Goal: Task Accomplishment & Management: Manage account settings

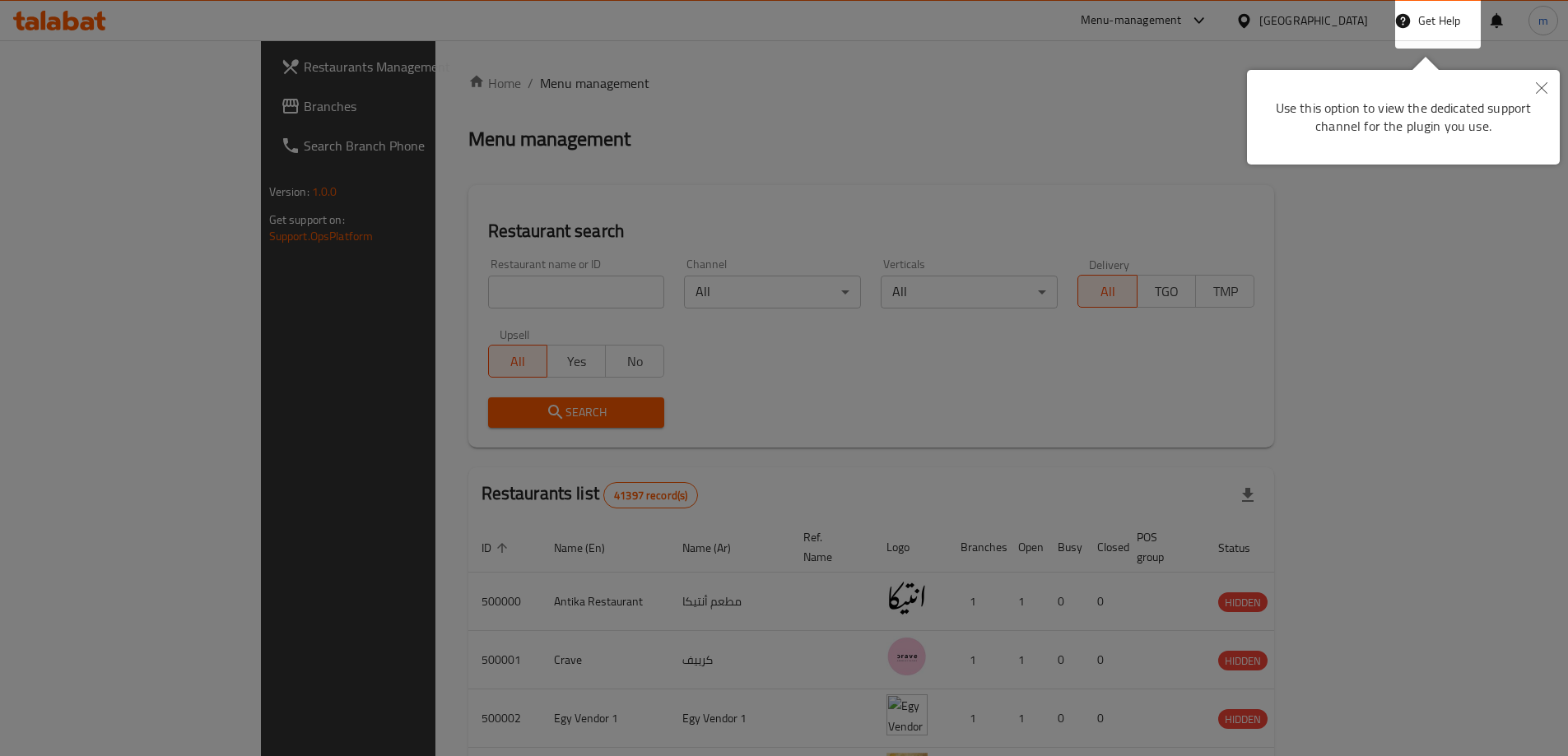
click at [1544, 86] on icon "Close" at bounding box center [1541, 88] width 11 height 11
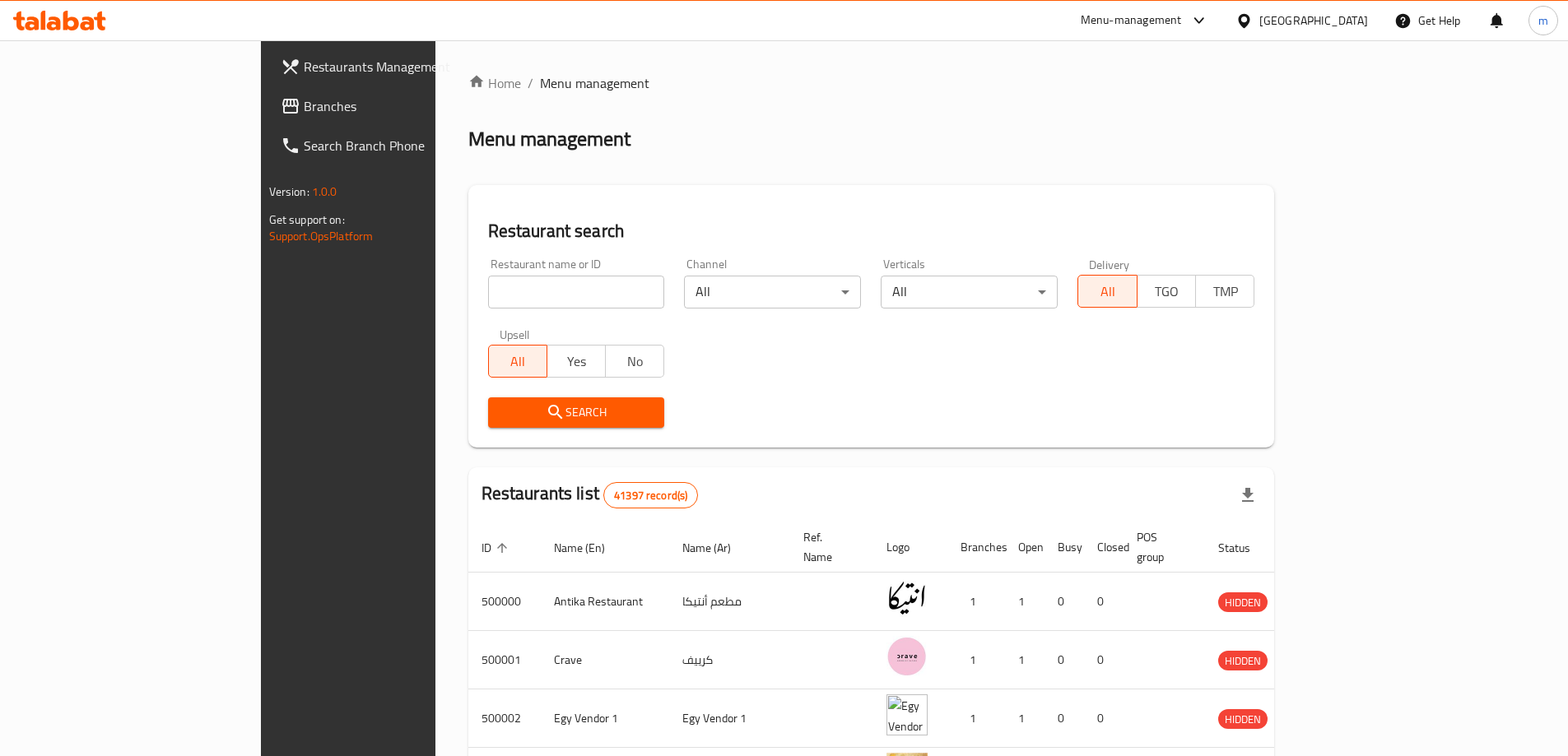
click at [1326, 31] on div "Egypt" at bounding box center [1301, 21] width 158 height 40
click at [1348, 26] on div "Egypt" at bounding box center [1313, 20] width 109 height 18
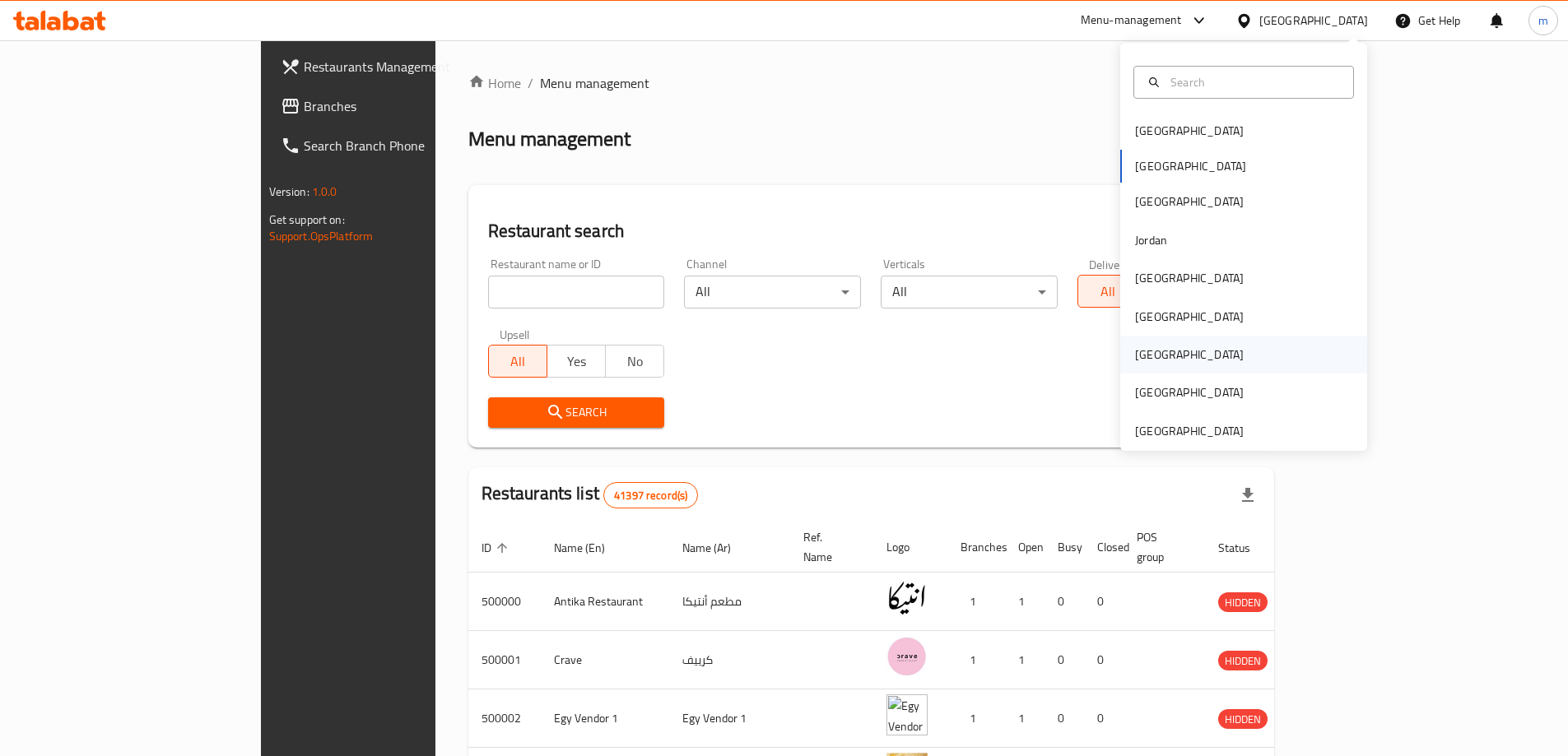
scroll to position [9, 0]
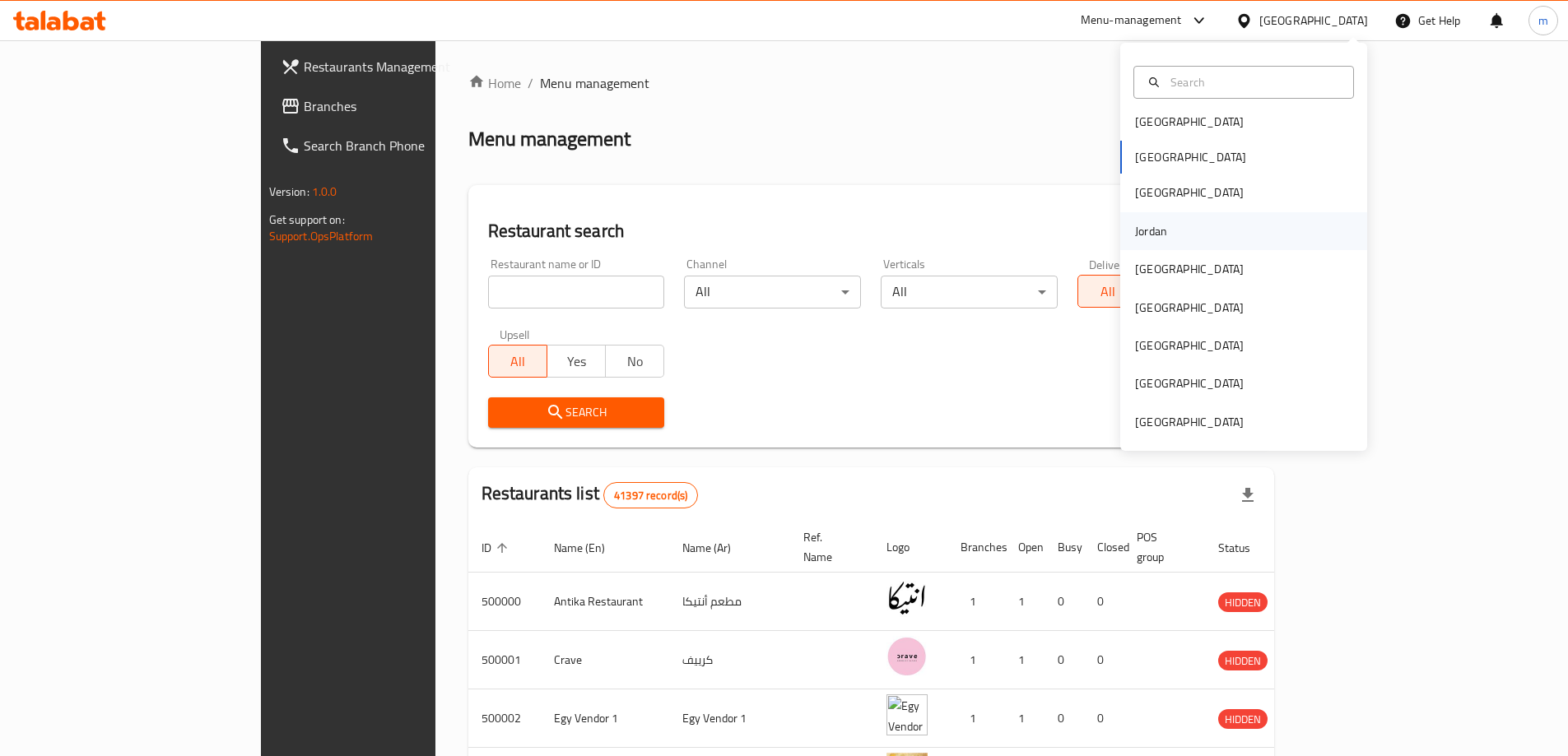
click at [1177, 225] on div "Jordan" at bounding box center [1244, 231] width 247 height 38
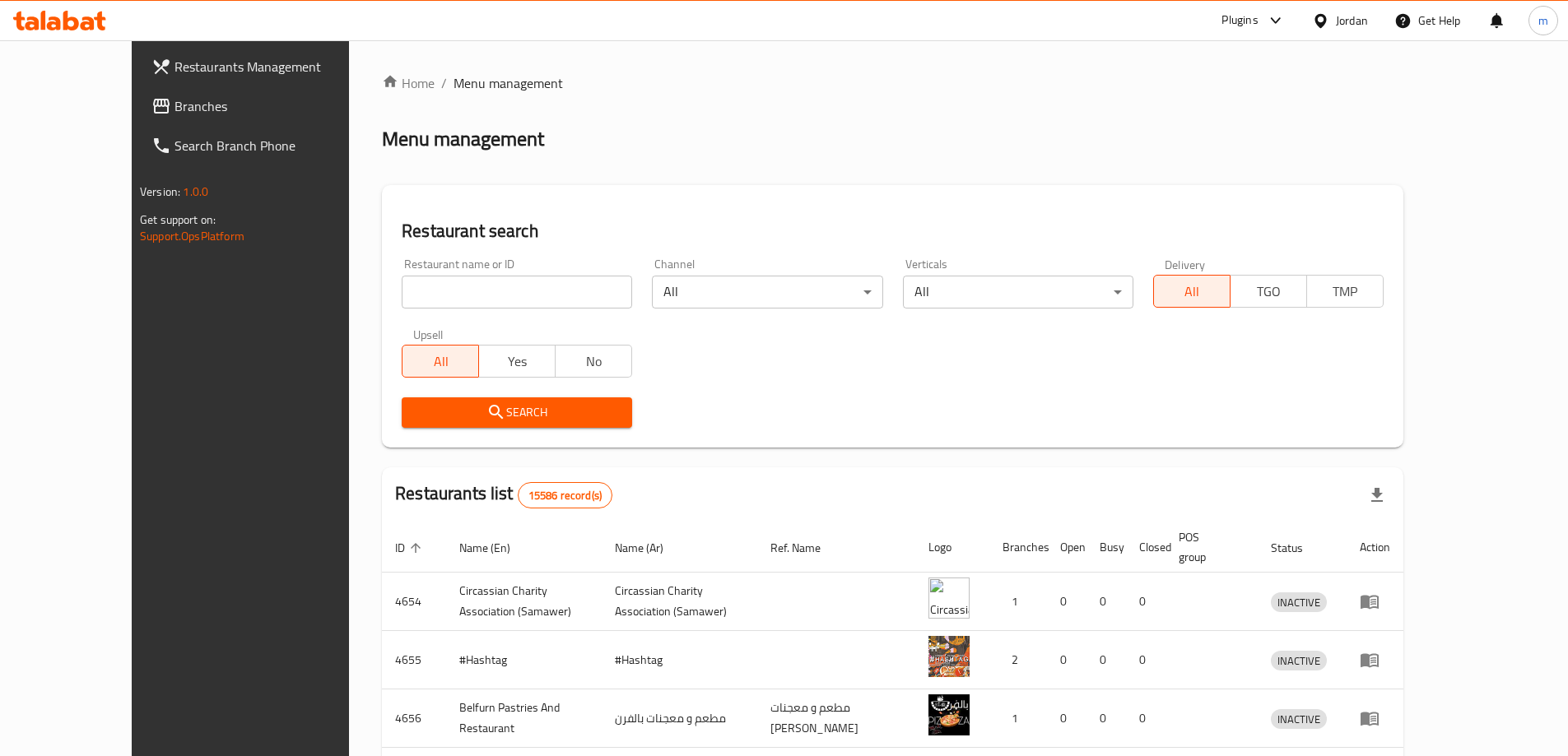
click at [175, 109] on span "Branches" at bounding box center [277, 106] width 206 height 20
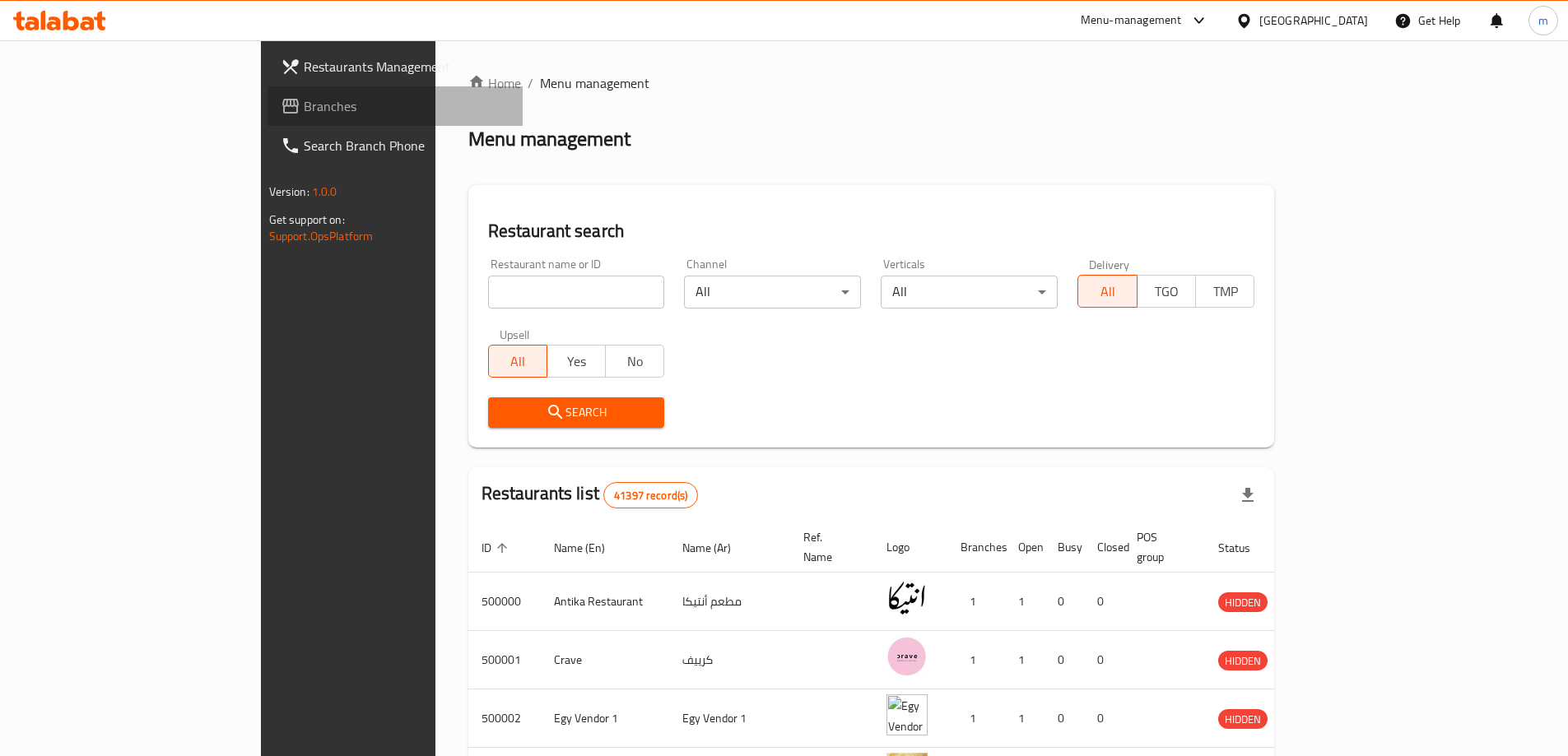
click at [304, 102] on span "Branches" at bounding box center [406, 106] width 206 height 20
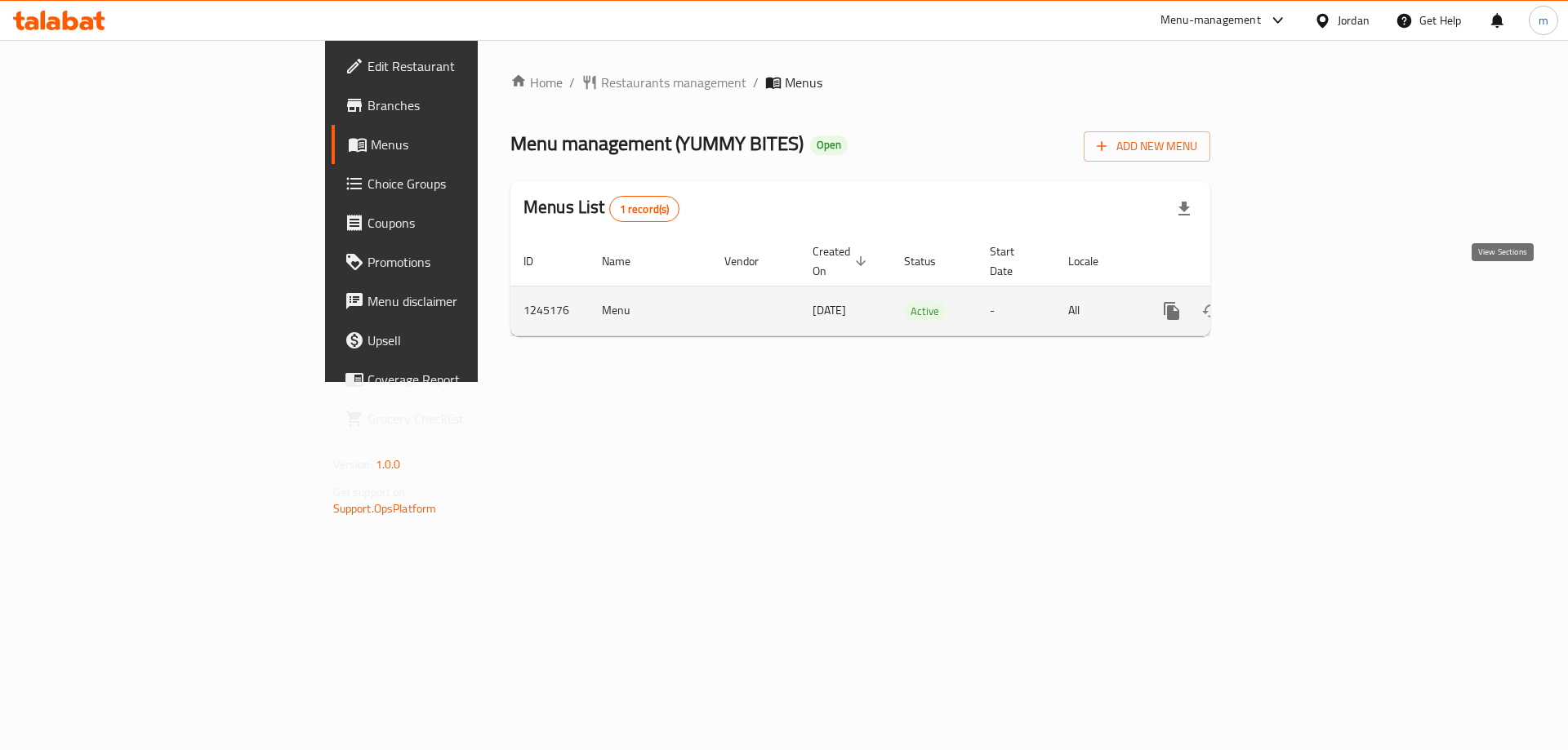
click at [1299, 301] on icon "enhanced table" at bounding box center [1288, 311] width 20 height 20
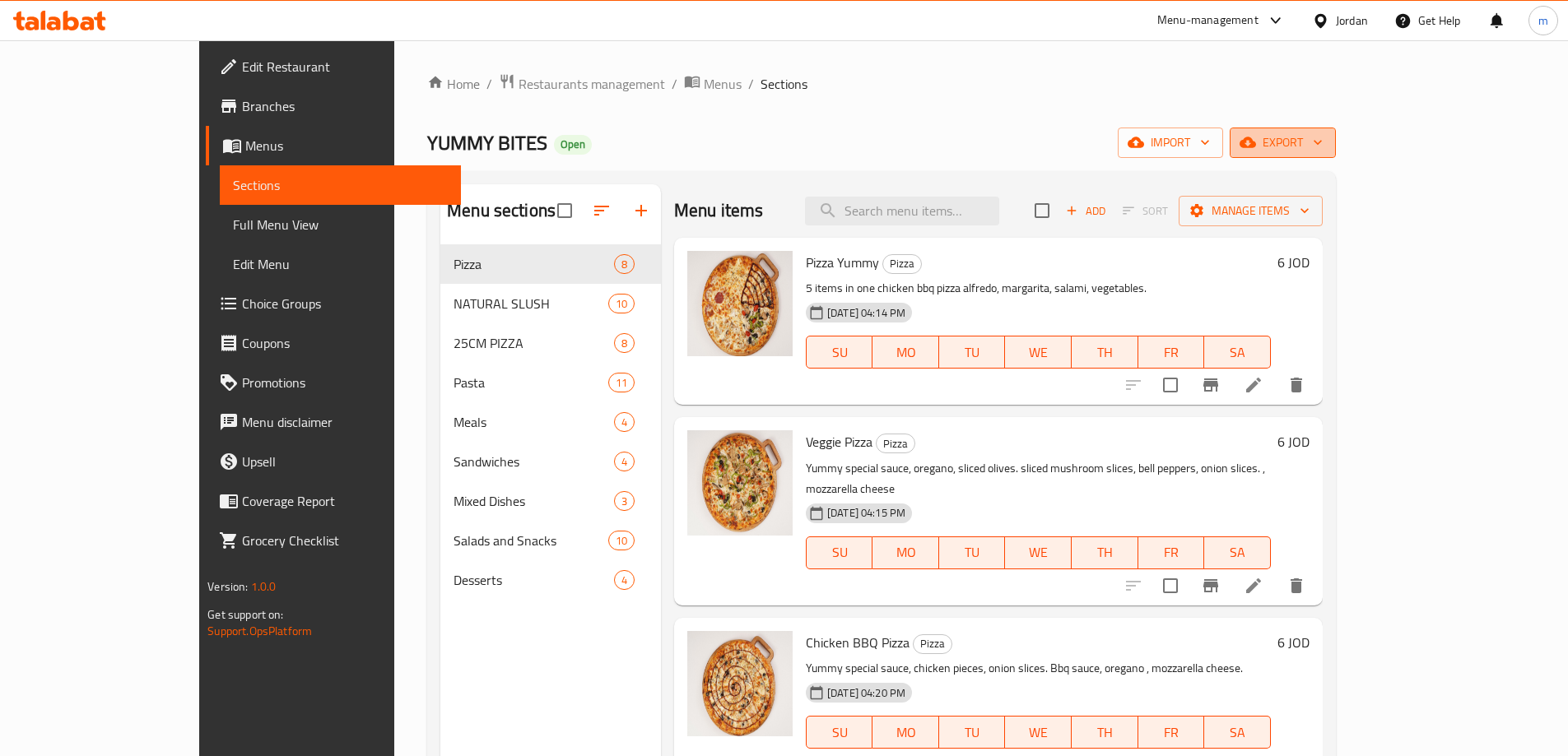
click at [1322, 144] on span "export" at bounding box center [1282, 143] width 80 height 21
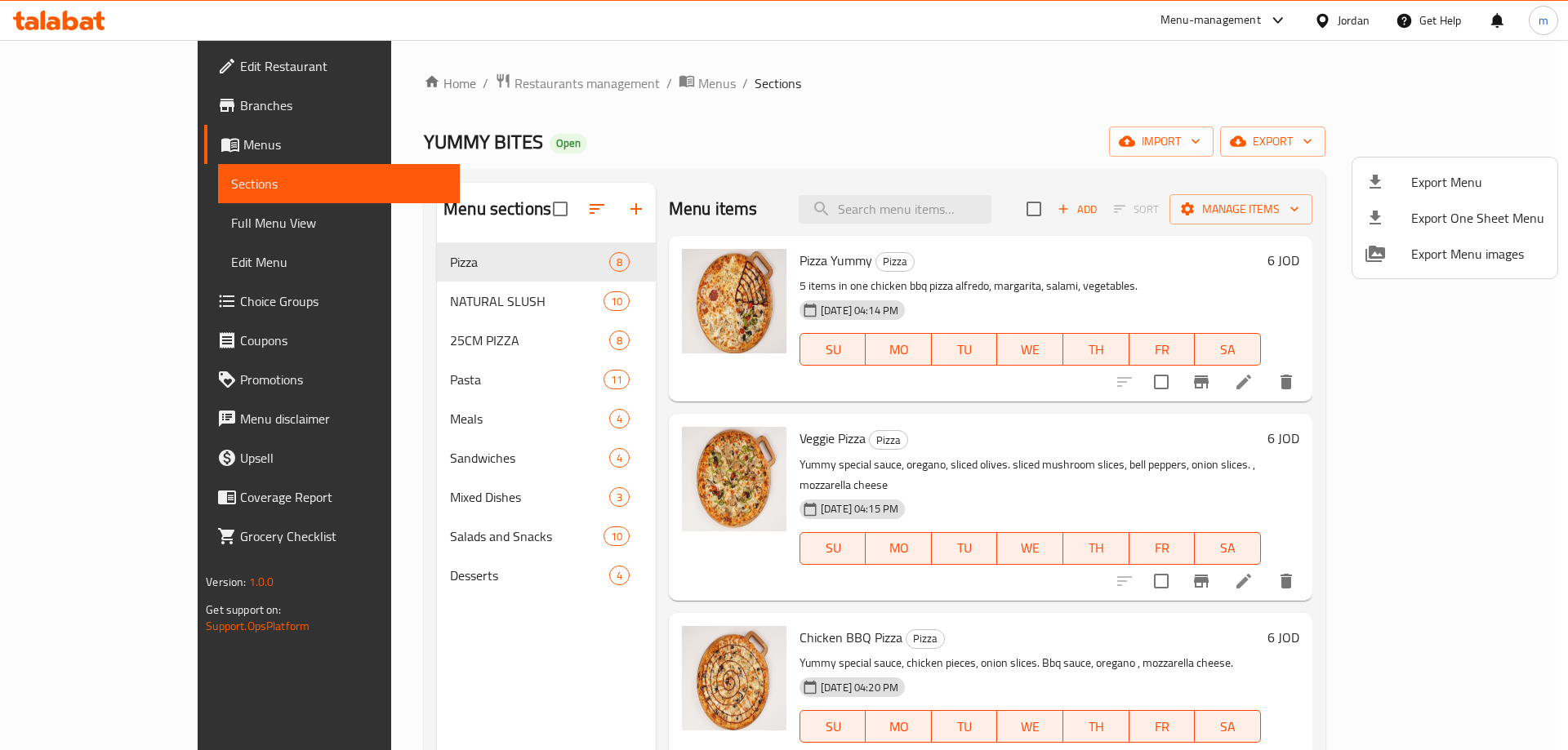
click at [1125, 117] on div at bounding box center [784, 375] width 1568 height 750
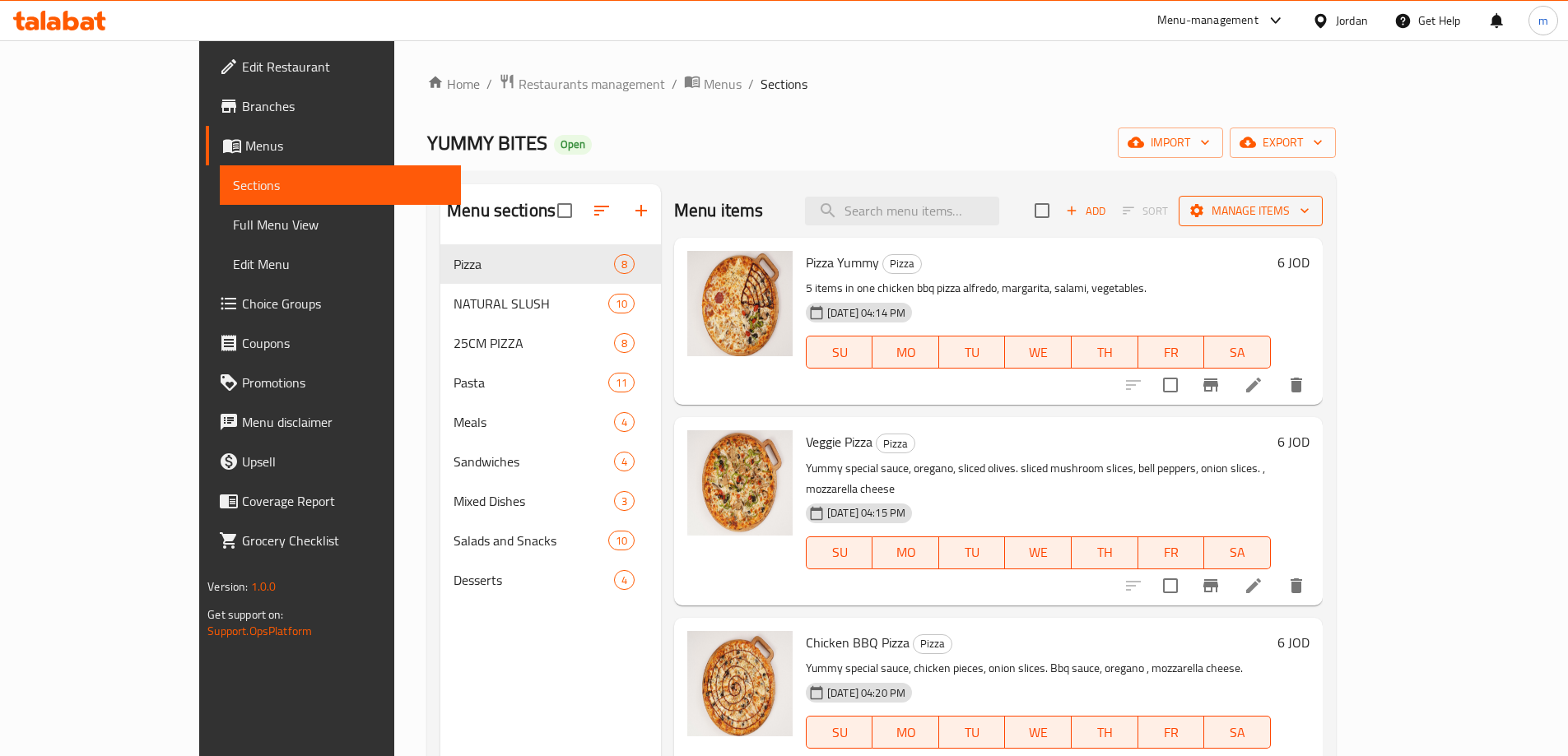
click at [1313, 214] on icon "button" at bounding box center [1303, 210] width 16 height 16
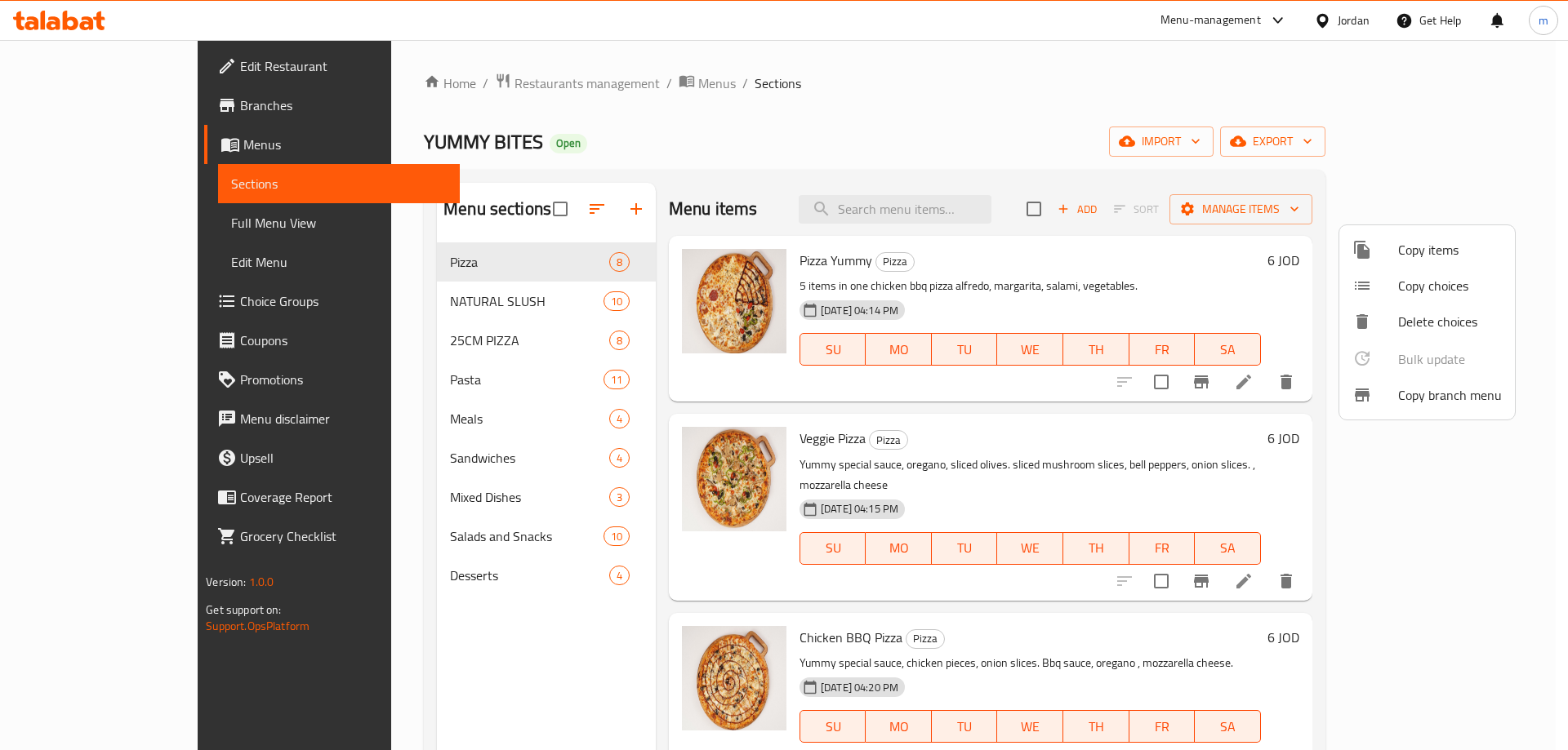
click at [1447, 399] on span "Copy branch menu" at bounding box center [1449, 394] width 104 height 20
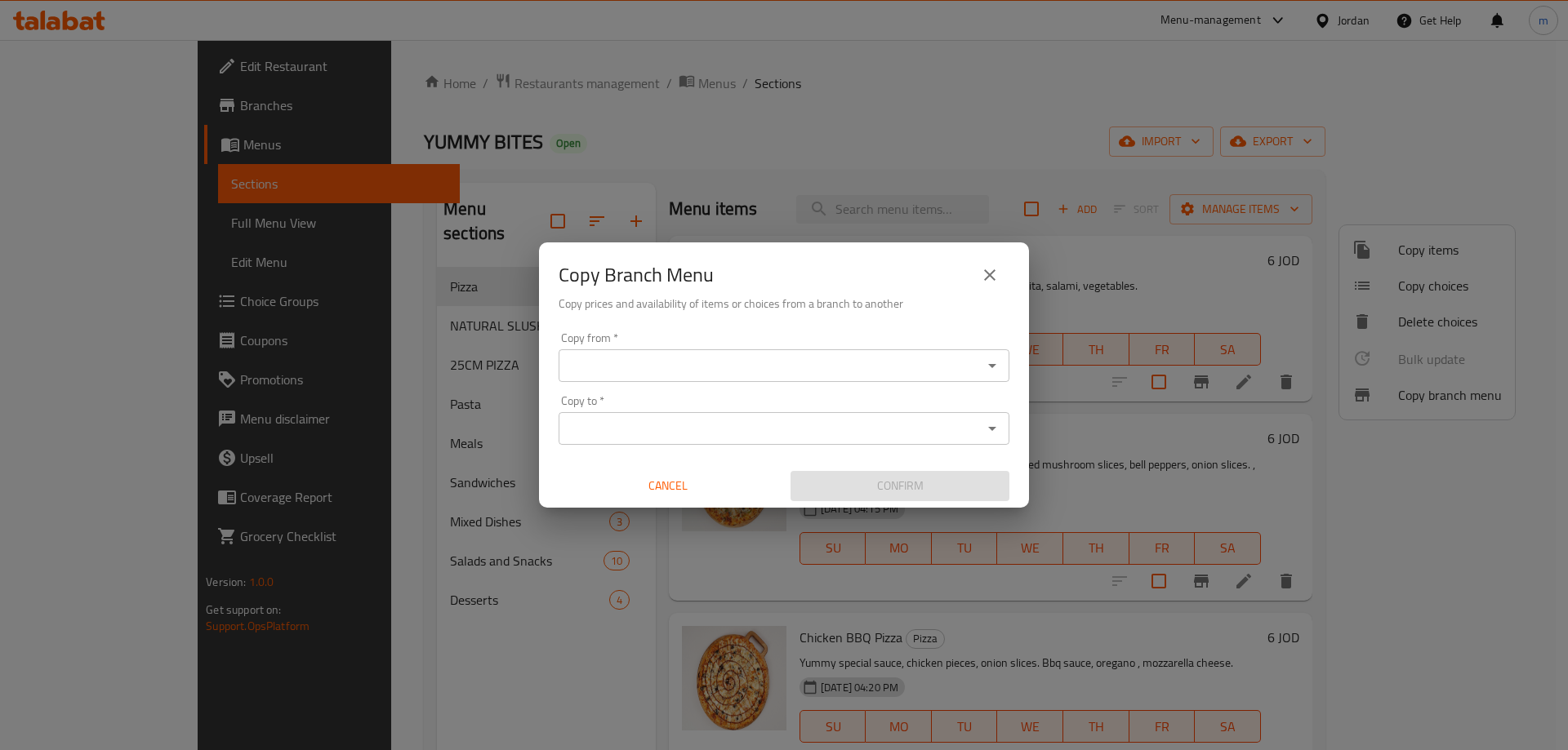
click at [1002, 365] on div "Copy from *" at bounding box center [783, 365] width 451 height 33
click at [973, 365] on input "Copy from   *" at bounding box center [771, 366] width 414 height 23
click at [904, 320] on div "Copy Branch Menu Copy prices and availability of items or choices from a branch…" at bounding box center [784, 284] width 490 height 83
click at [977, 435] on input "Copy to   *" at bounding box center [771, 428] width 414 height 23
click at [989, 279] on icon "close" at bounding box center [989, 275] width 20 height 20
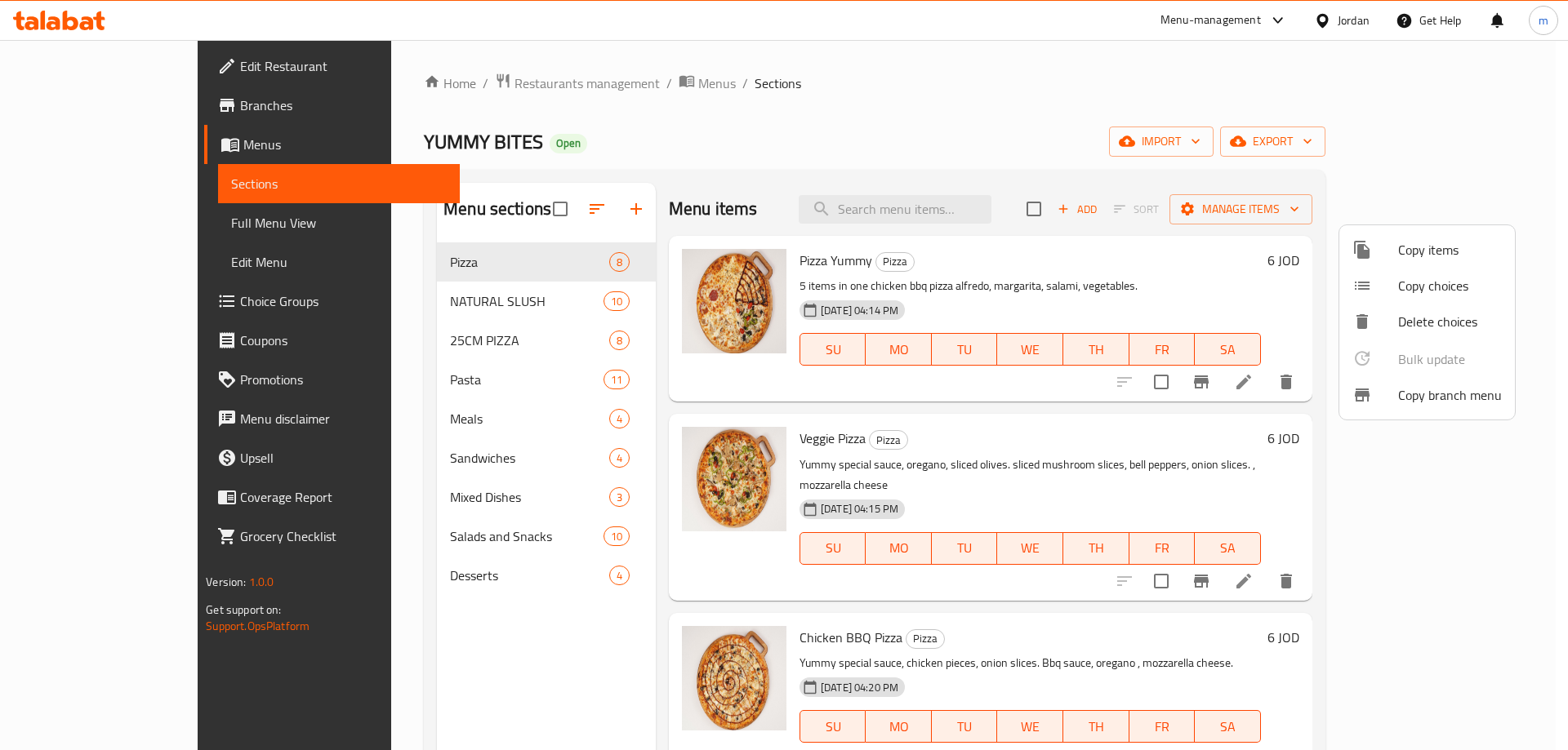
click at [91, 105] on div at bounding box center [784, 375] width 1568 height 750
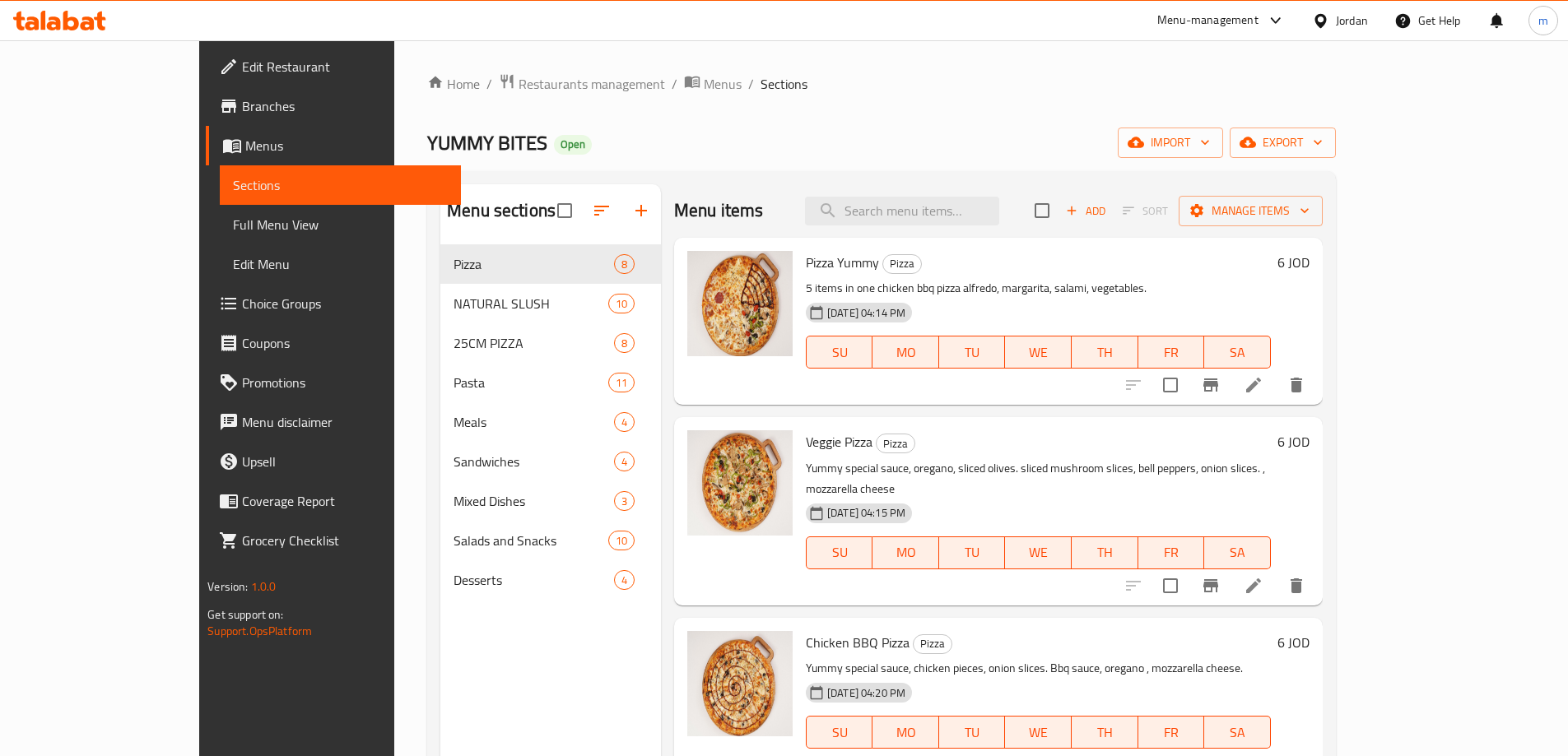
click at [246, 147] on span "Menus" at bounding box center [346, 145] width 202 height 20
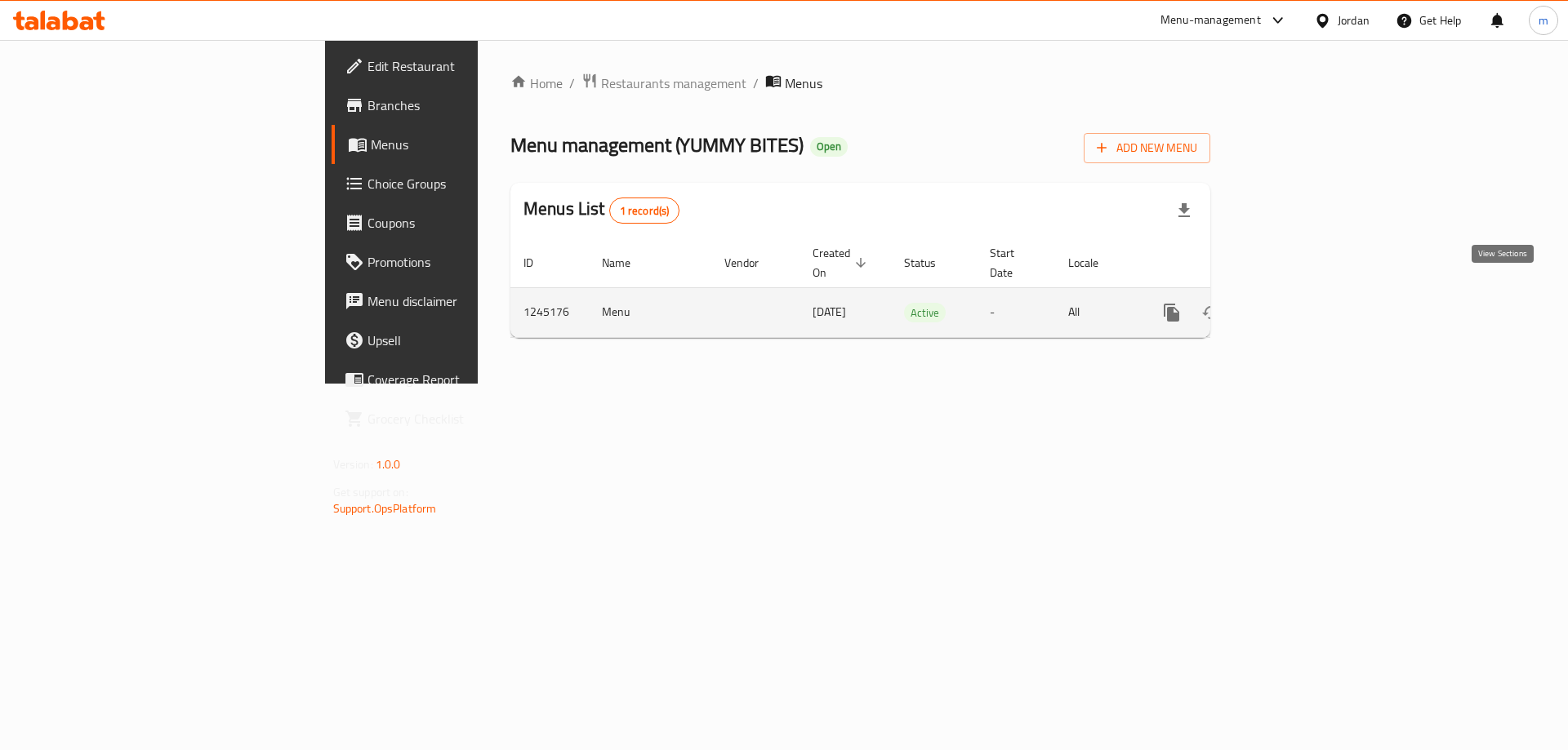
click at [1299, 303] on icon "enhanced table" at bounding box center [1288, 312] width 20 height 20
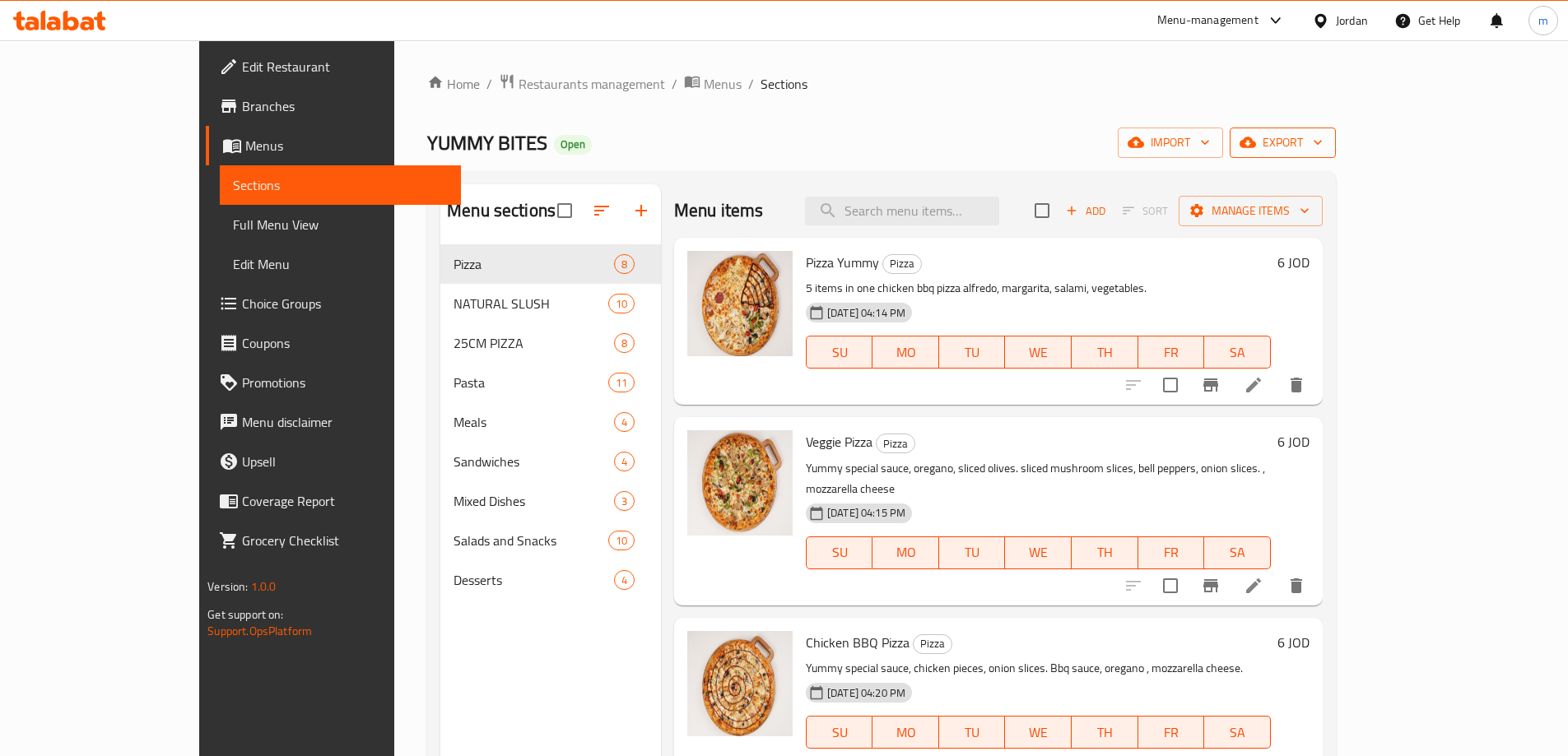
click at [1322, 148] on span "export" at bounding box center [1282, 143] width 80 height 21
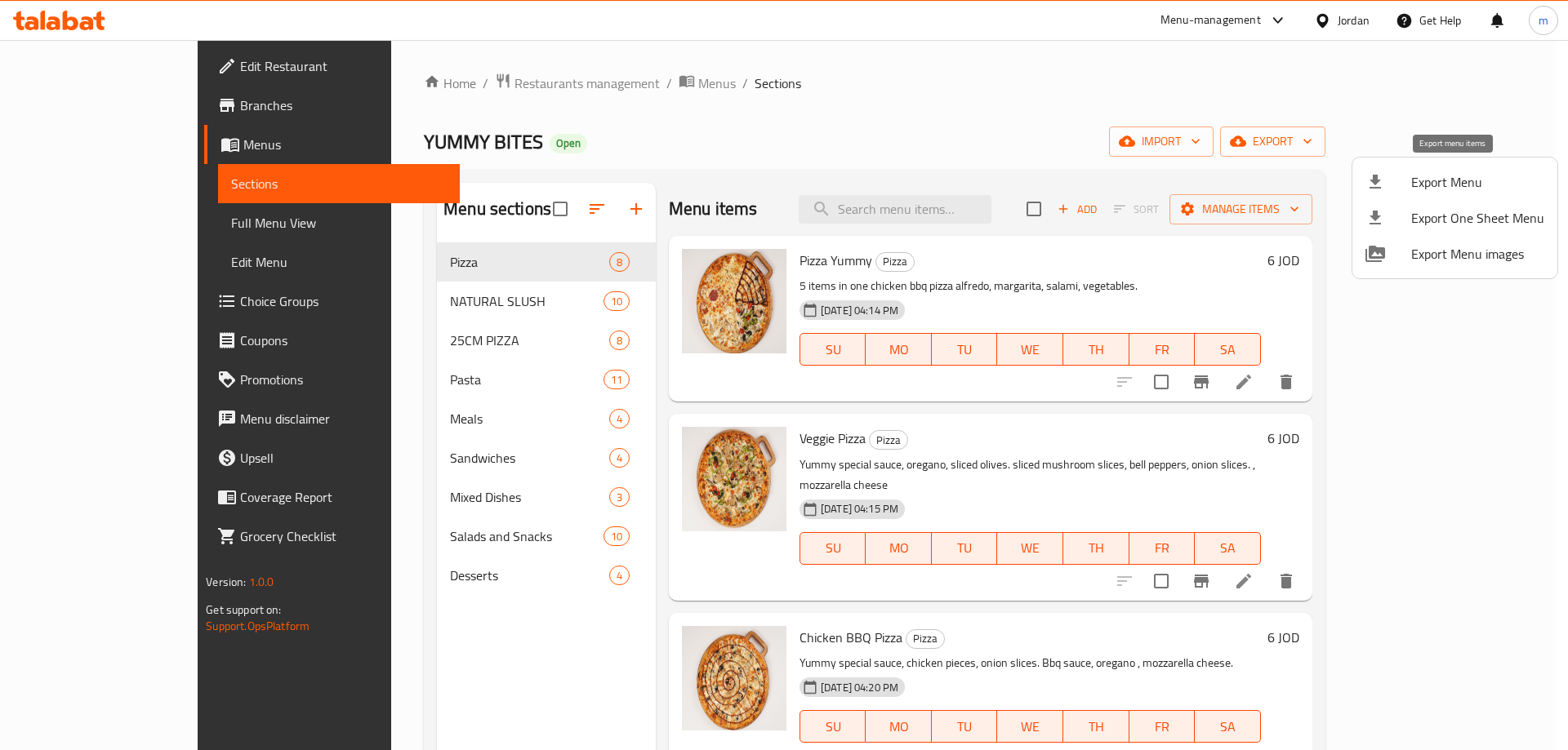
click at [1505, 180] on span "Export Menu" at bounding box center [1477, 182] width 133 height 20
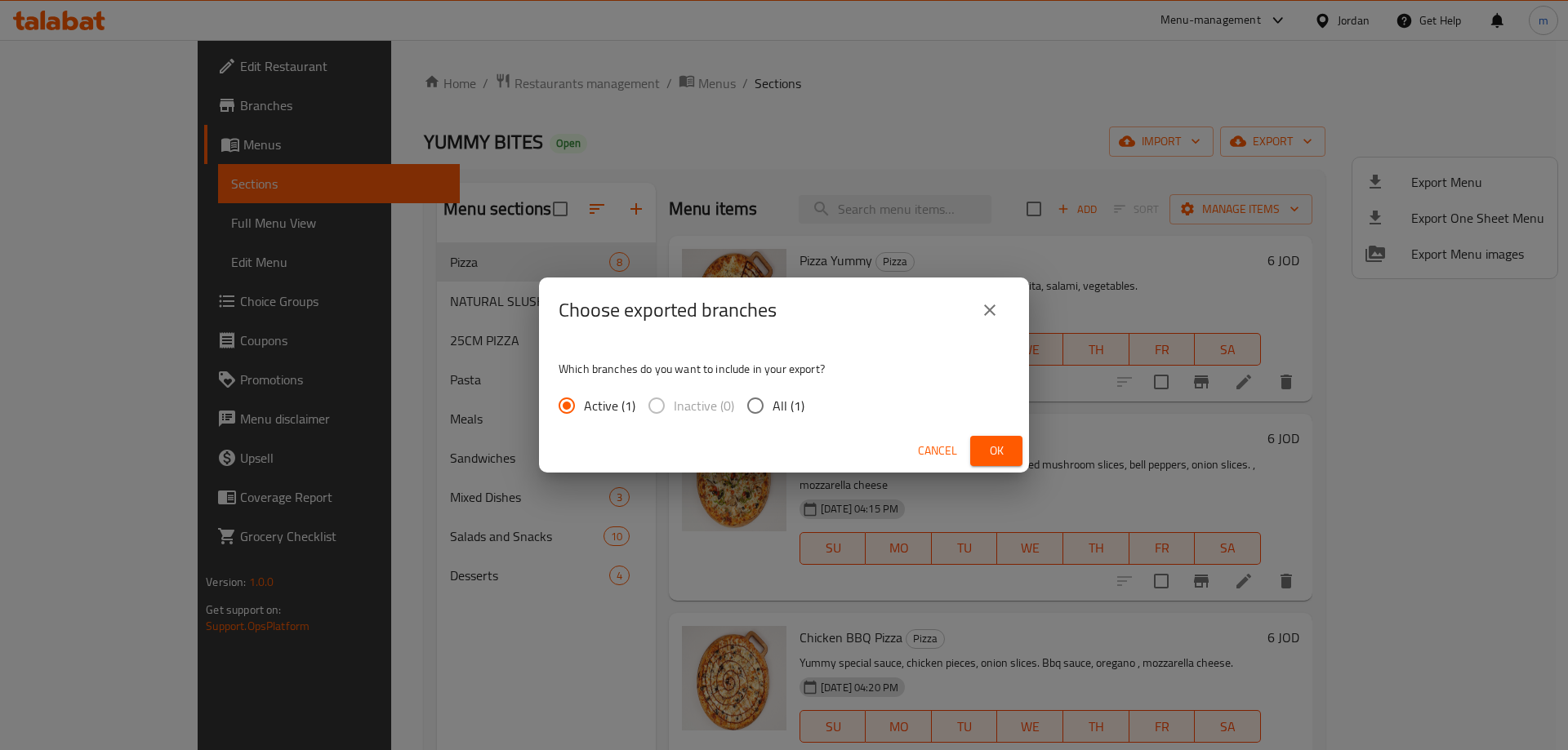
click at [761, 408] on input "All (1)" at bounding box center [755, 406] width 34 height 34
radio input "true"
click at [995, 457] on span "Ok" at bounding box center [997, 451] width 26 height 21
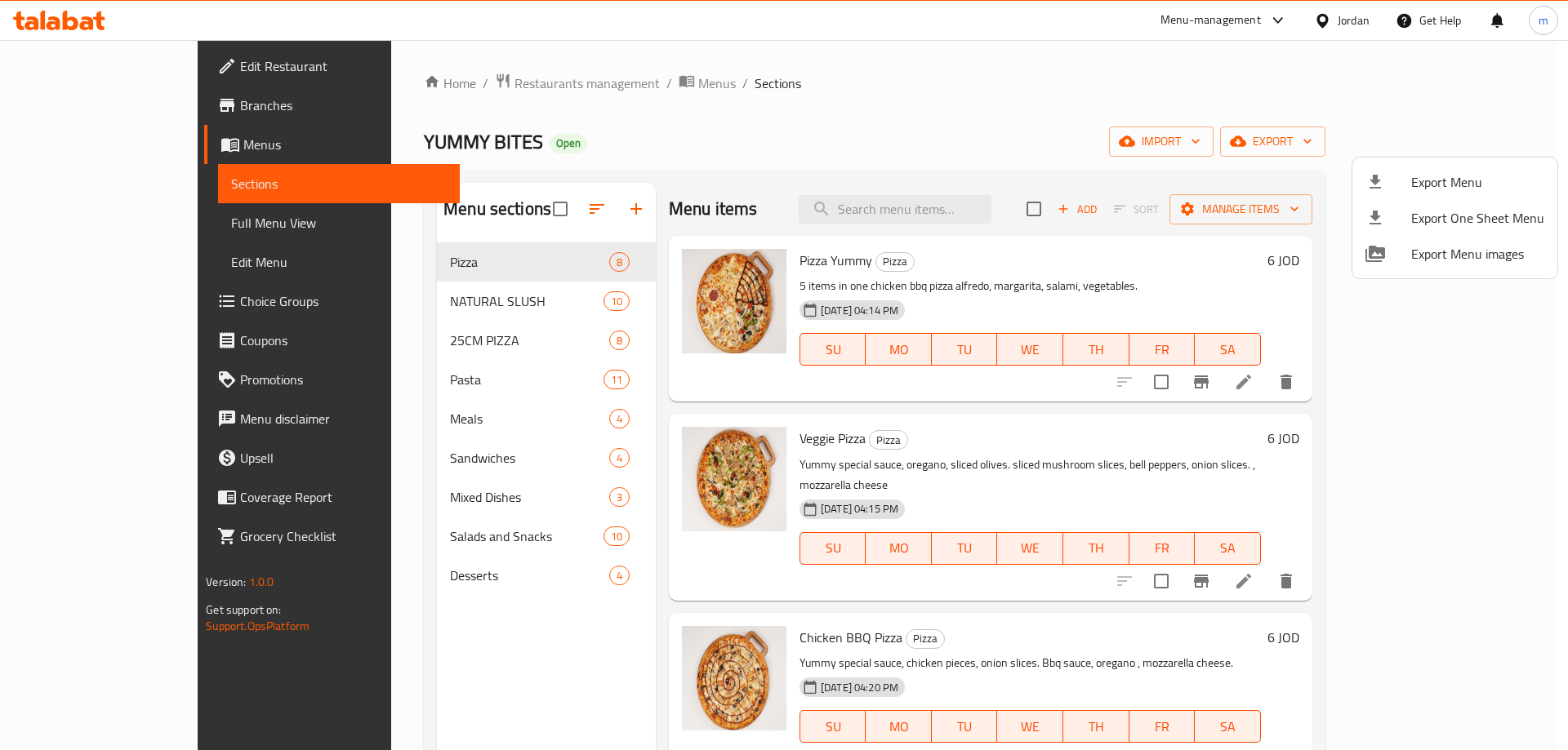
click at [138, 216] on div at bounding box center [784, 375] width 1568 height 750
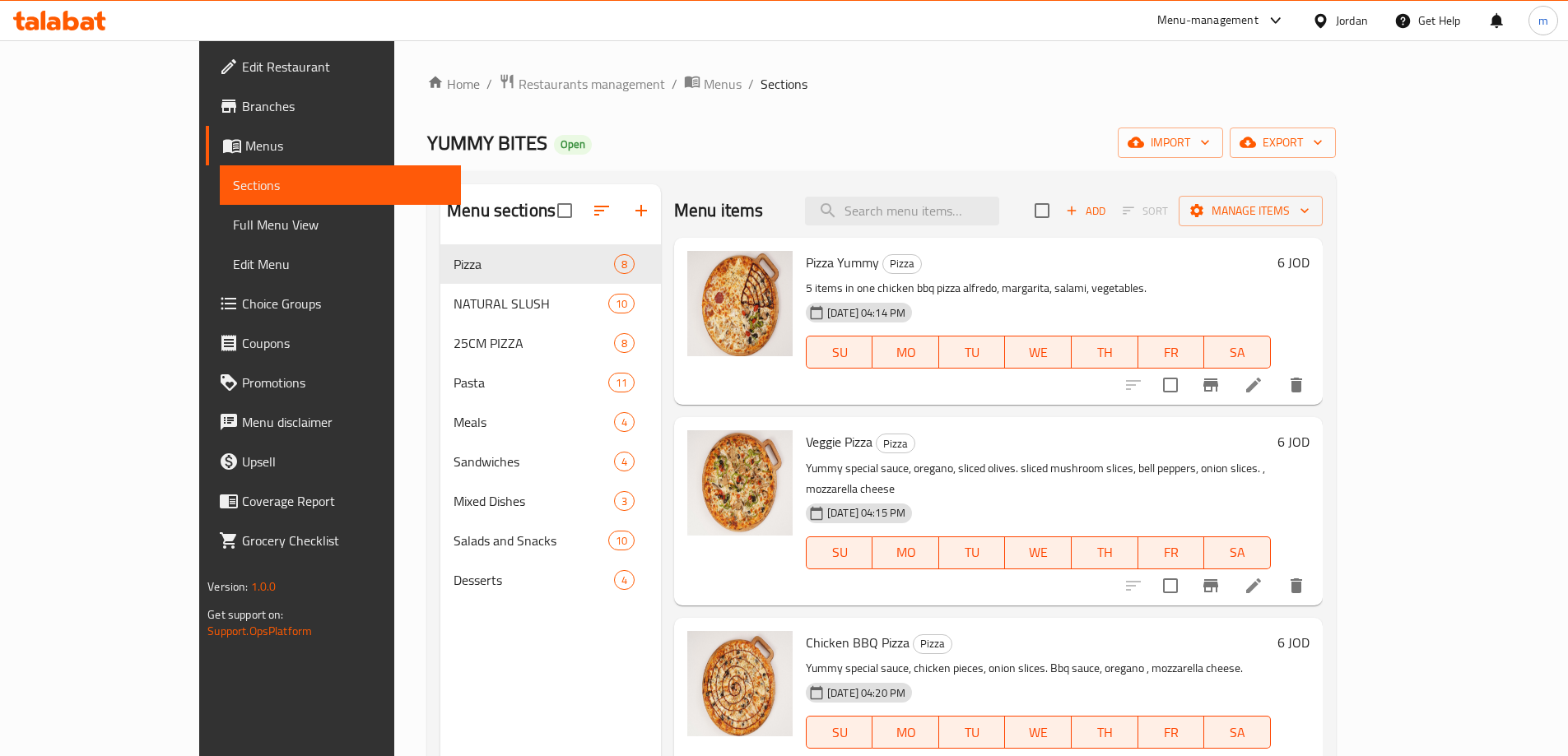
click at [233, 225] on span "Full Menu View" at bounding box center [341, 224] width 214 height 20
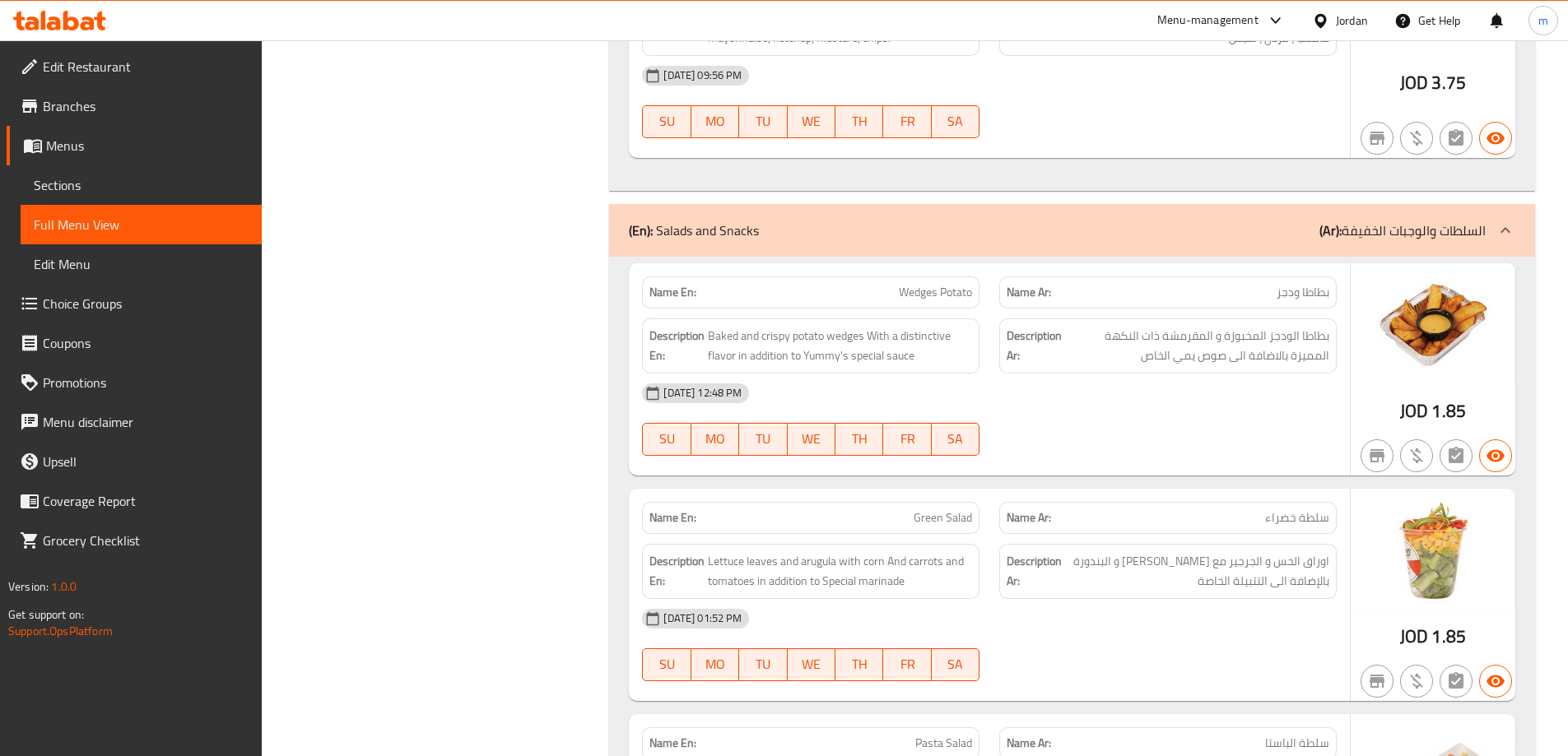
scroll to position [11460, 0]
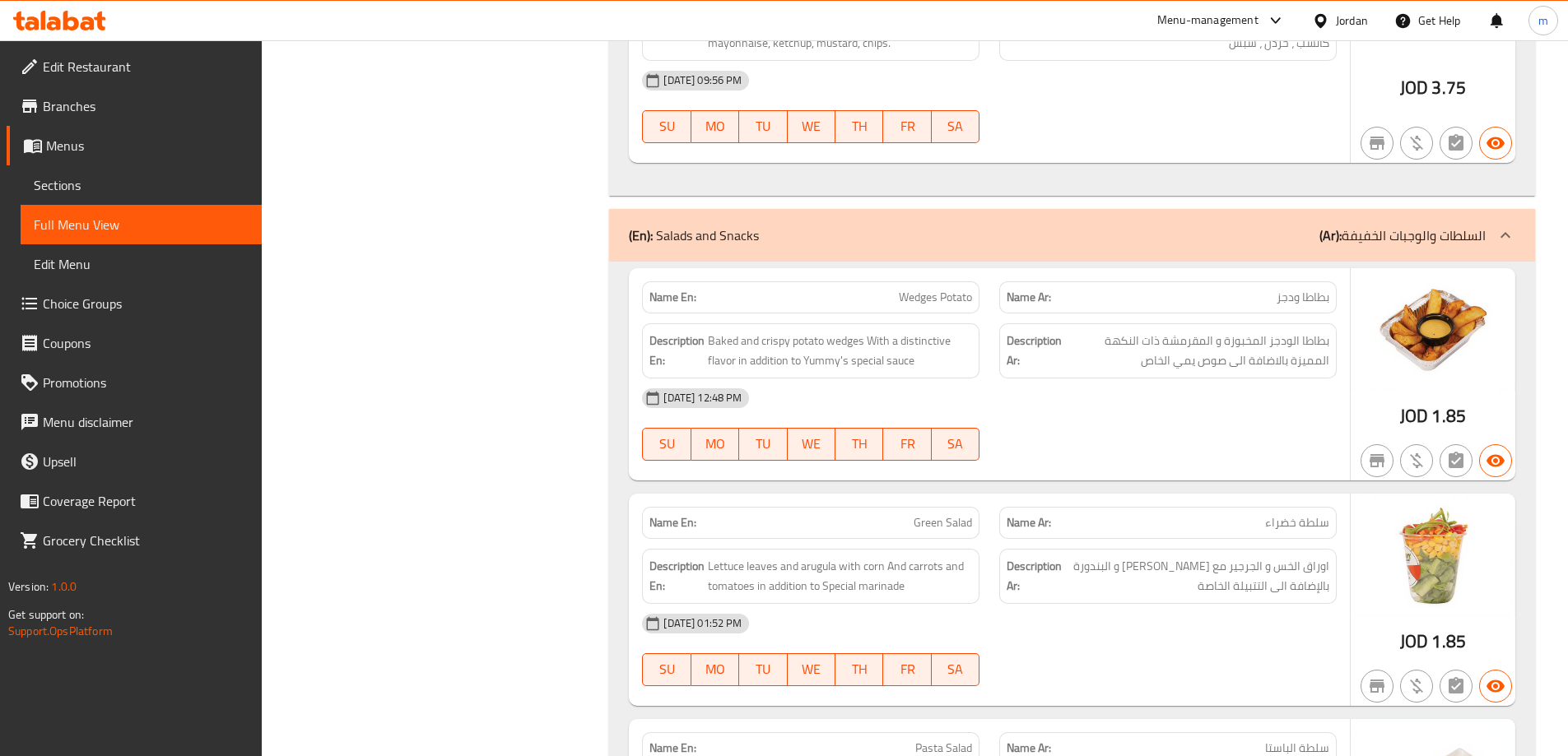
click at [103, 180] on span "Sections" at bounding box center [141, 185] width 214 height 20
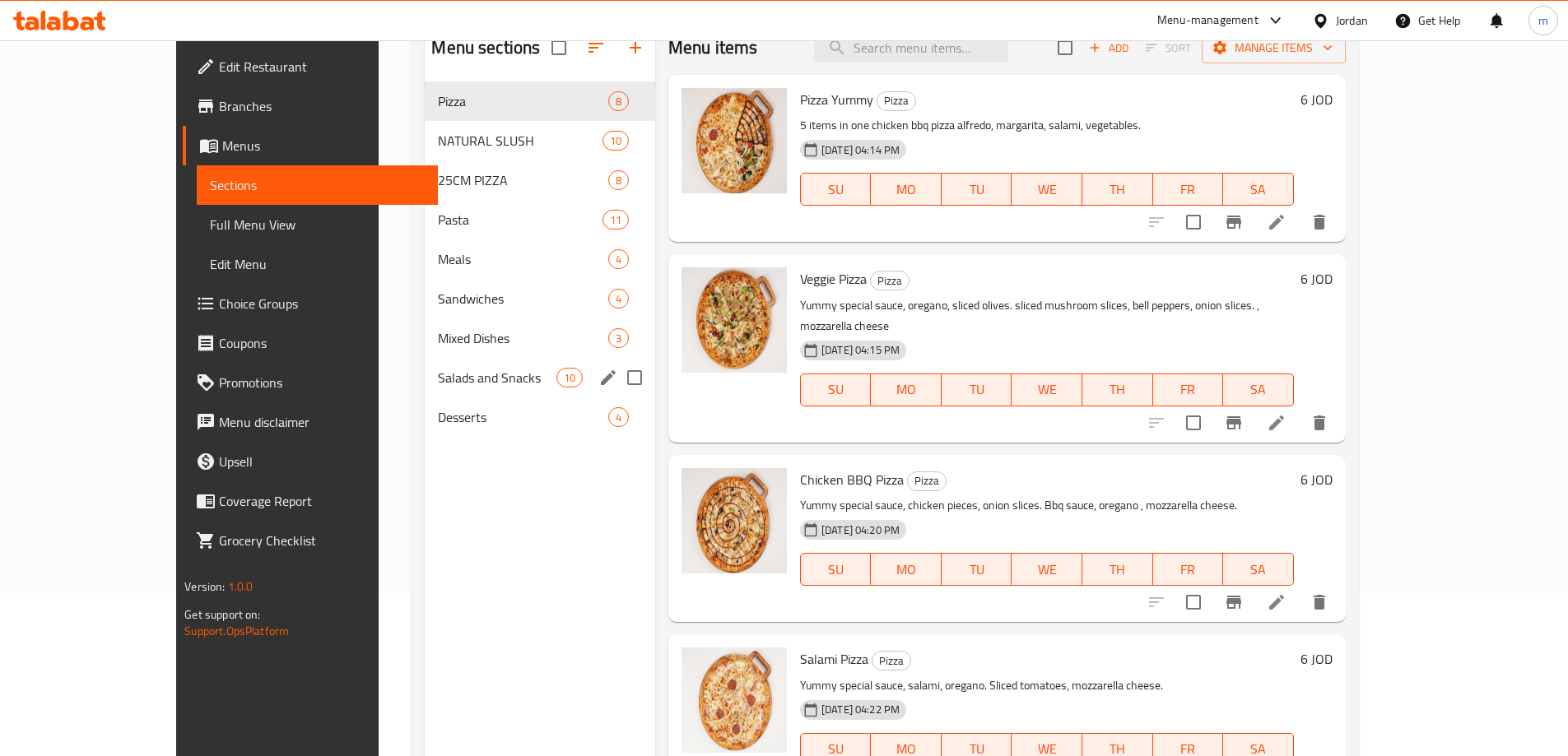
scroll to position [165, 0]
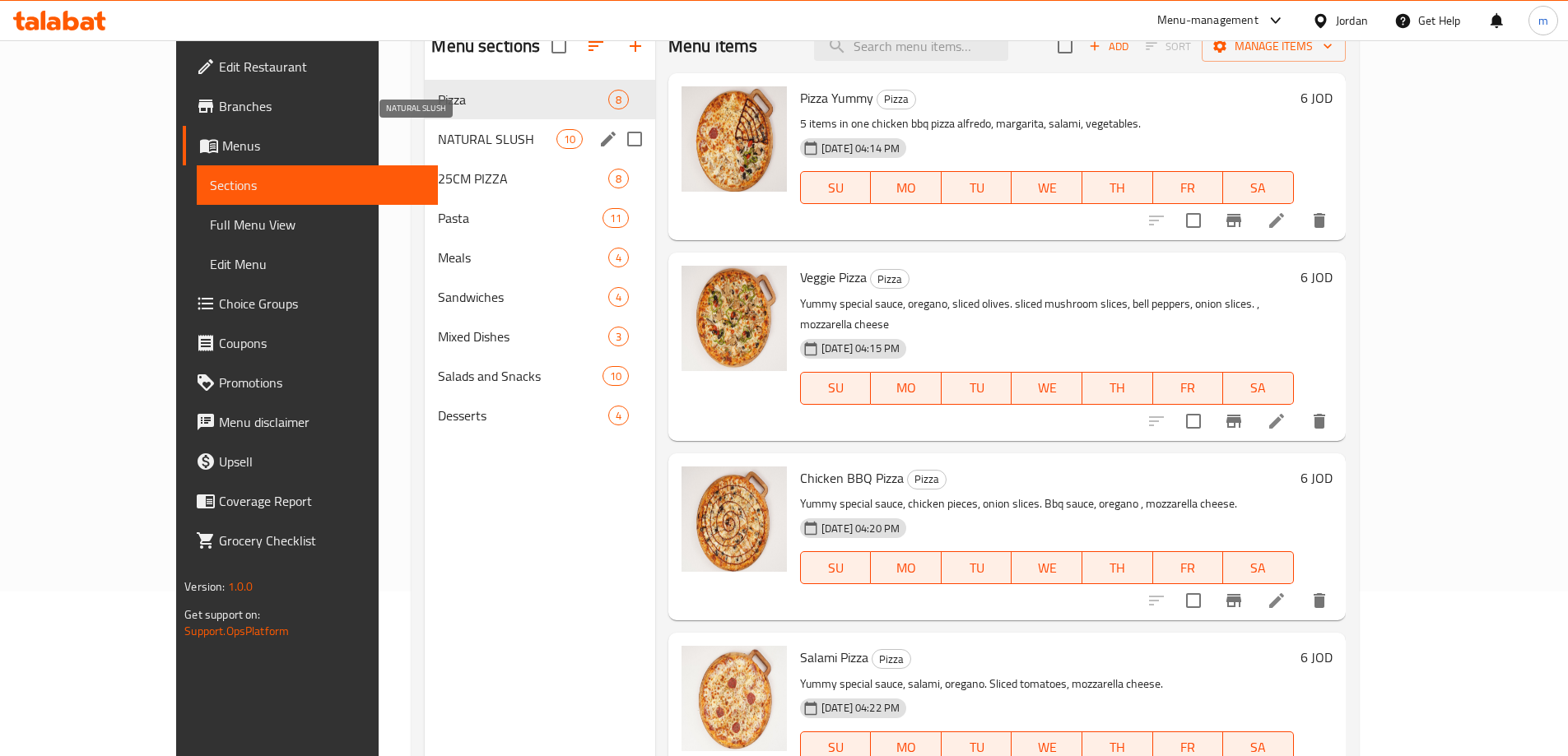
click at [456, 137] on span "NATURAL SLUSH" at bounding box center [497, 138] width 118 height 20
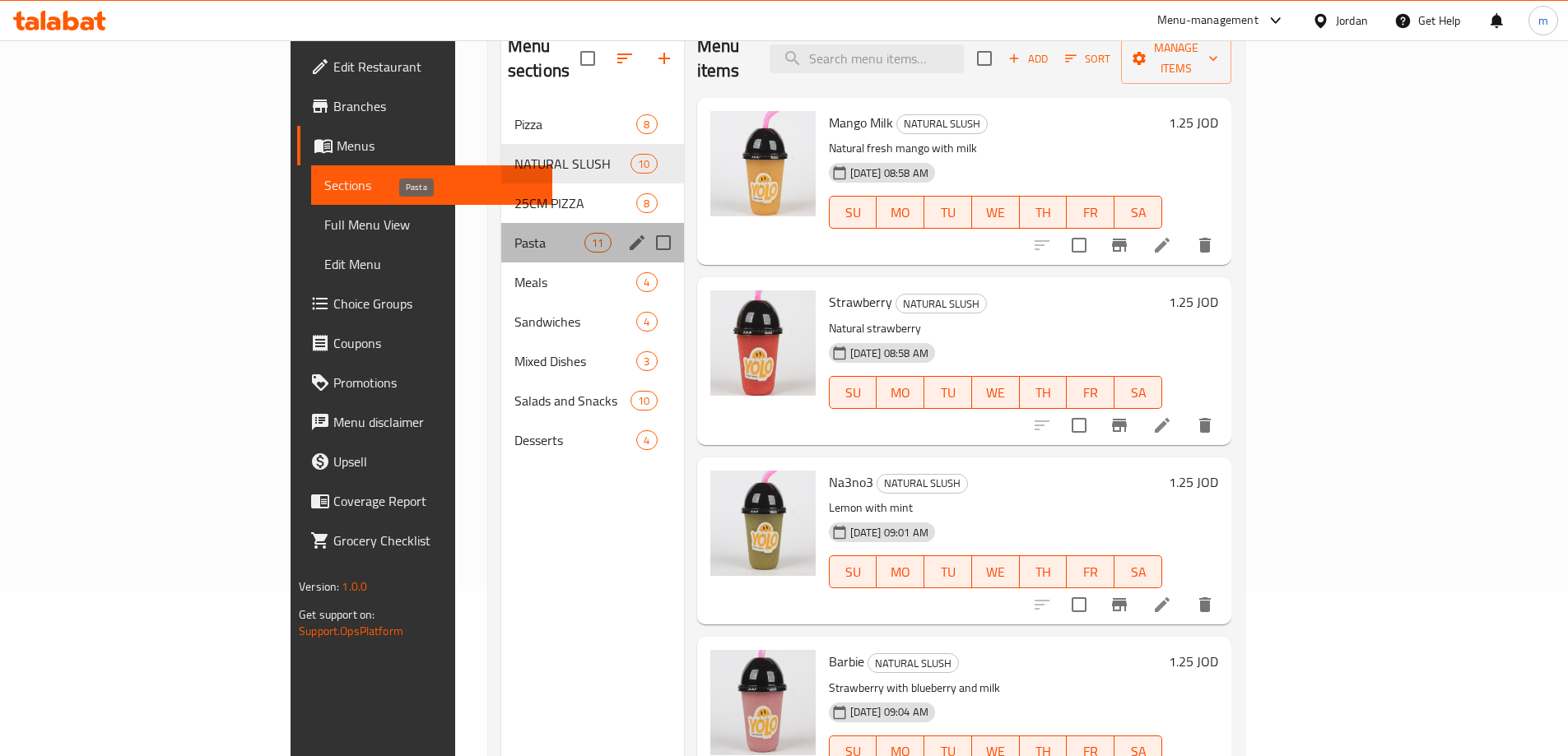
click at [514, 233] on span "Pasta" at bounding box center [549, 243] width 70 height 20
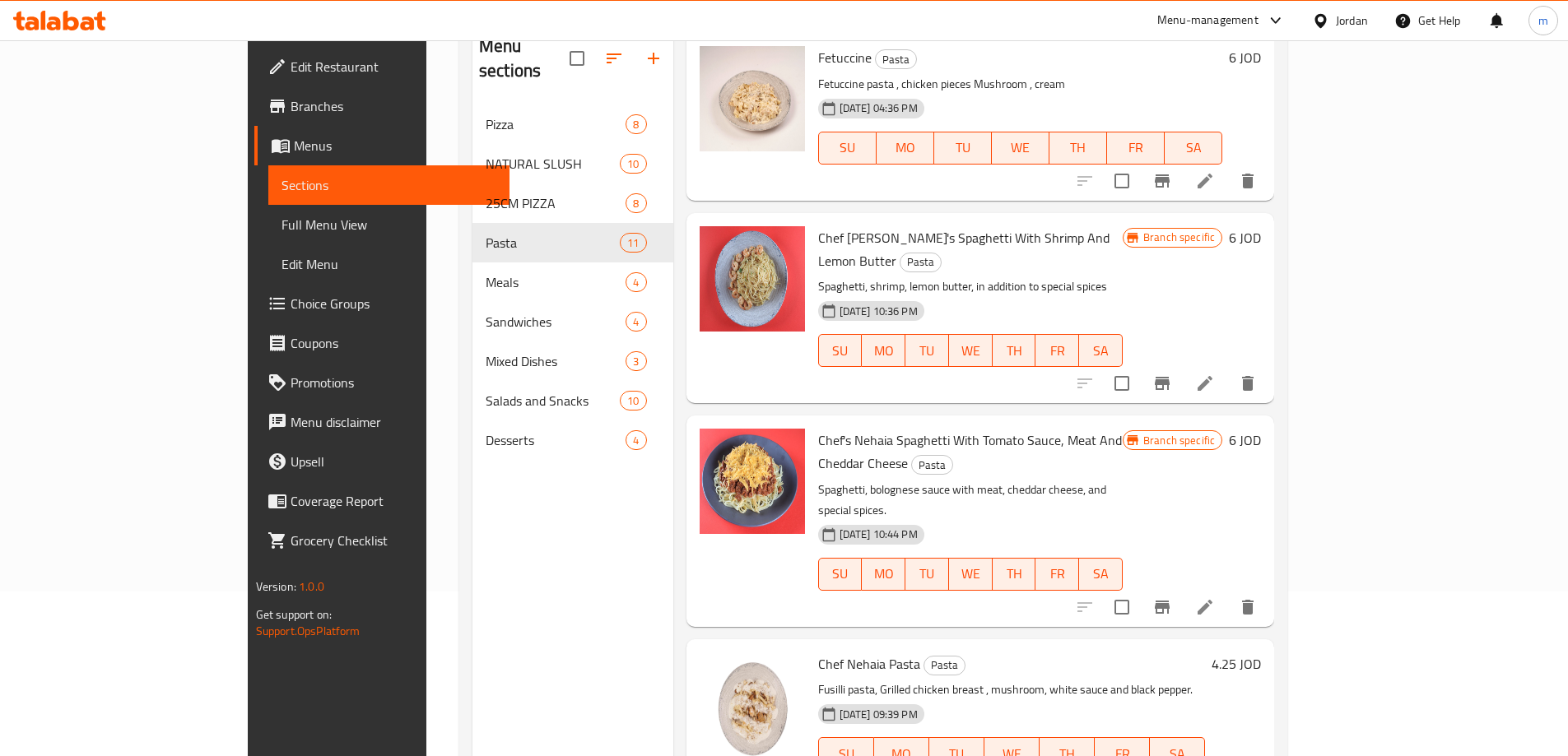
scroll to position [358, 0]
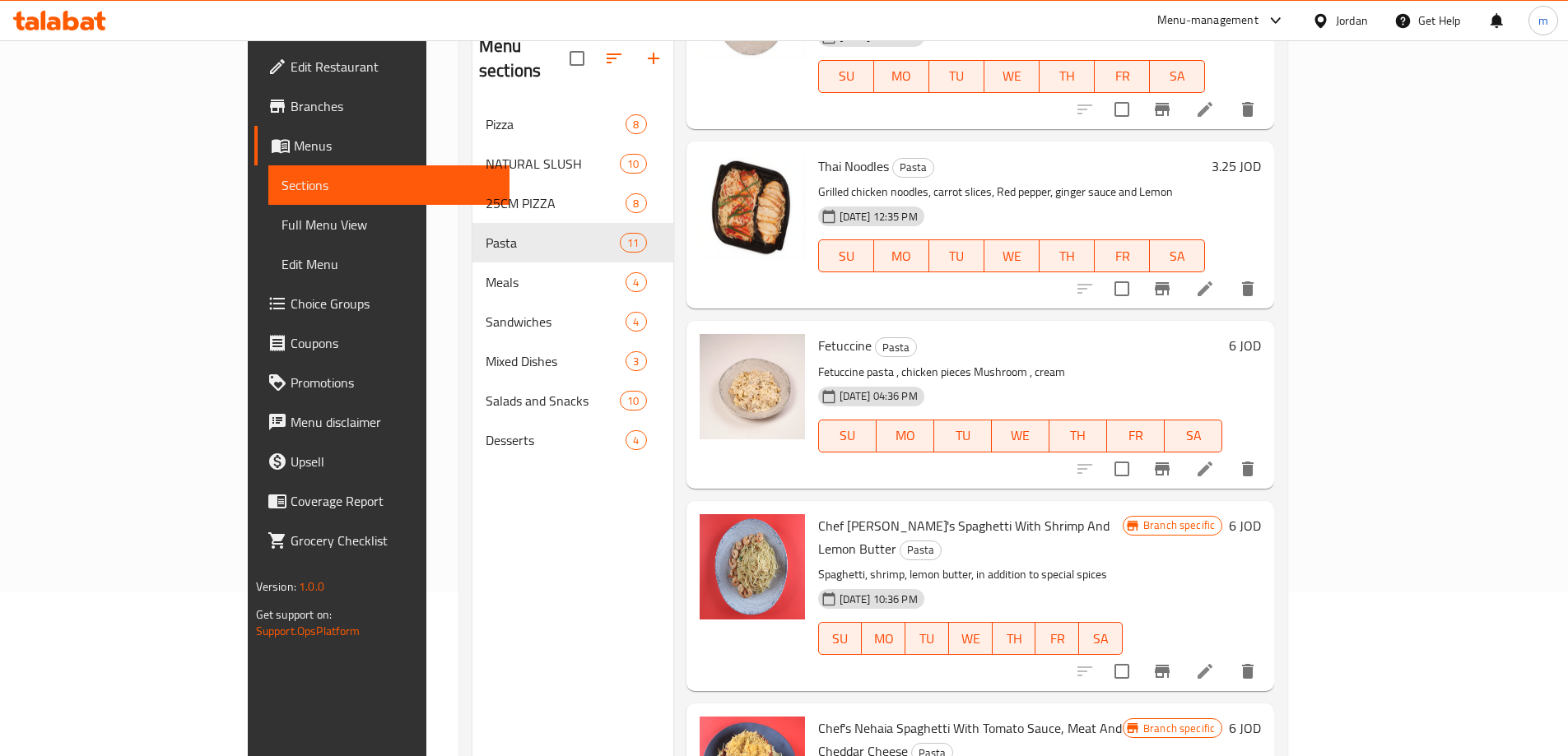
click at [290, 102] on span "Branches" at bounding box center [393, 106] width 206 height 20
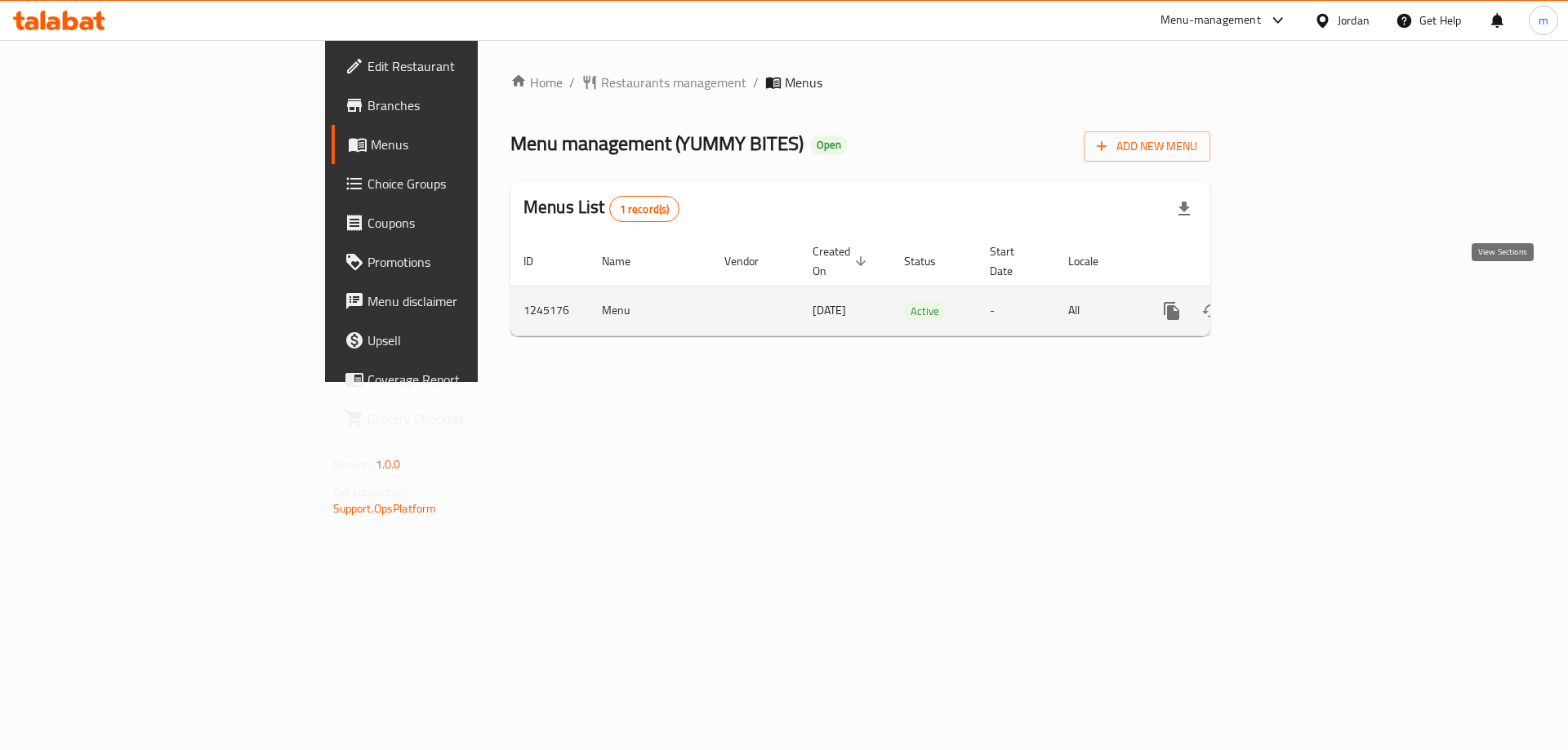
click at [1309, 292] on link "enhanced table" at bounding box center [1289, 311] width 40 height 40
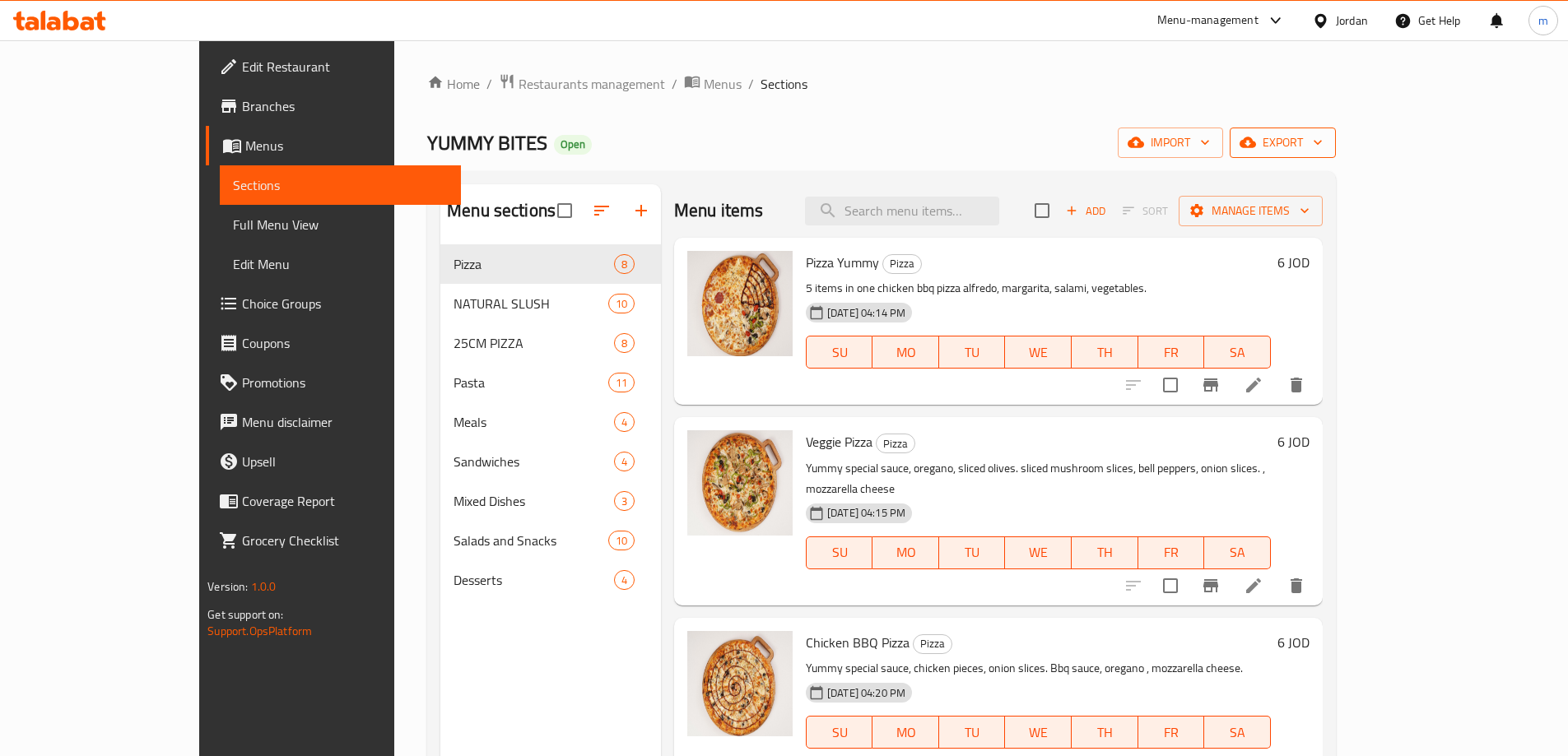
click at [1322, 143] on span "export" at bounding box center [1282, 143] width 80 height 21
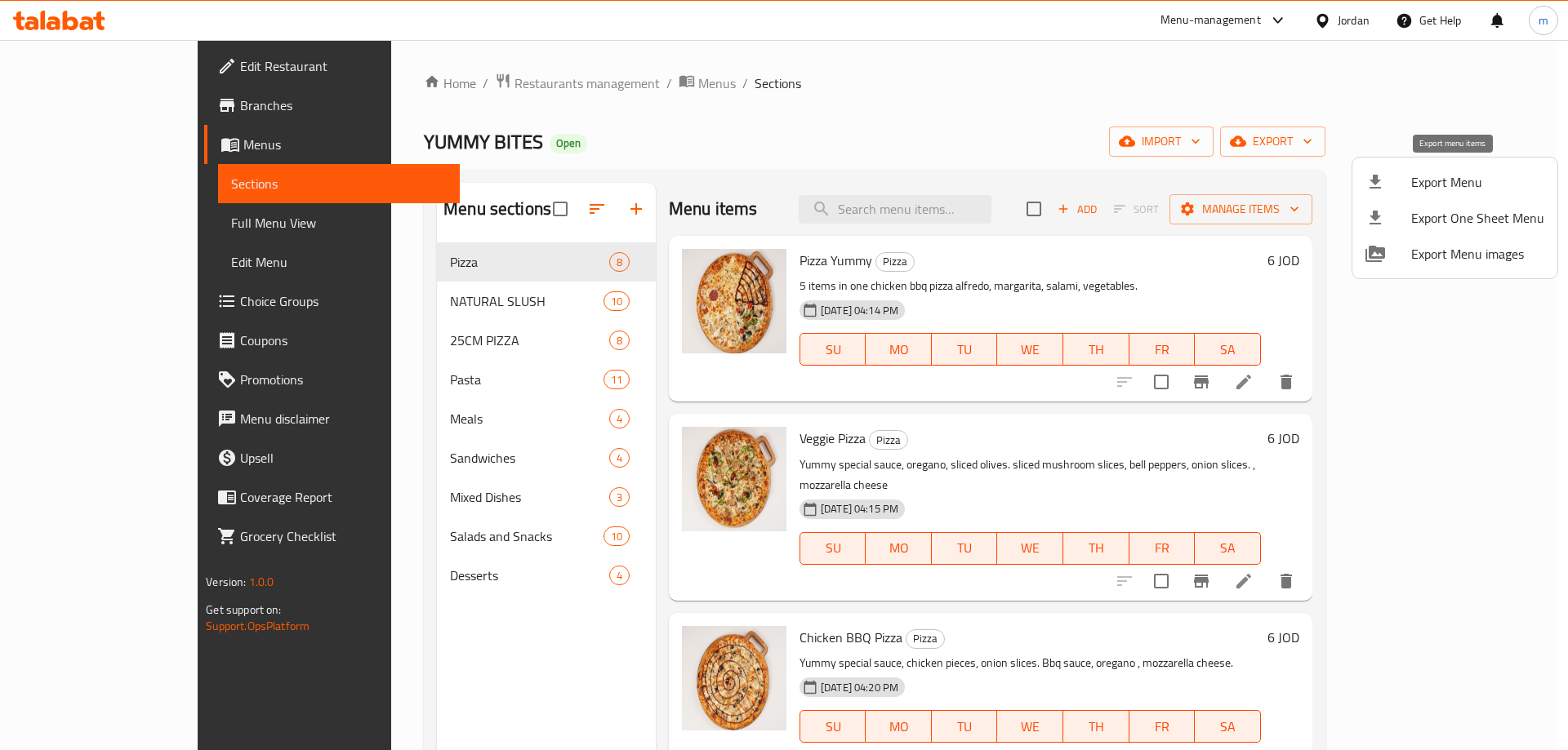
click at [1480, 177] on span "Export Menu" at bounding box center [1477, 182] width 133 height 20
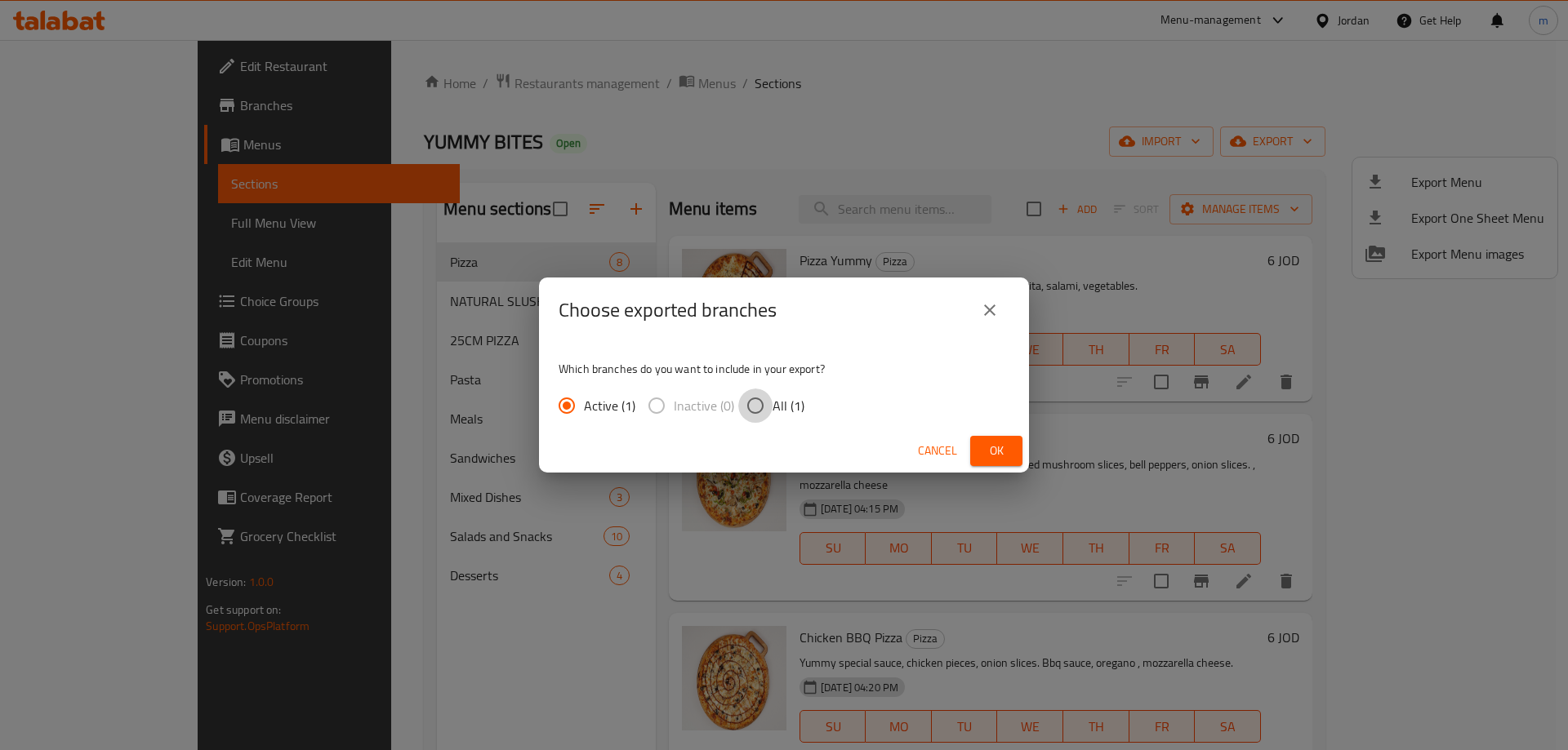
click at [750, 408] on input "All (1)" at bounding box center [755, 406] width 34 height 34
radio input "true"
click at [1005, 453] on span "Ok" at bounding box center [997, 451] width 26 height 21
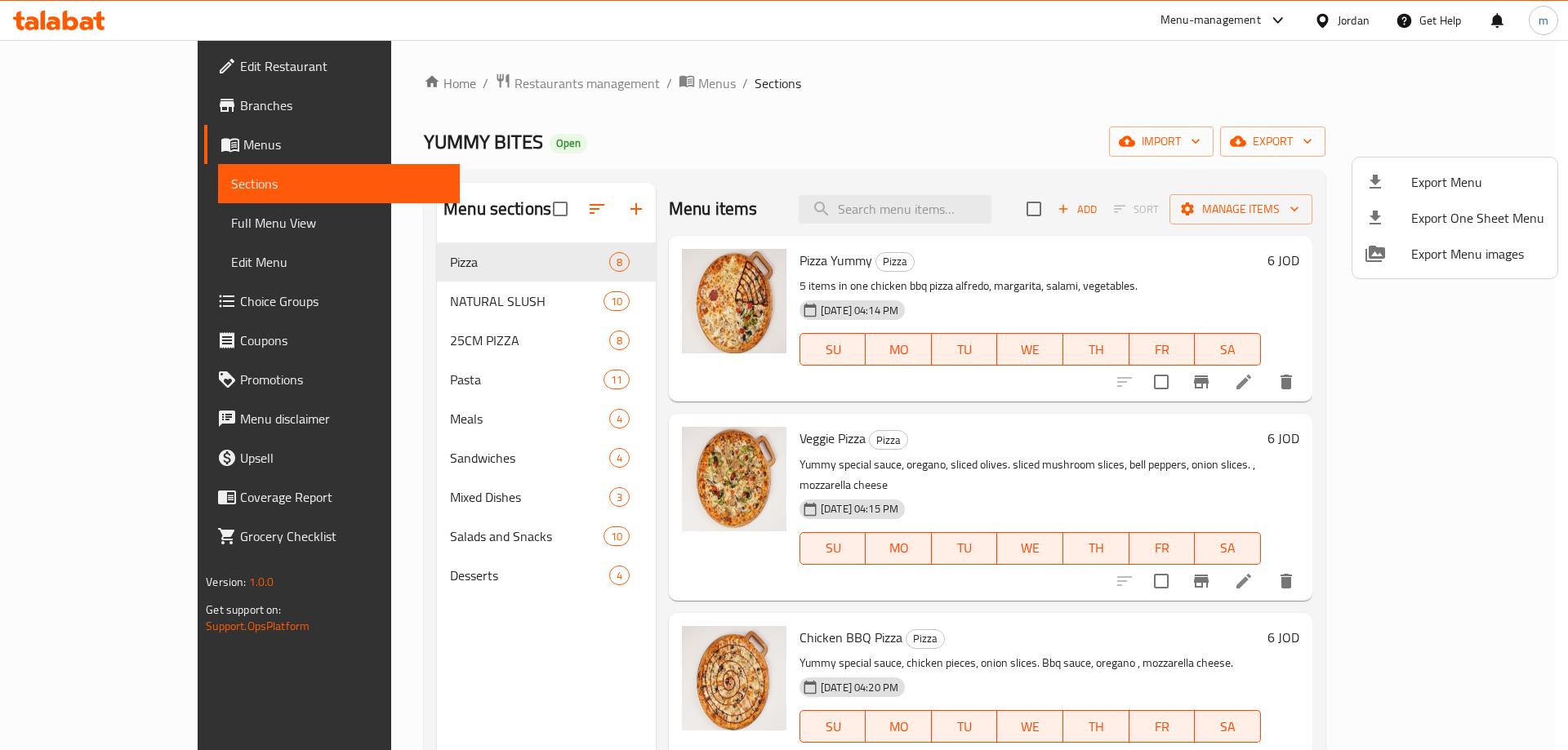
click at [79, 108] on div at bounding box center [784, 375] width 1568 height 750
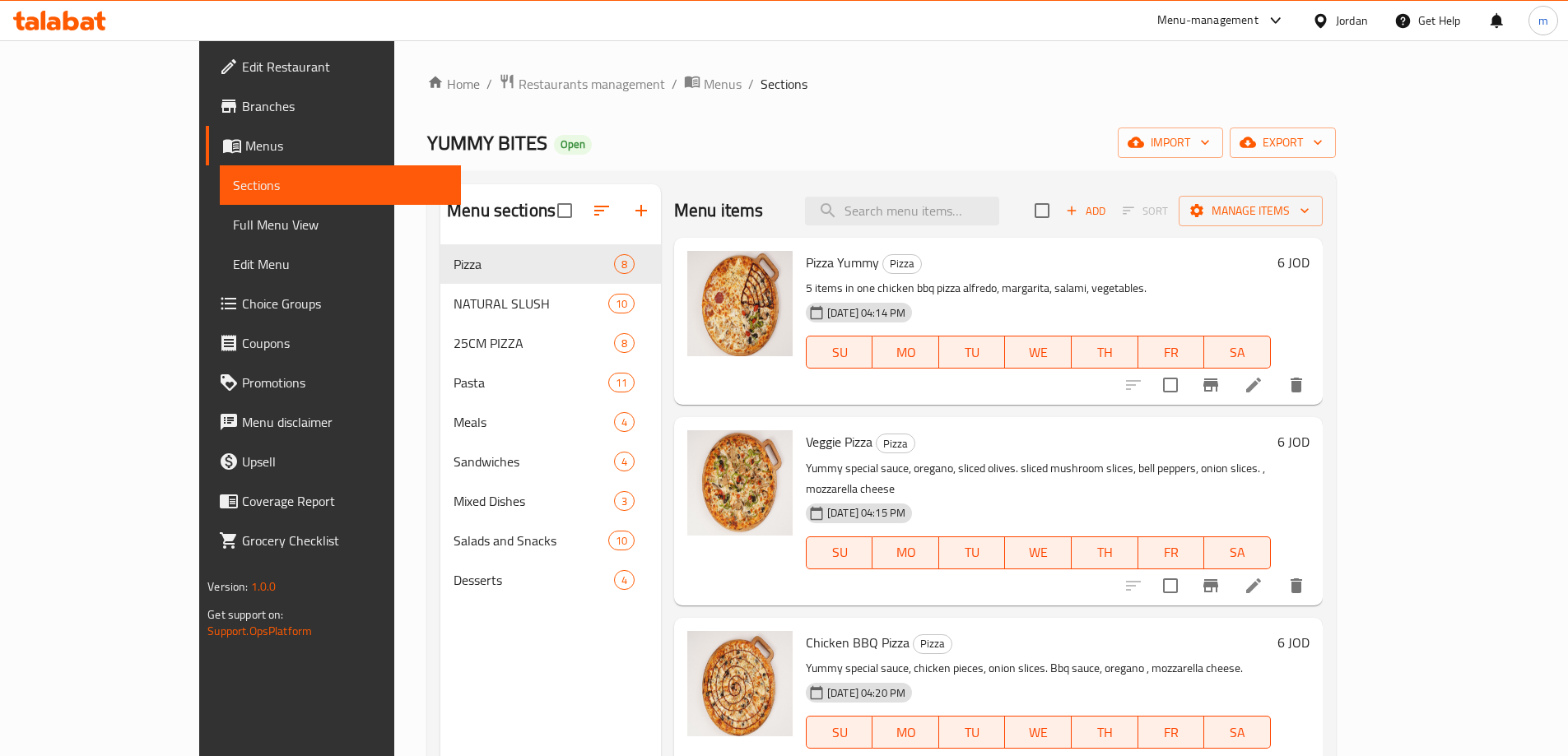
click at [242, 109] on span "Branches" at bounding box center [344, 106] width 206 height 20
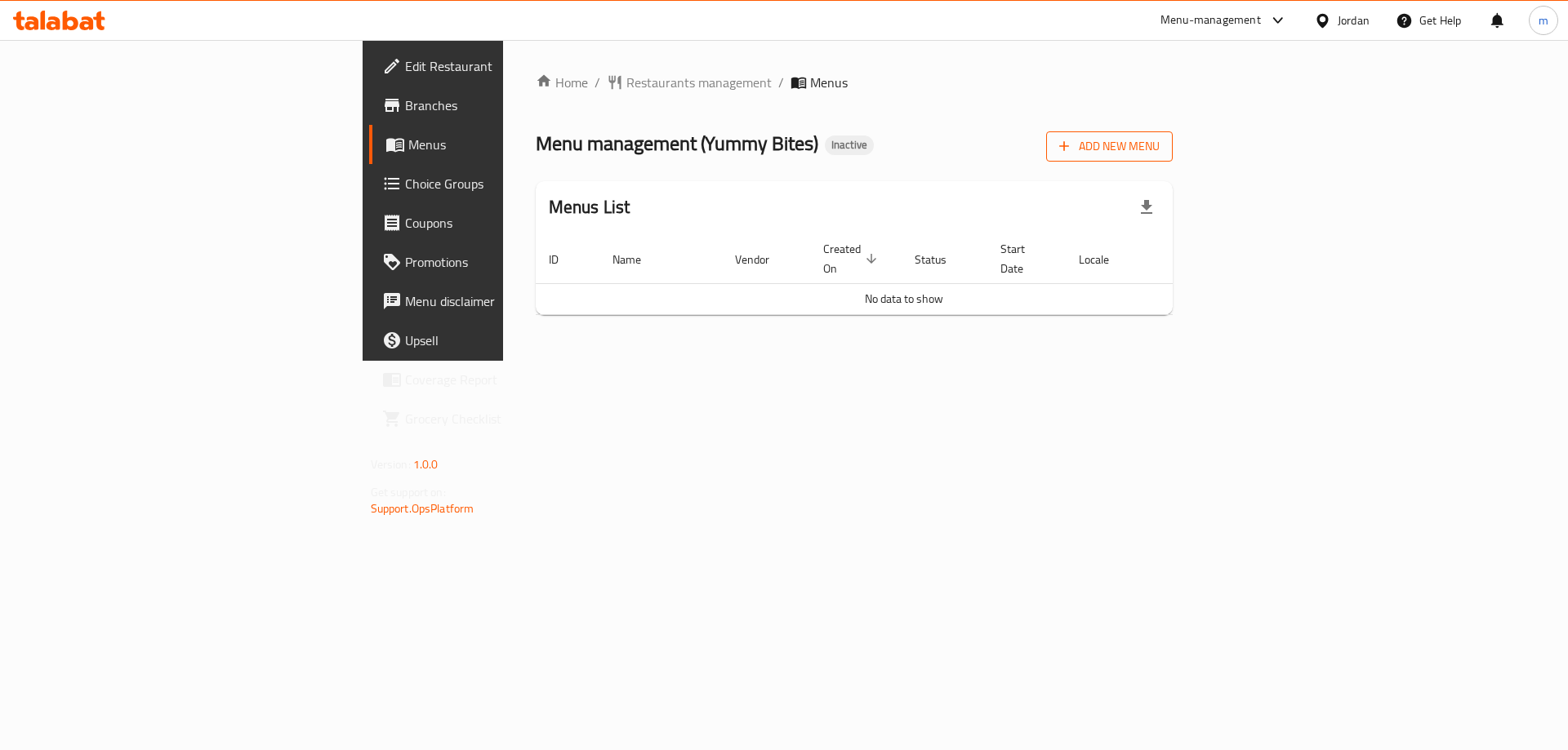
click at [1160, 153] on span "Add New Menu" at bounding box center [1109, 147] width 101 height 21
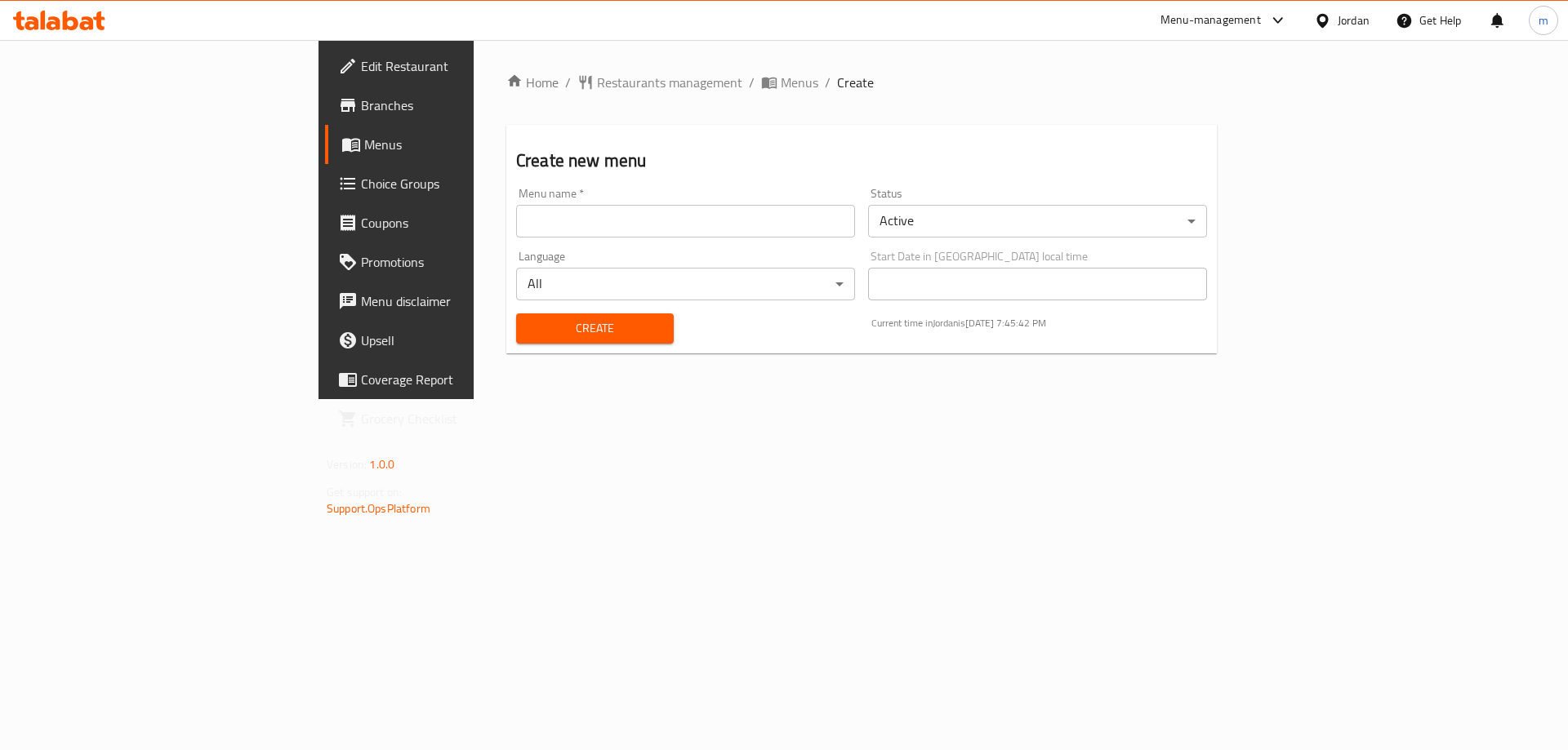
click at [516, 225] on input "text" at bounding box center [685, 221] width 339 height 33
type input "[DATE]"
click at [544, 337] on span "Create" at bounding box center [595, 328] width 132 height 21
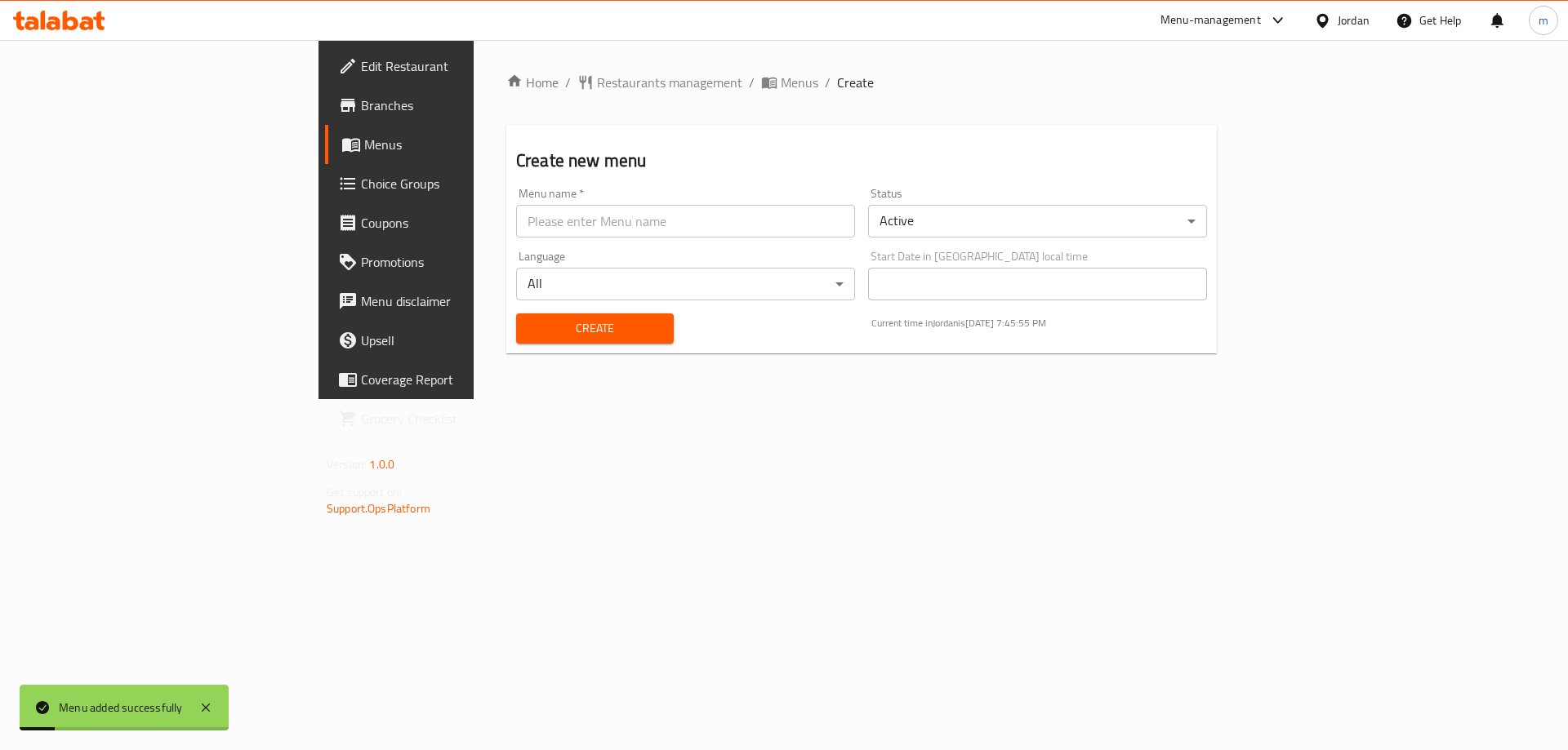
click at [364, 138] on span "Menus" at bounding box center [466, 144] width 203 height 20
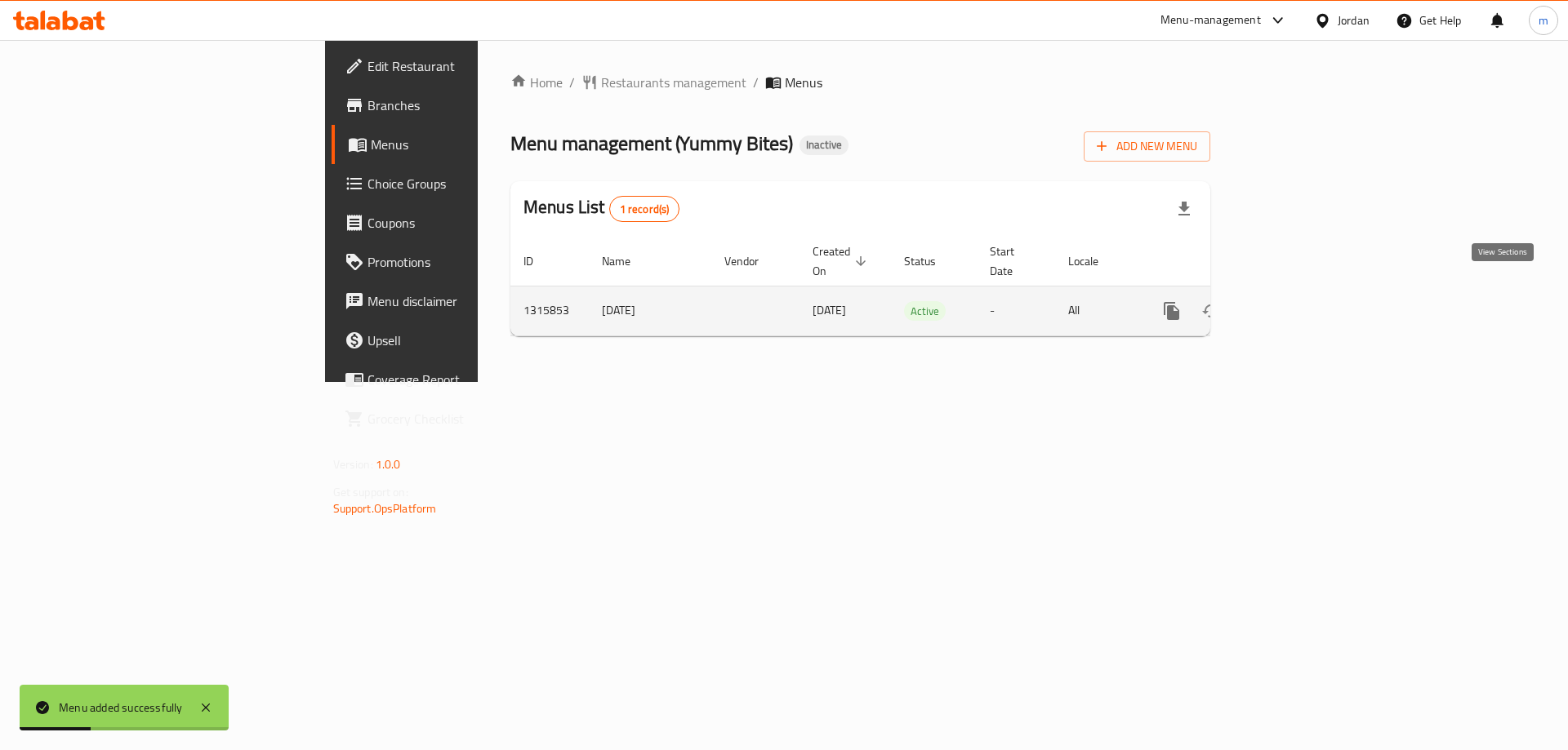
click at [1299, 301] on icon "enhanced table" at bounding box center [1288, 311] width 20 height 20
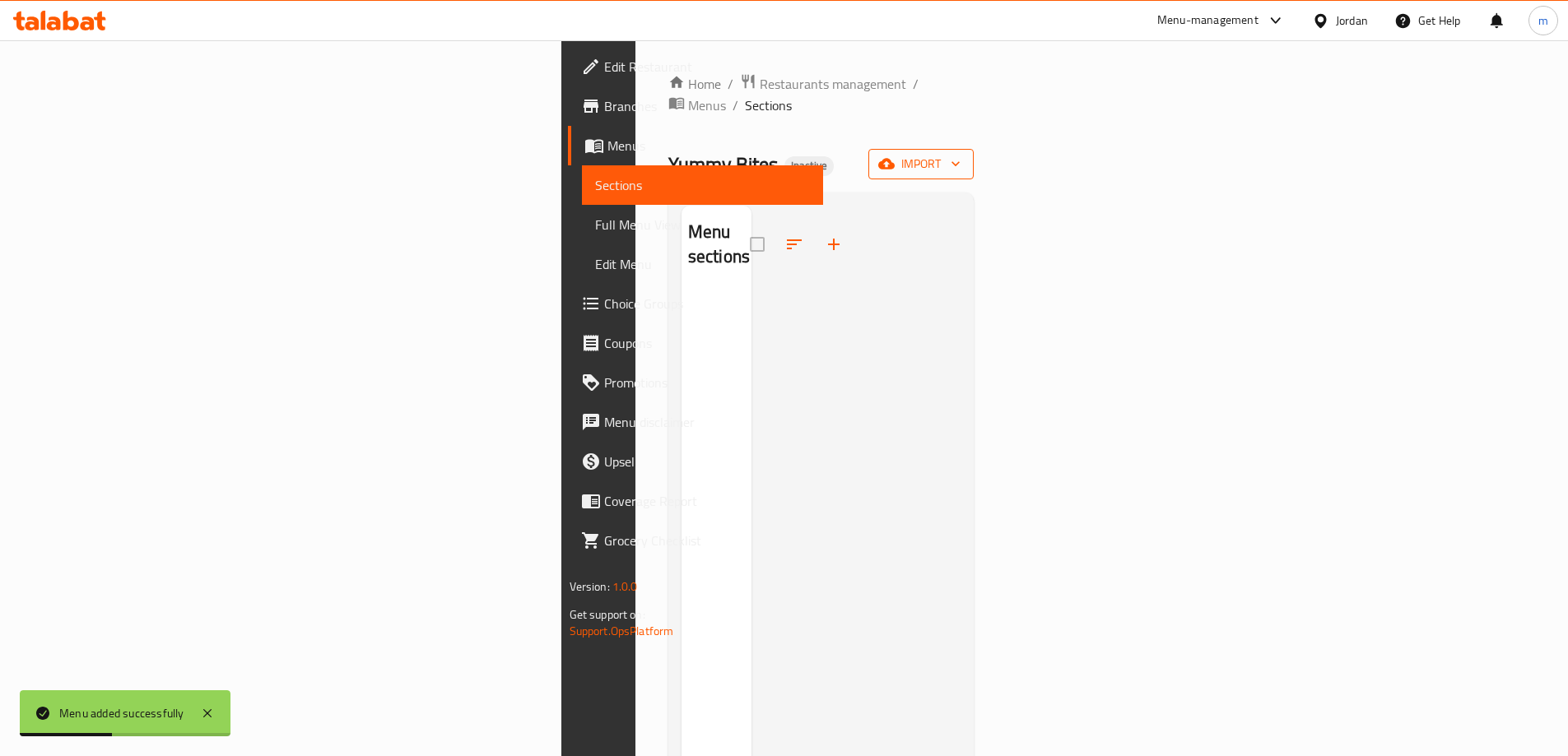
click at [960, 154] on span "import" at bounding box center [920, 164] width 79 height 21
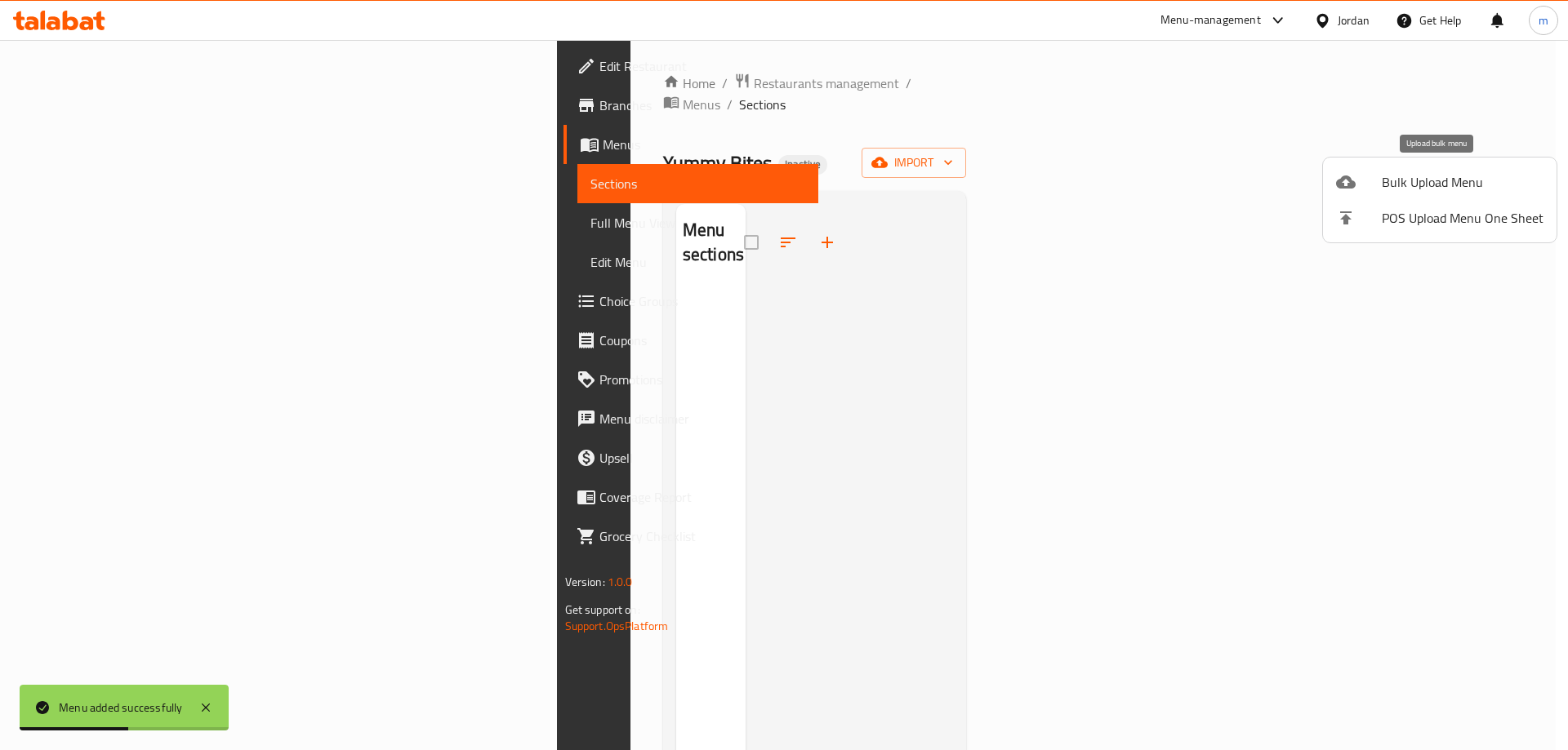
click at [1442, 173] on span "Bulk Upload Menu" at bounding box center [1463, 182] width 162 height 20
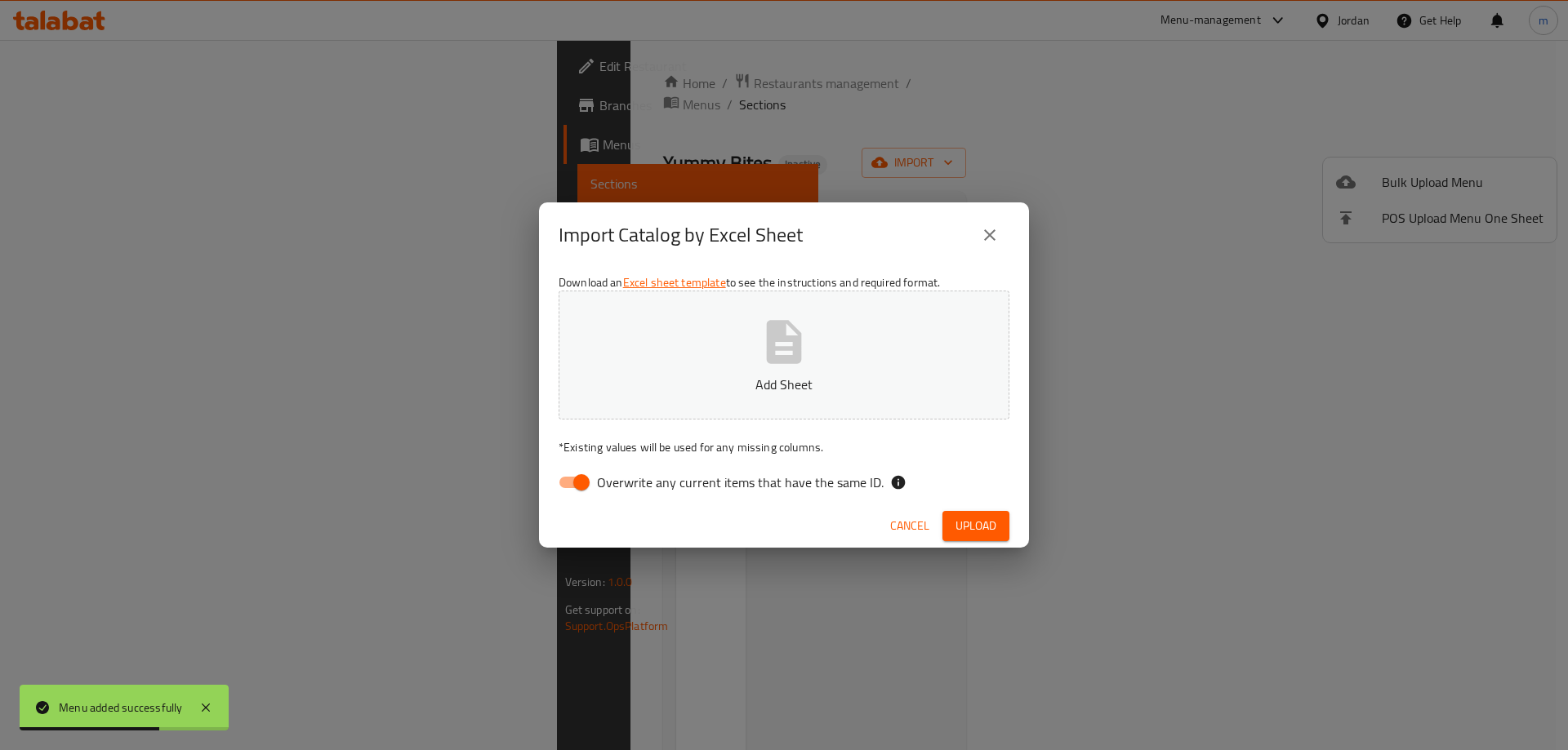
click at [575, 483] on input "Overwrite any current items that have the same ID." at bounding box center [581, 482] width 93 height 31
checkbox input "false"
click at [762, 355] on icon "button" at bounding box center [784, 343] width 53 height 53
click at [984, 521] on span "Upload" at bounding box center [975, 526] width 40 height 21
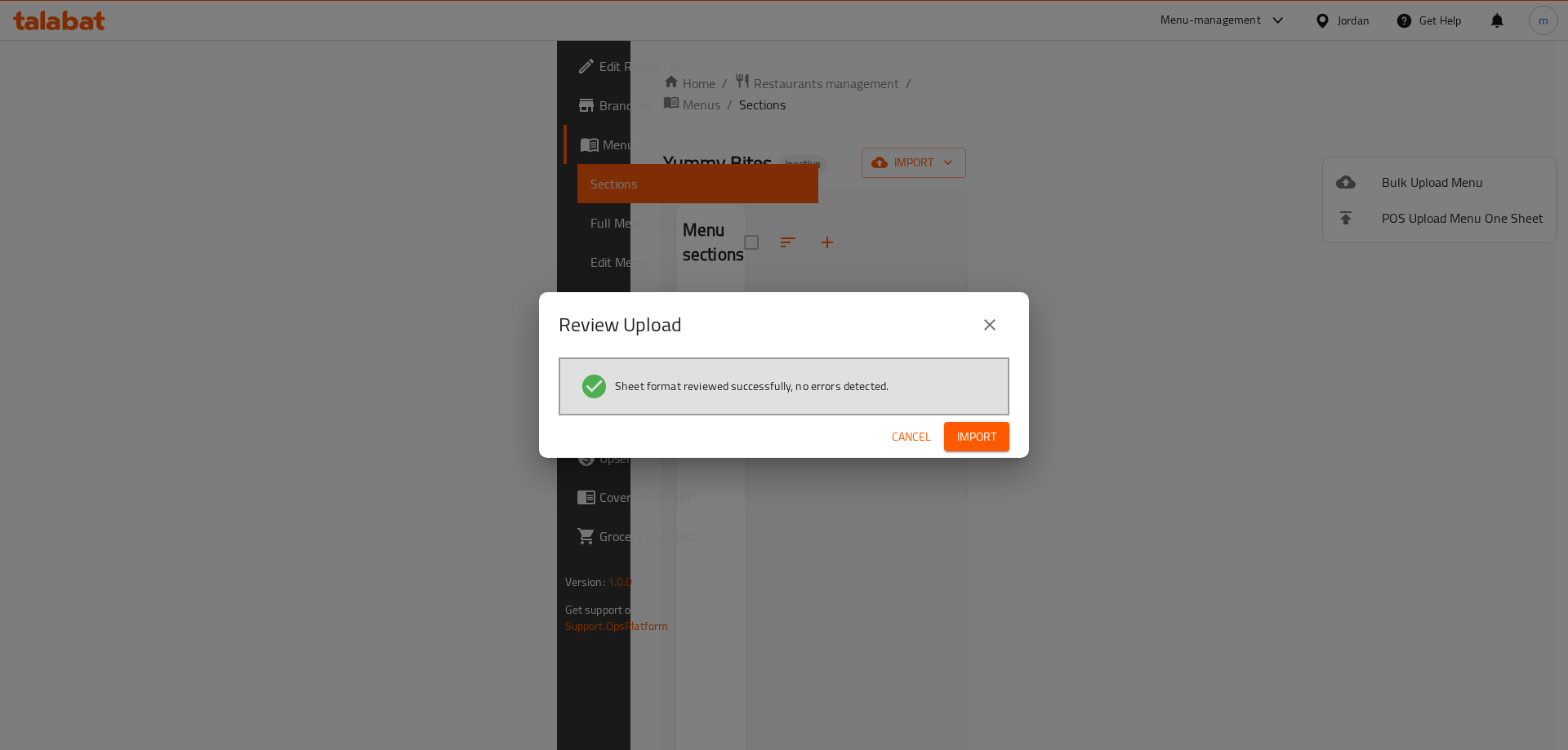
click at [987, 432] on span "Import" at bounding box center [977, 438] width 40 height 21
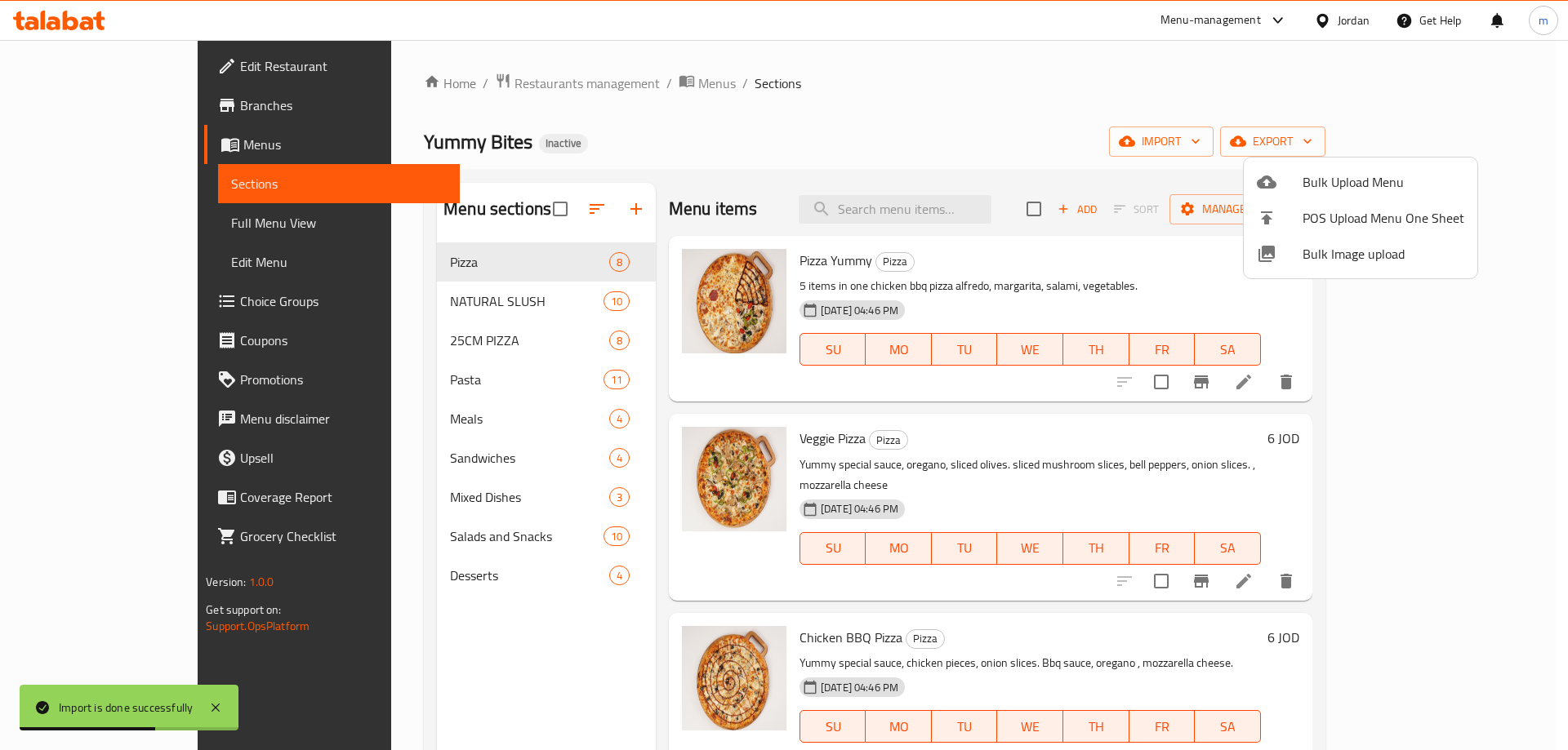
click at [106, 222] on div at bounding box center [784, 375] width 1568 height 750
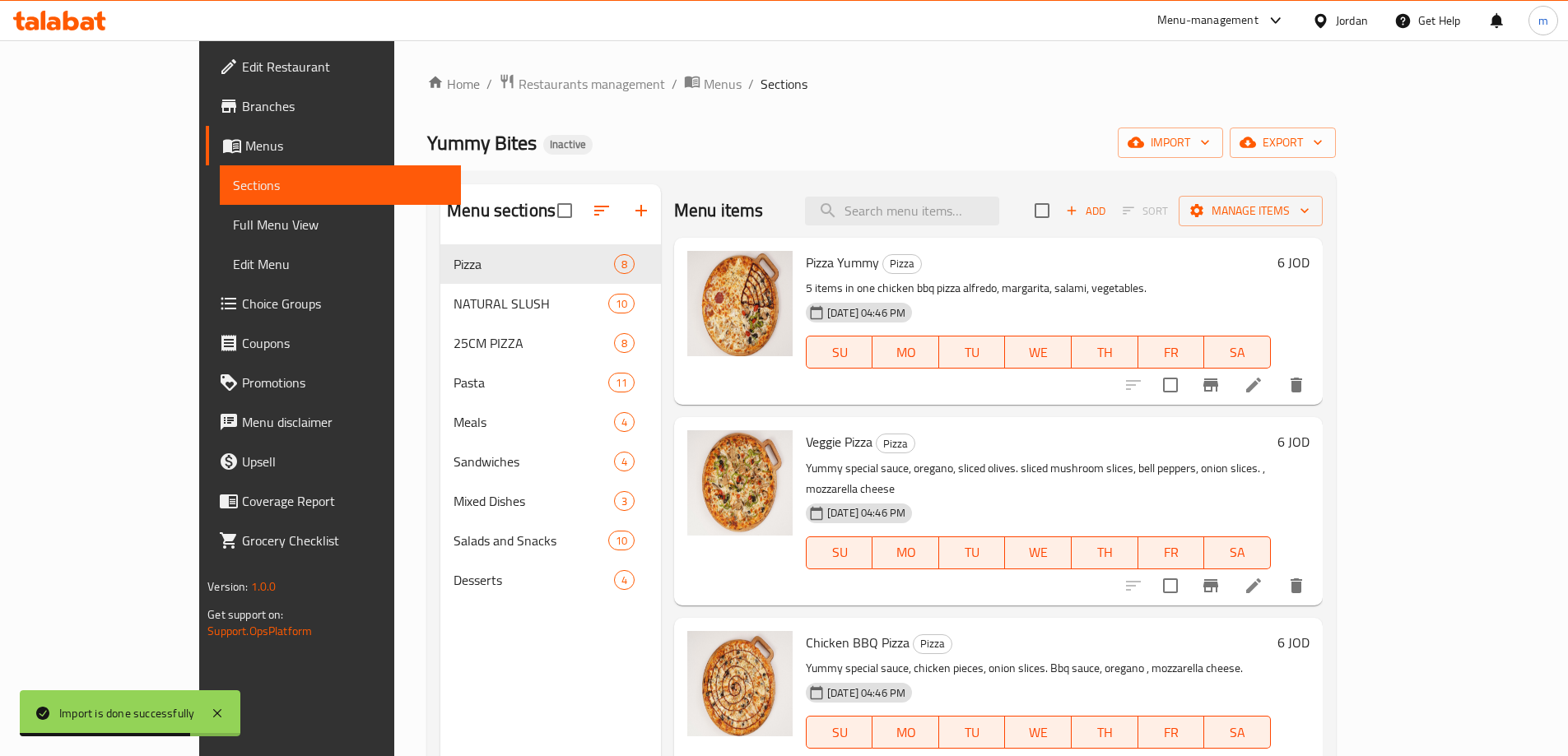
click at [233, 224] on span "Full Menu View" at bounding box center [341, 224] width 214 height 20
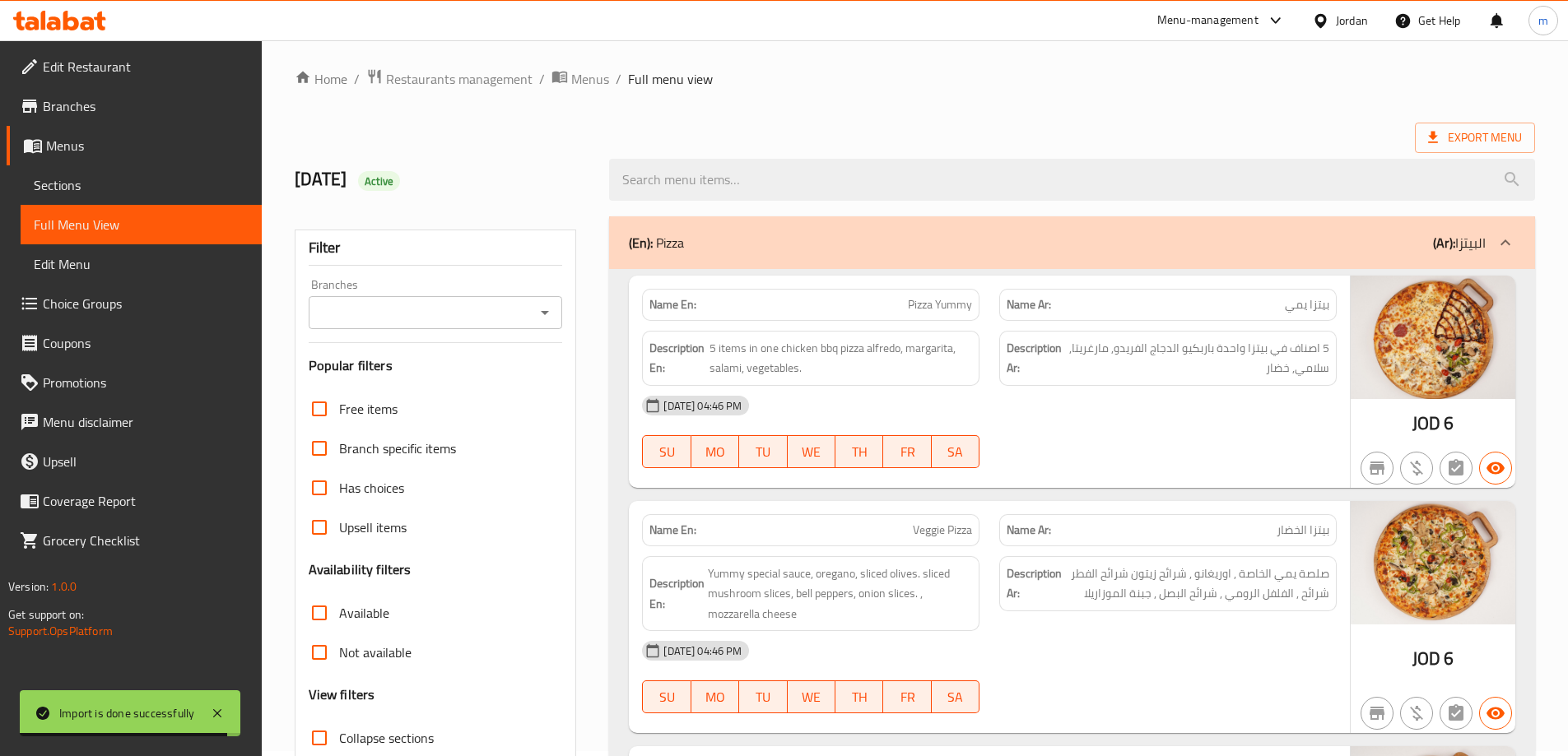
scroll to position [165, 0]
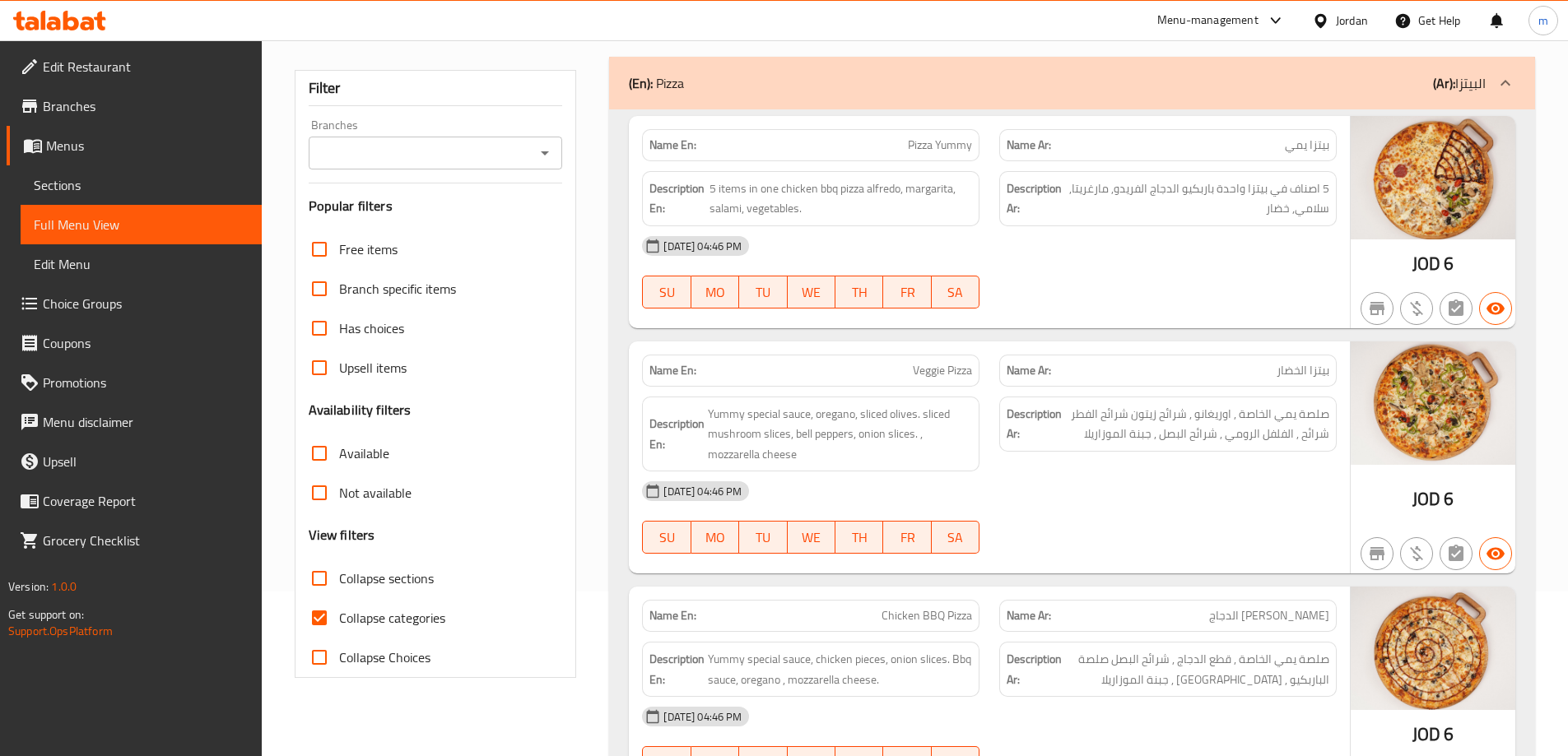
click at [314, 618] on input "Collapse categories" at bounding box center [320, 618] width 40 height 40
checkbox input "false"
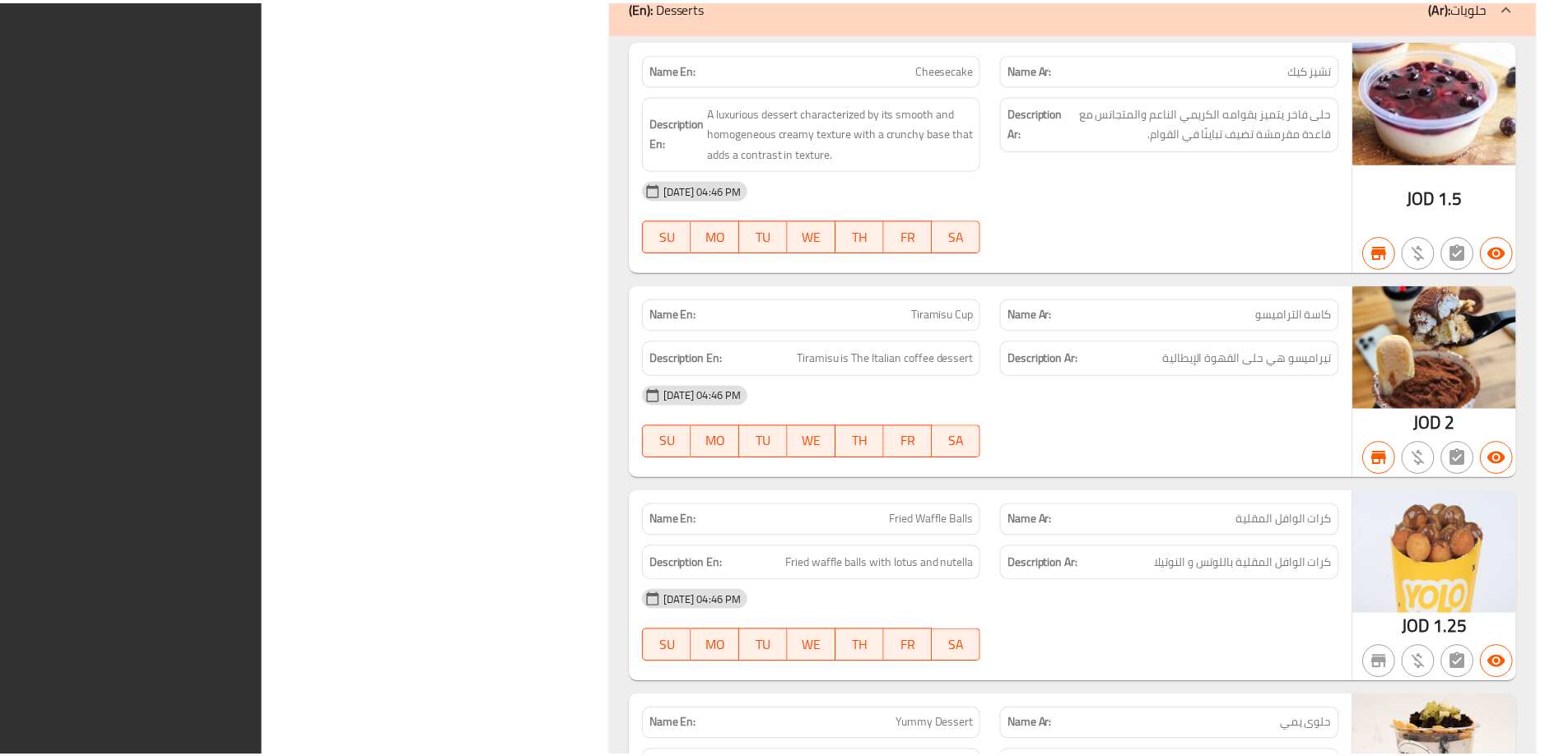
scroll to position [14340, 0]
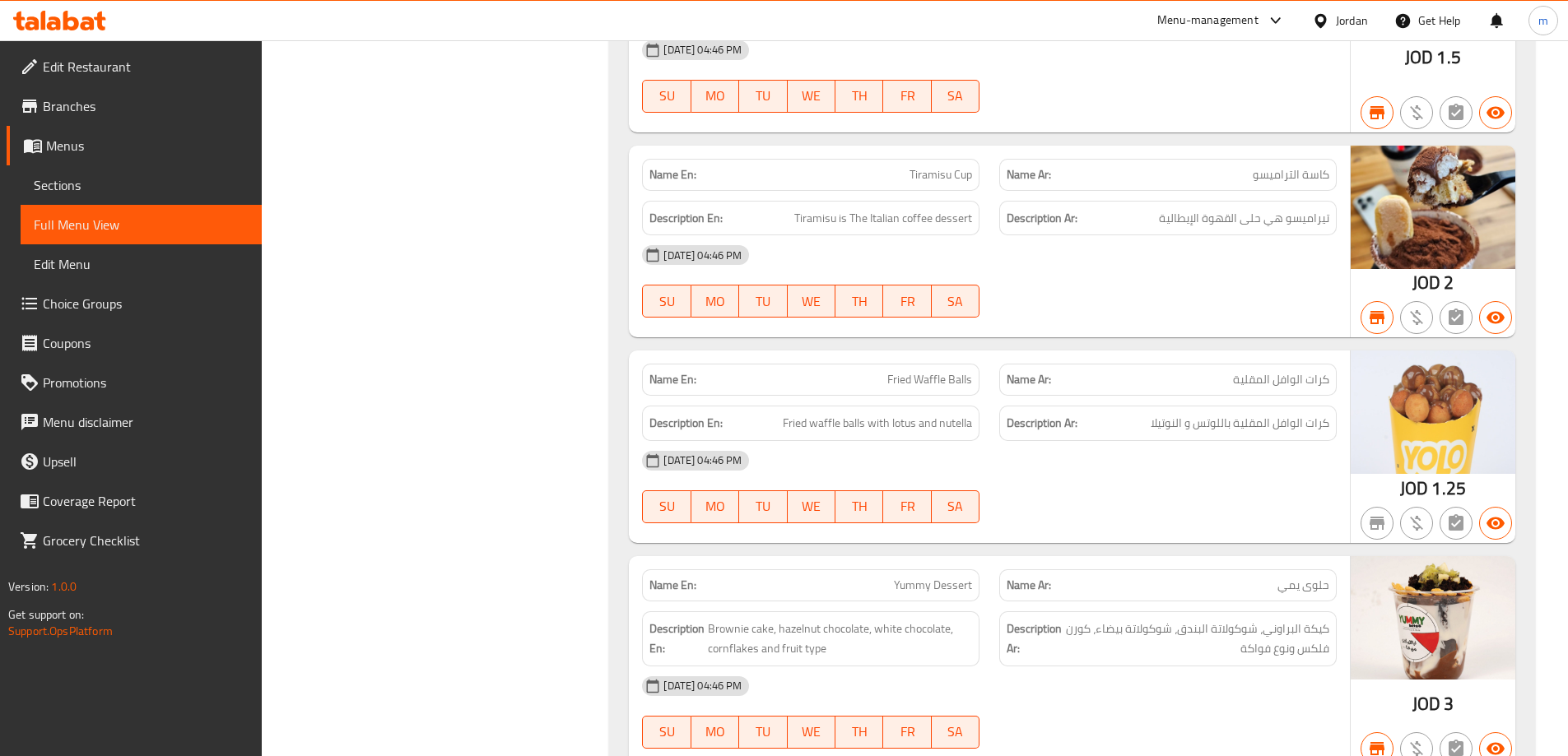
click at [100, 71] on span "Edit Restaurant" at bounding box center [145, 66] width 206 height 20
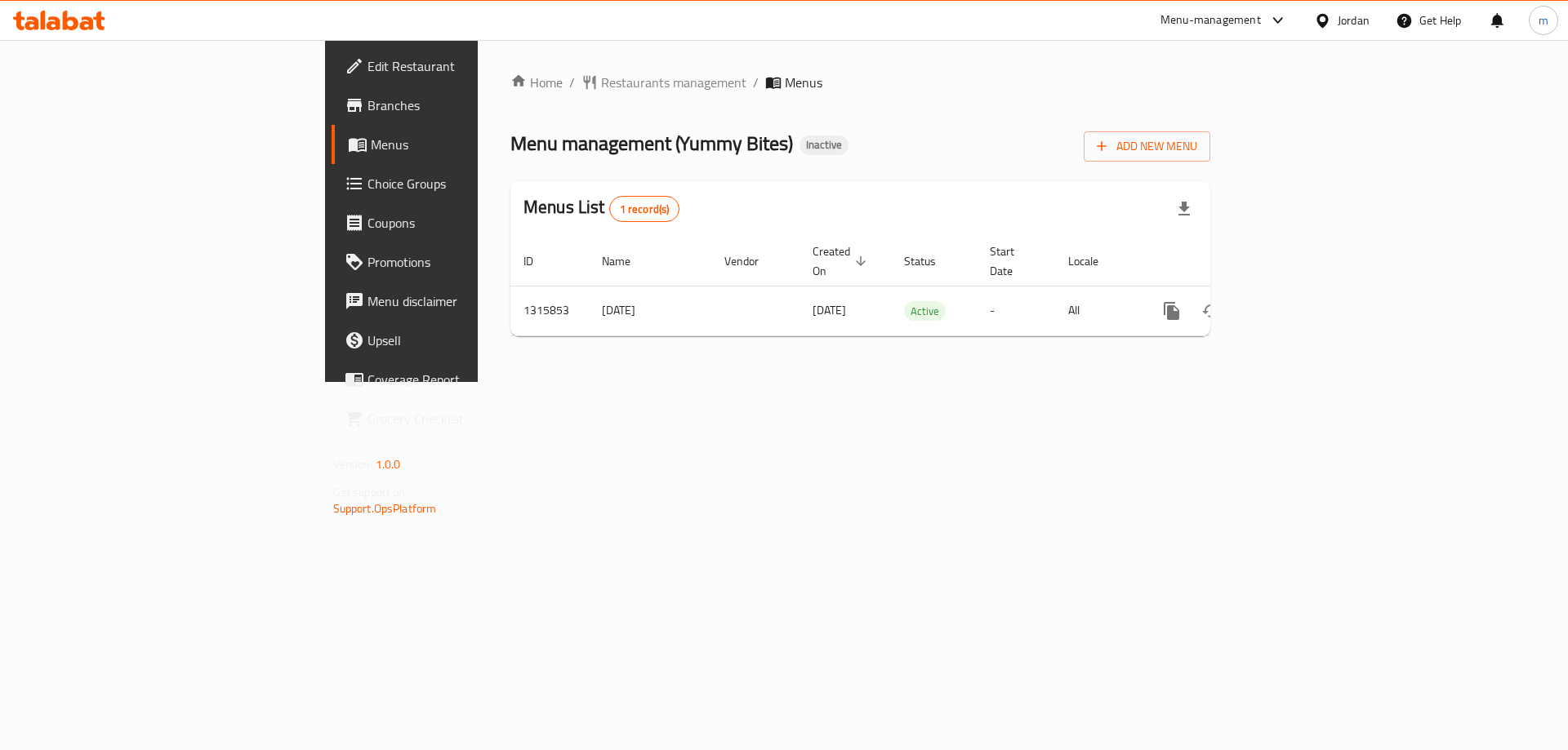
click at [367, 64] on span "Edit Restaurant" at bounding box center [470, 66] width 206 height 20
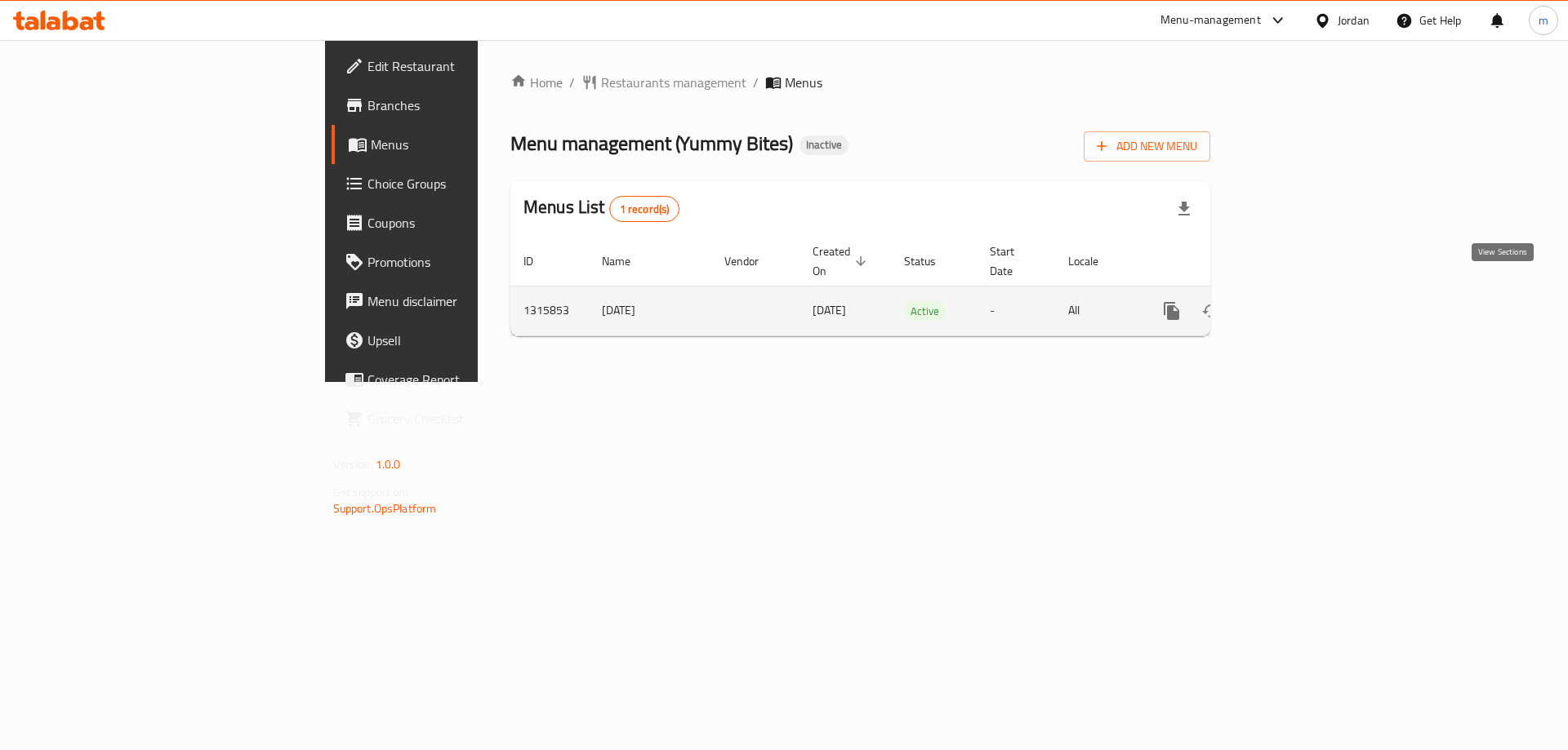
click at [1309, 296] on link "enhanced table" at bounding box center [1289, 311] width 40 height 40
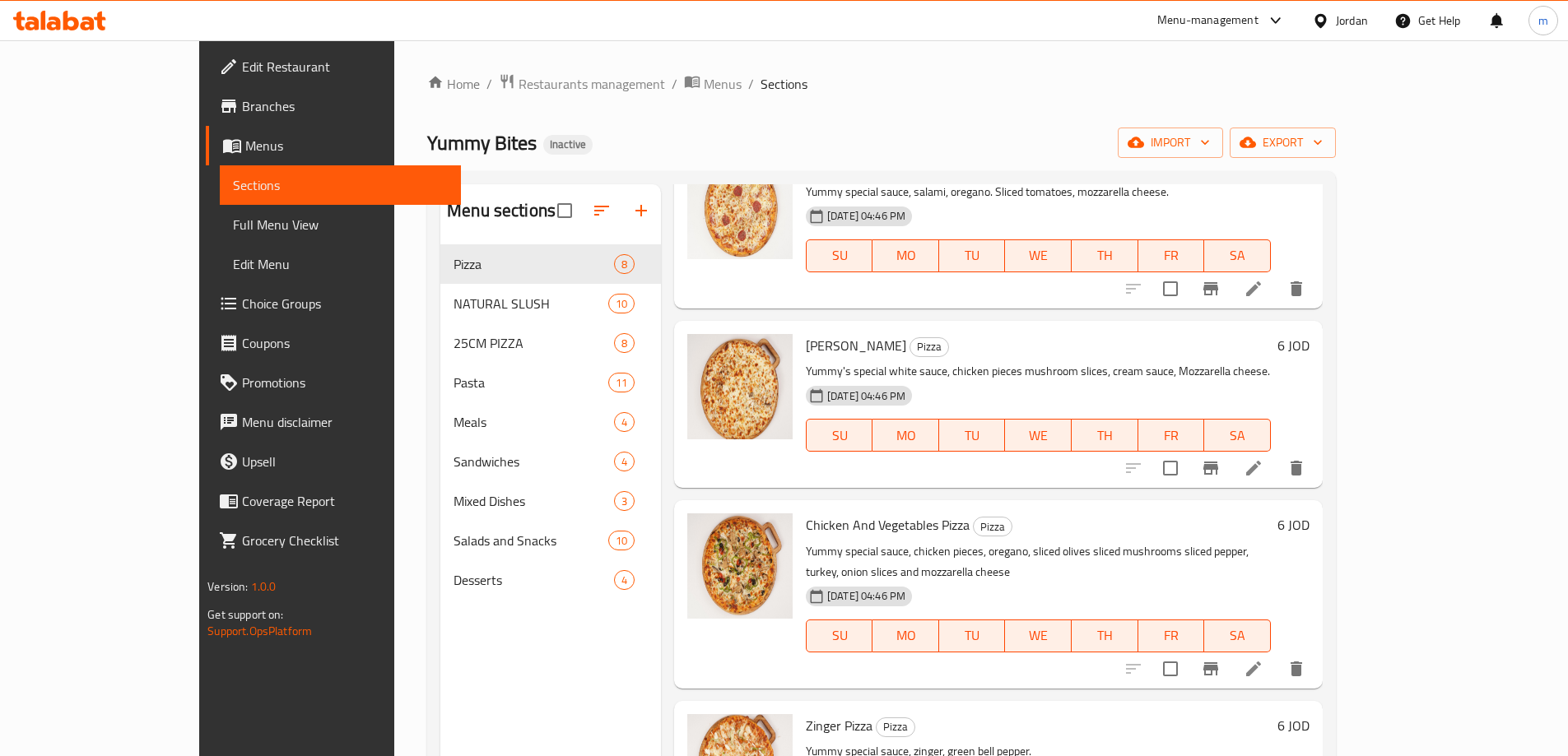
scroll to position [724, 0]
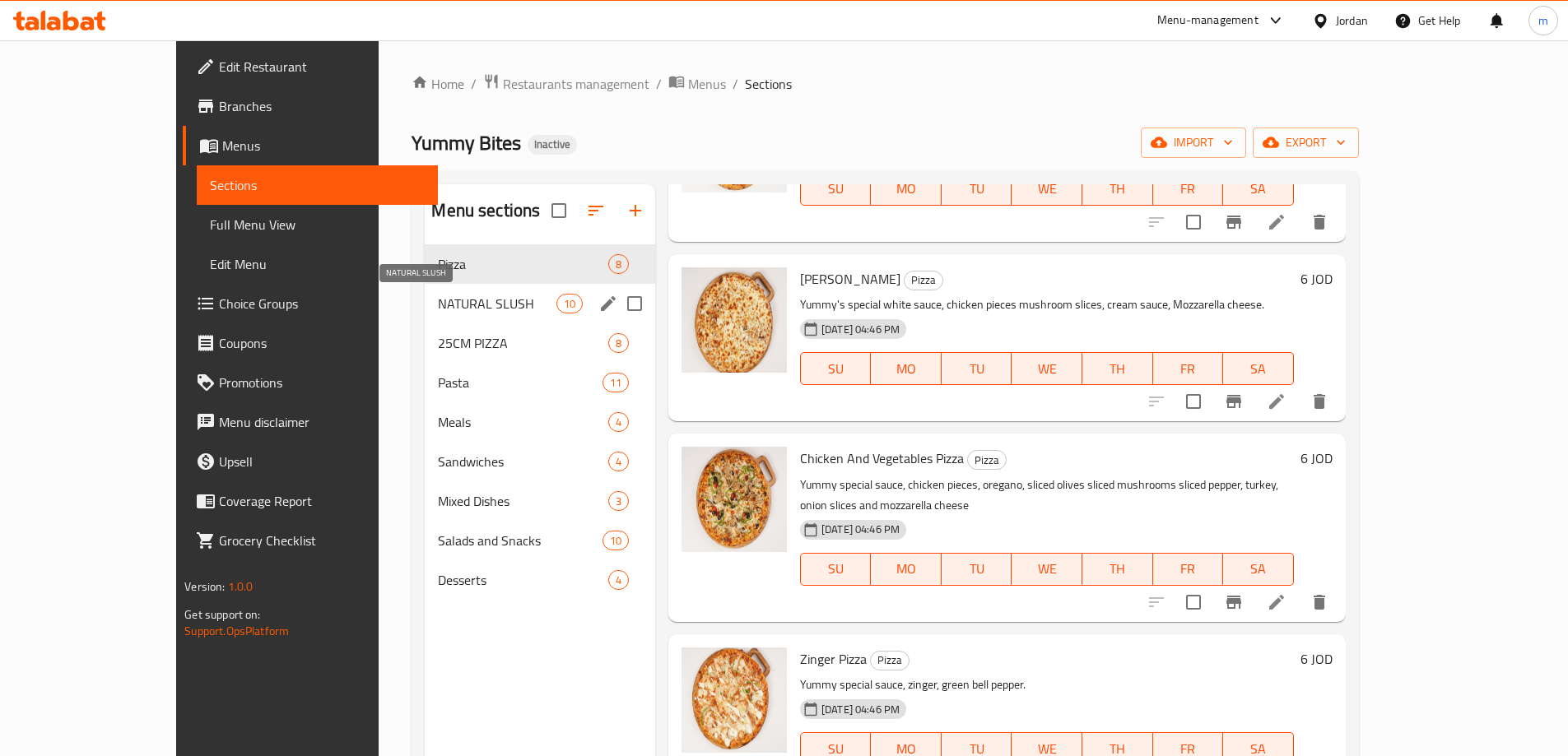
click at [438, 295] on span "NATURAL SLUSH" at bounding box center [497, 304] width 118 height 20
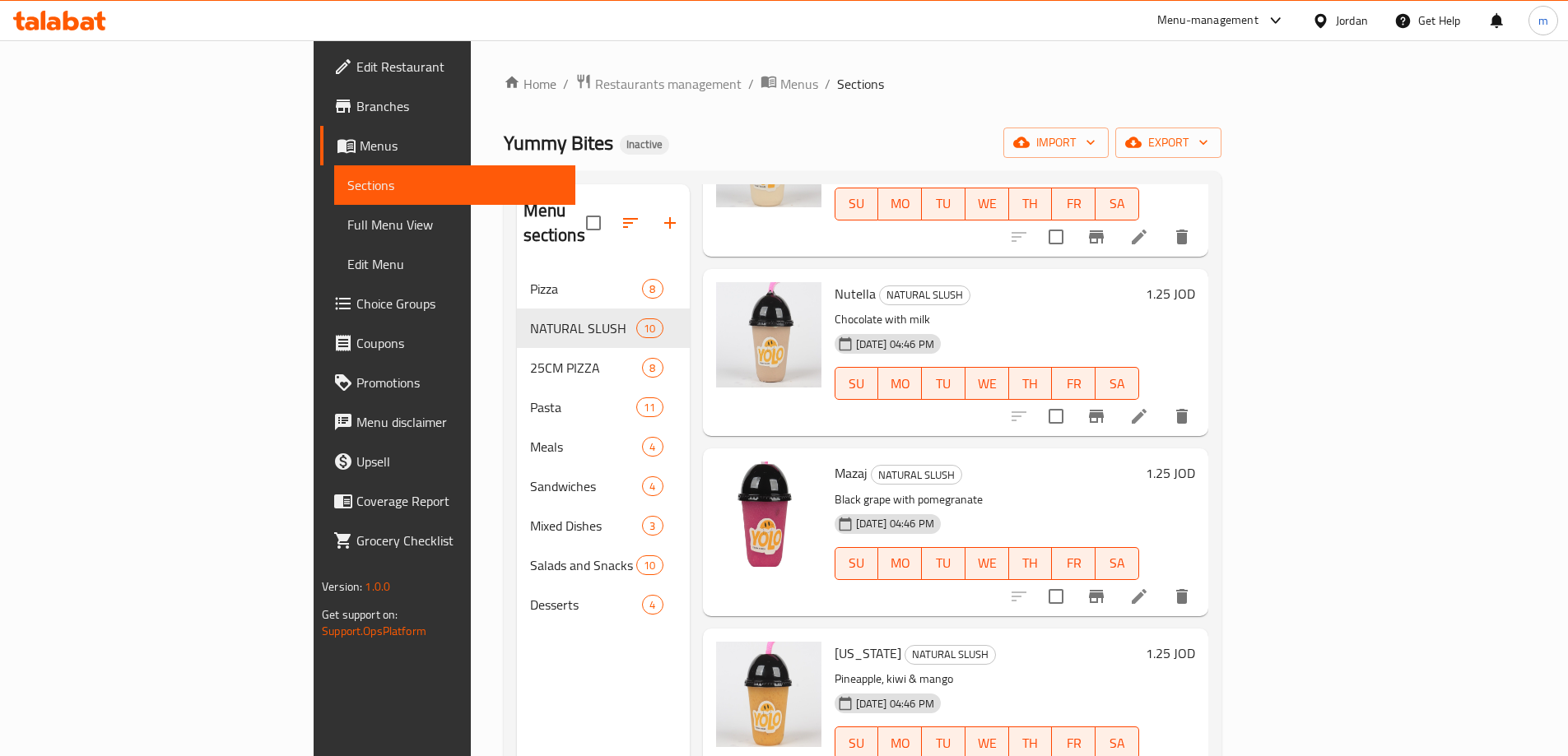
scroll to position [1083, 0]
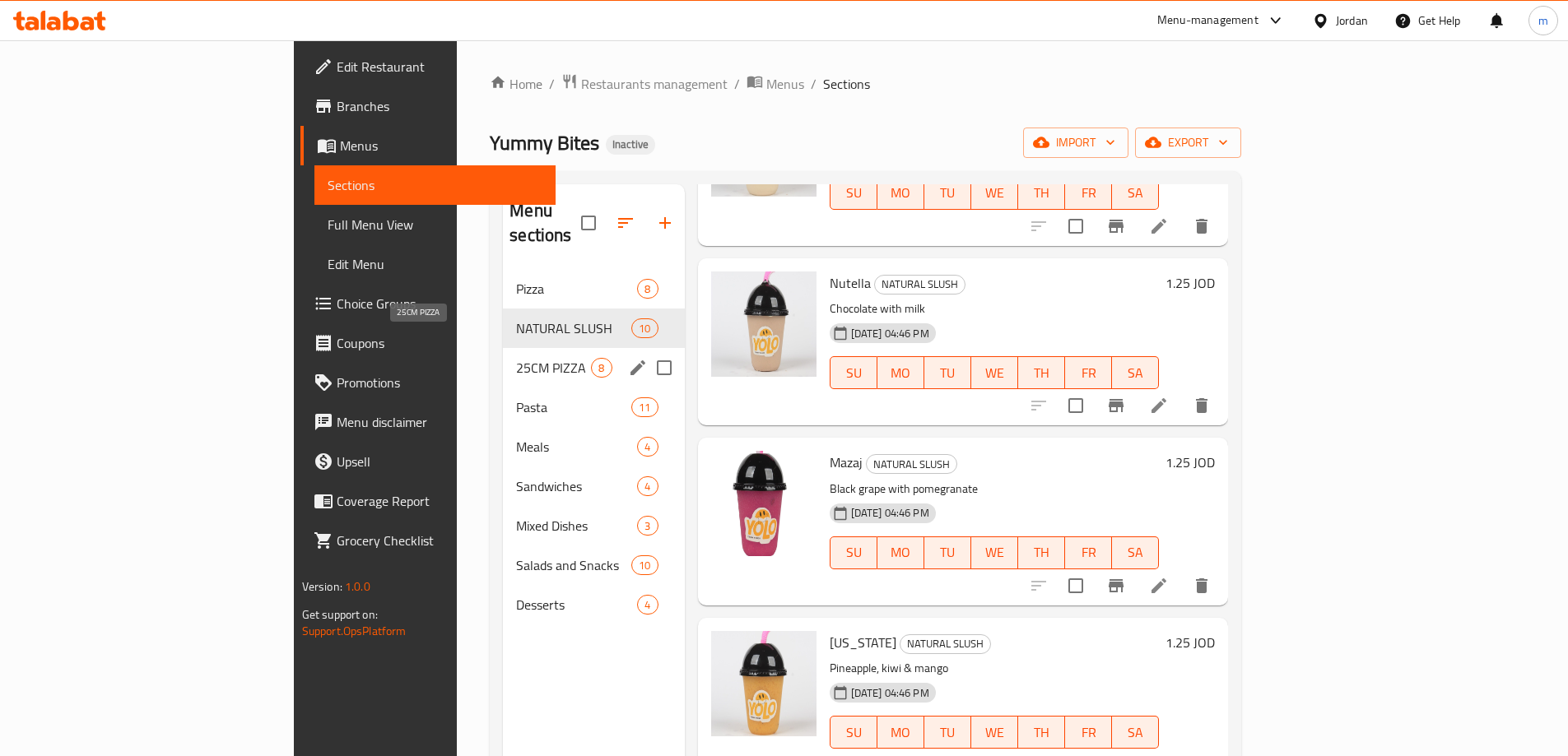
click at [516, 358] on span "25CM PIZZA" at bounding box center [553, 367] width 75 height 20
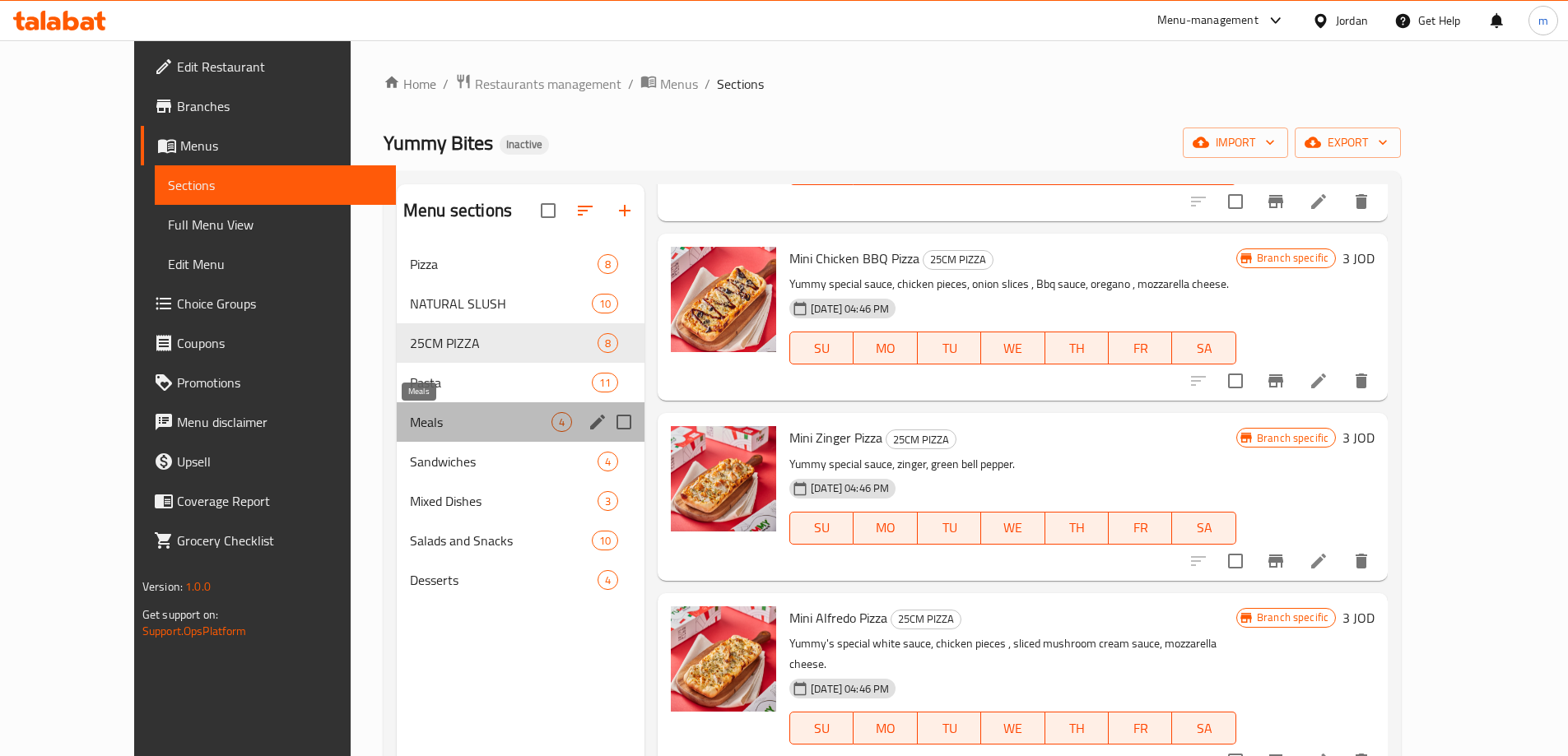
click at [446, 419] on span "Meals" at bounding box center [480, 422] width 141 height 20
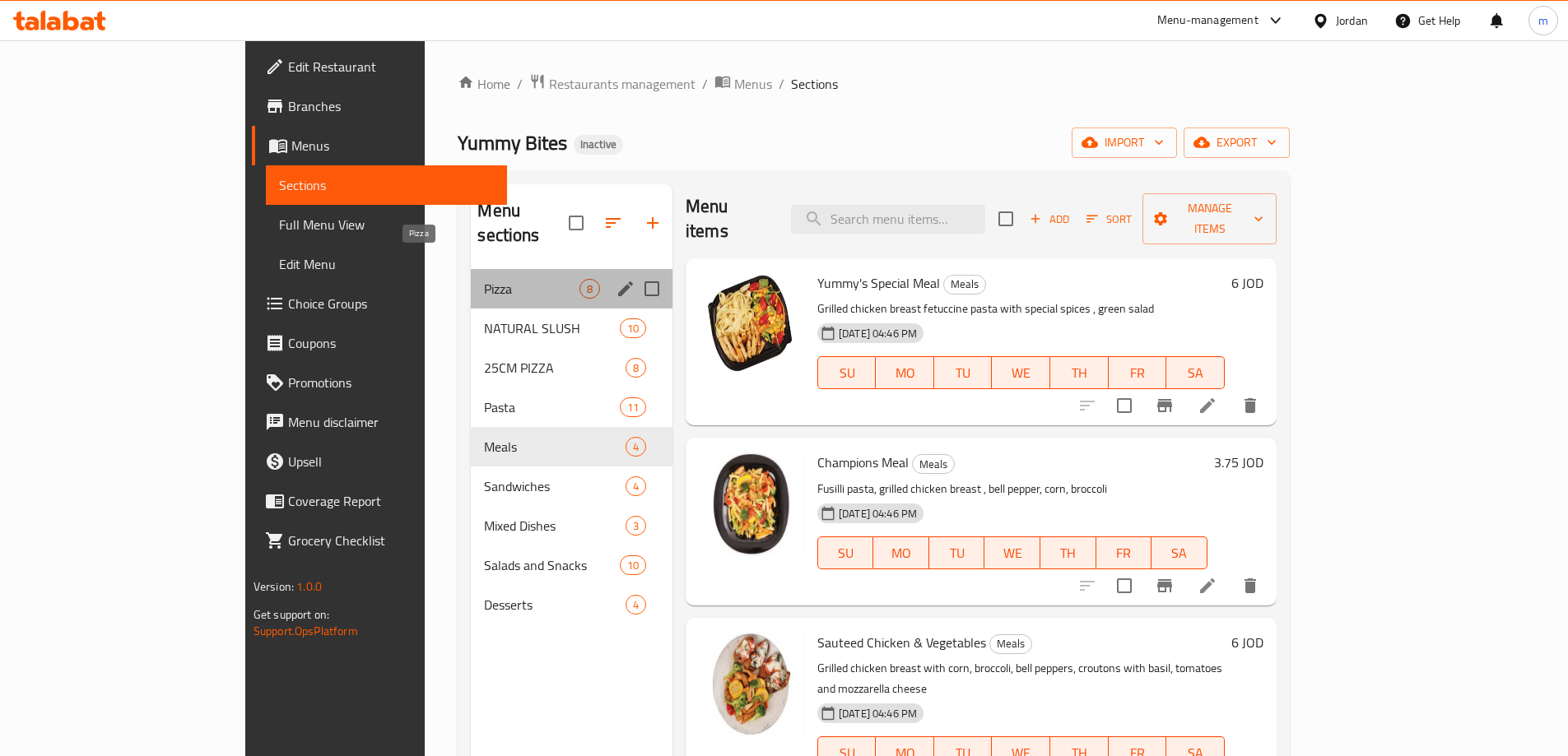
click at [484, 279] on span "Pizza" at bounding box center [531, 288] width 95 height 20
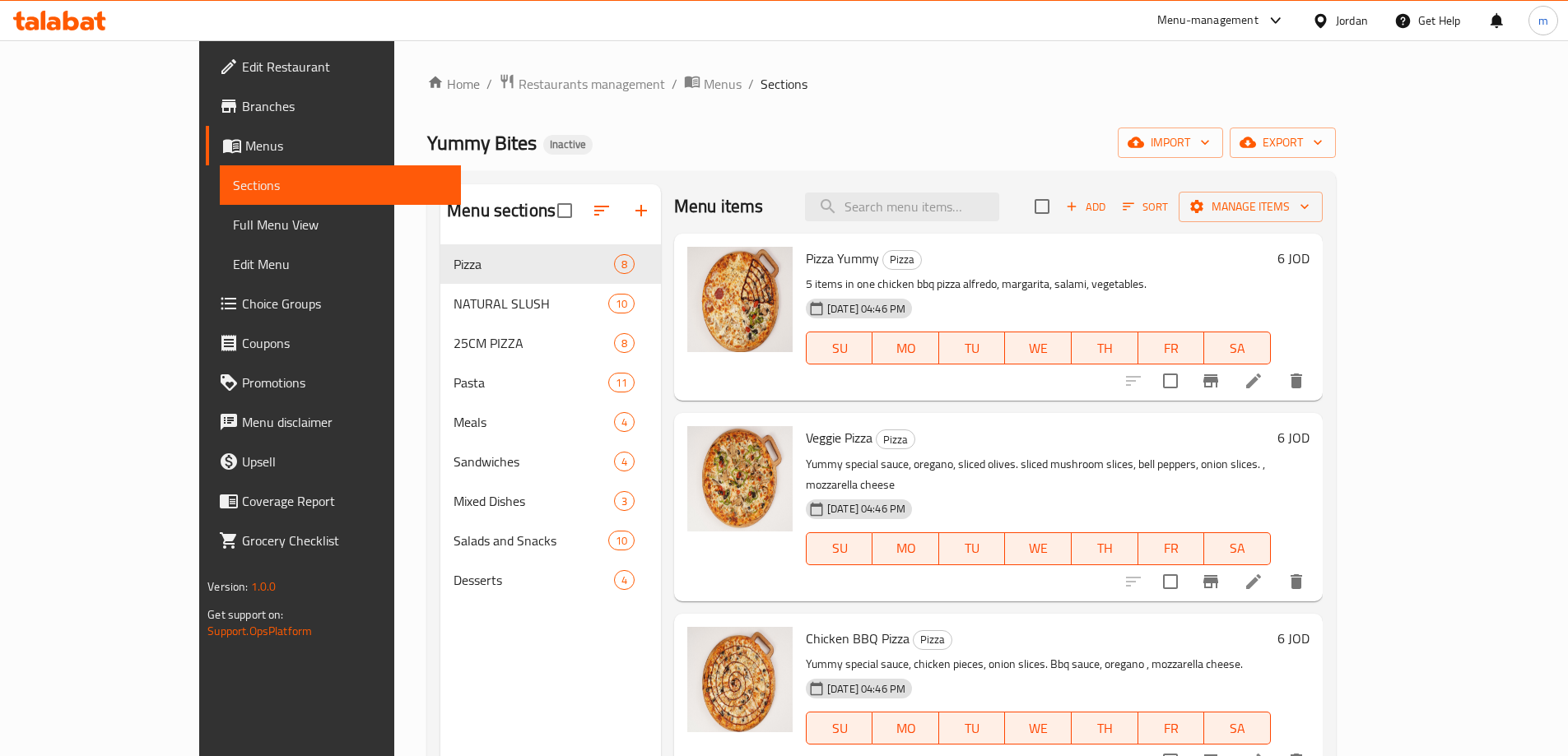
click at [233, 183] on span "Sections" at bounding box center [341, 185] width 214 height 20
click at [233, 230] on span "Full Menu View" at bounding box center [341, 224] width 214 height 20
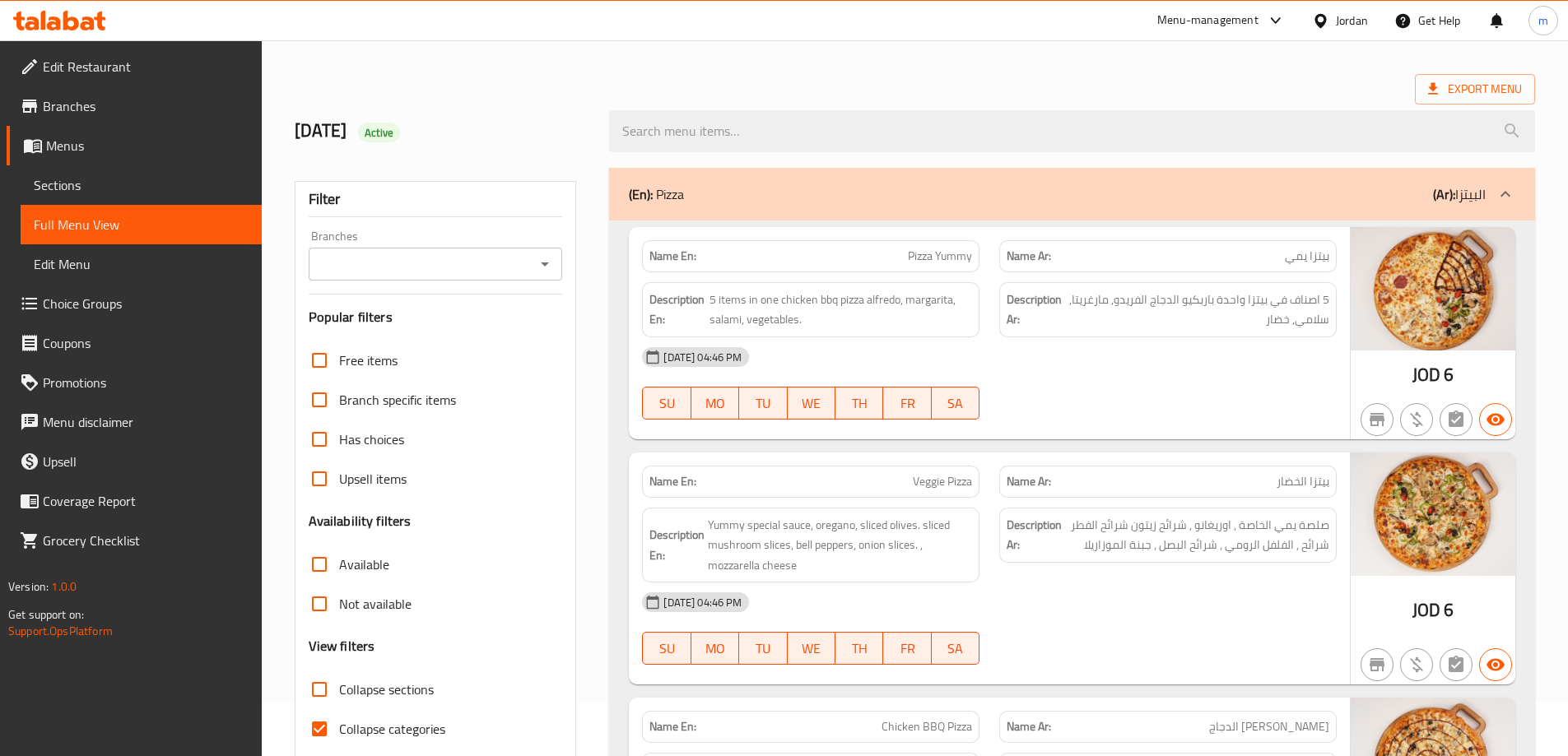
scroll to position [83, 0]
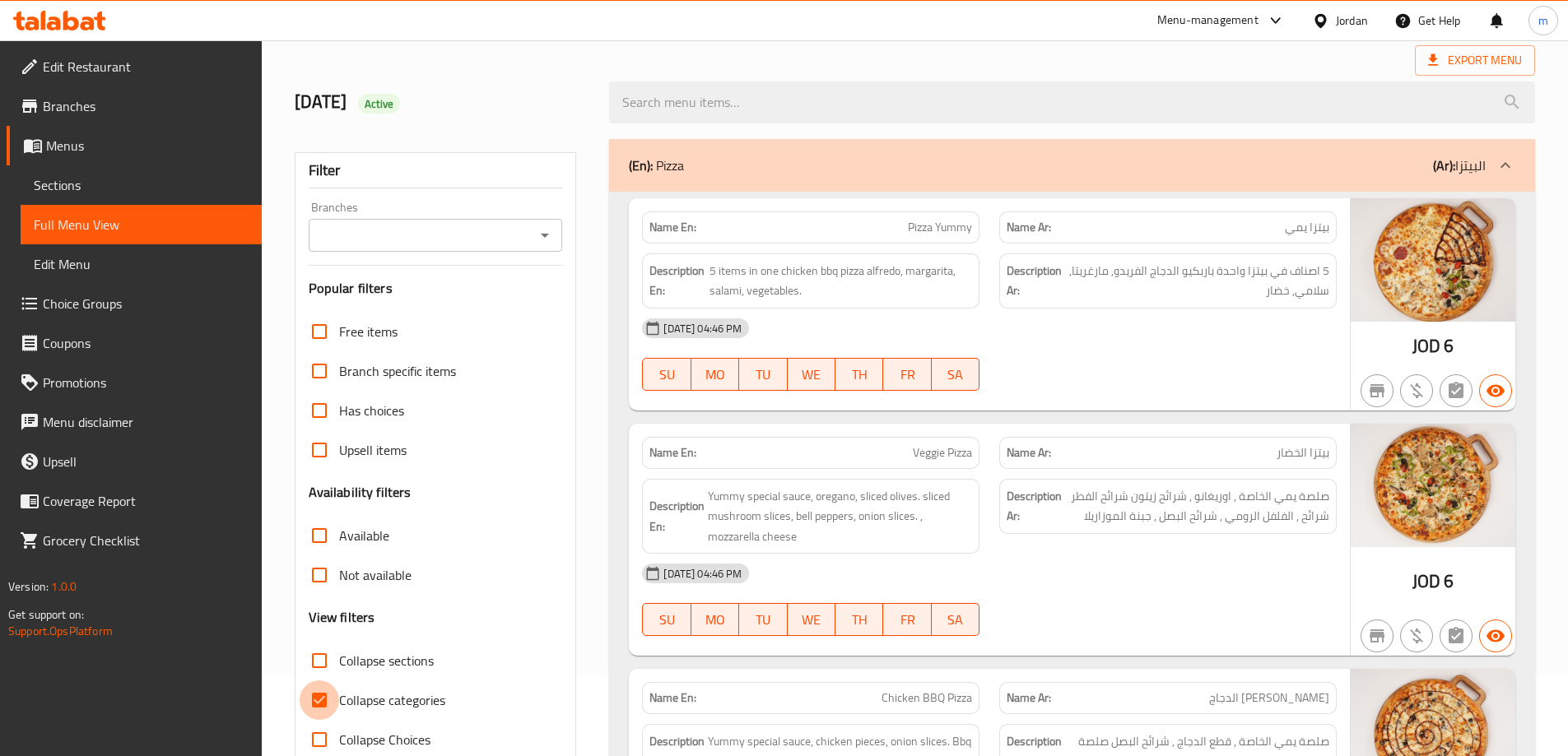
click at [317, 702] on input "Collapse categories" at bounding box center [320, 700] width 40 height 40
checkbox input "false"
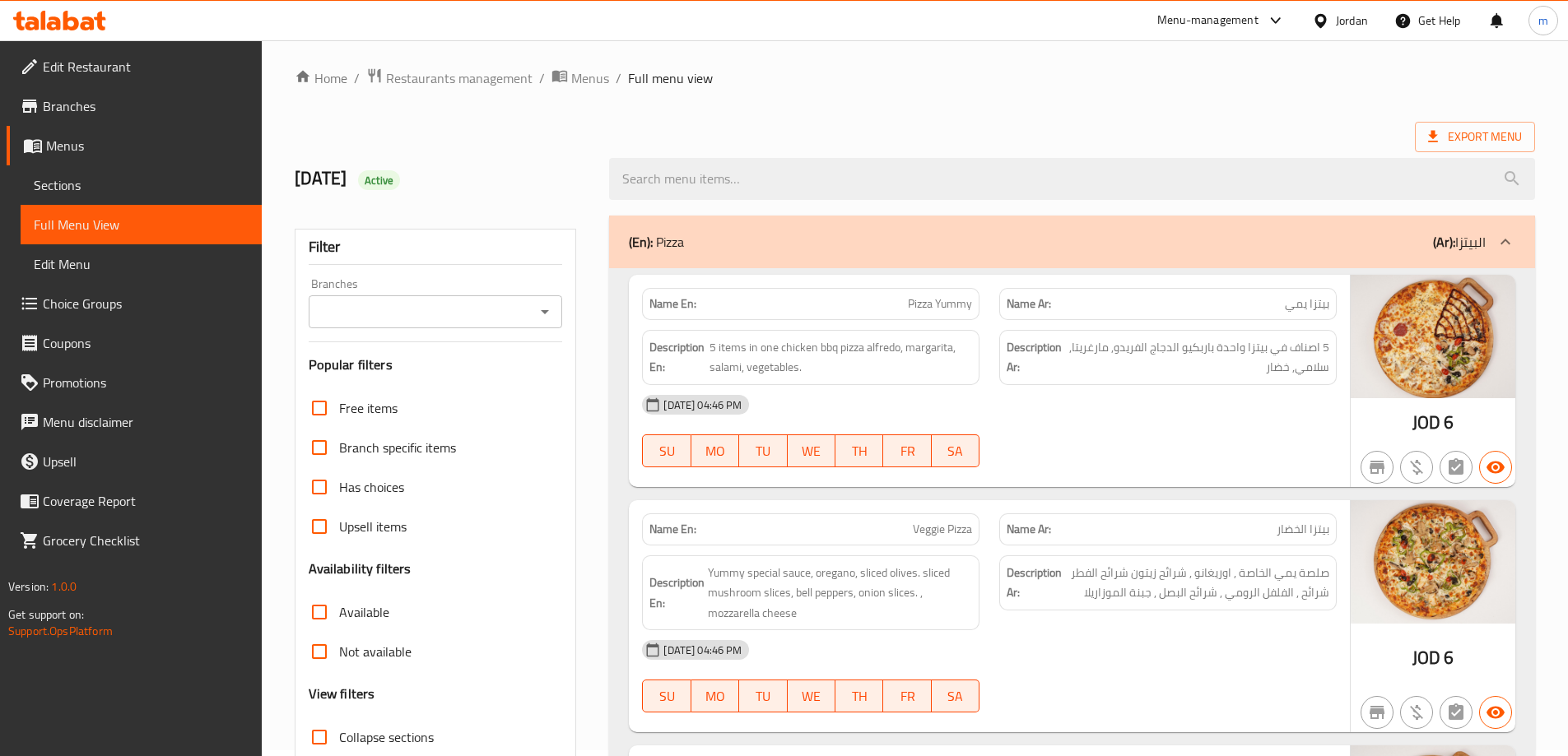
scroll to position [0, 0]
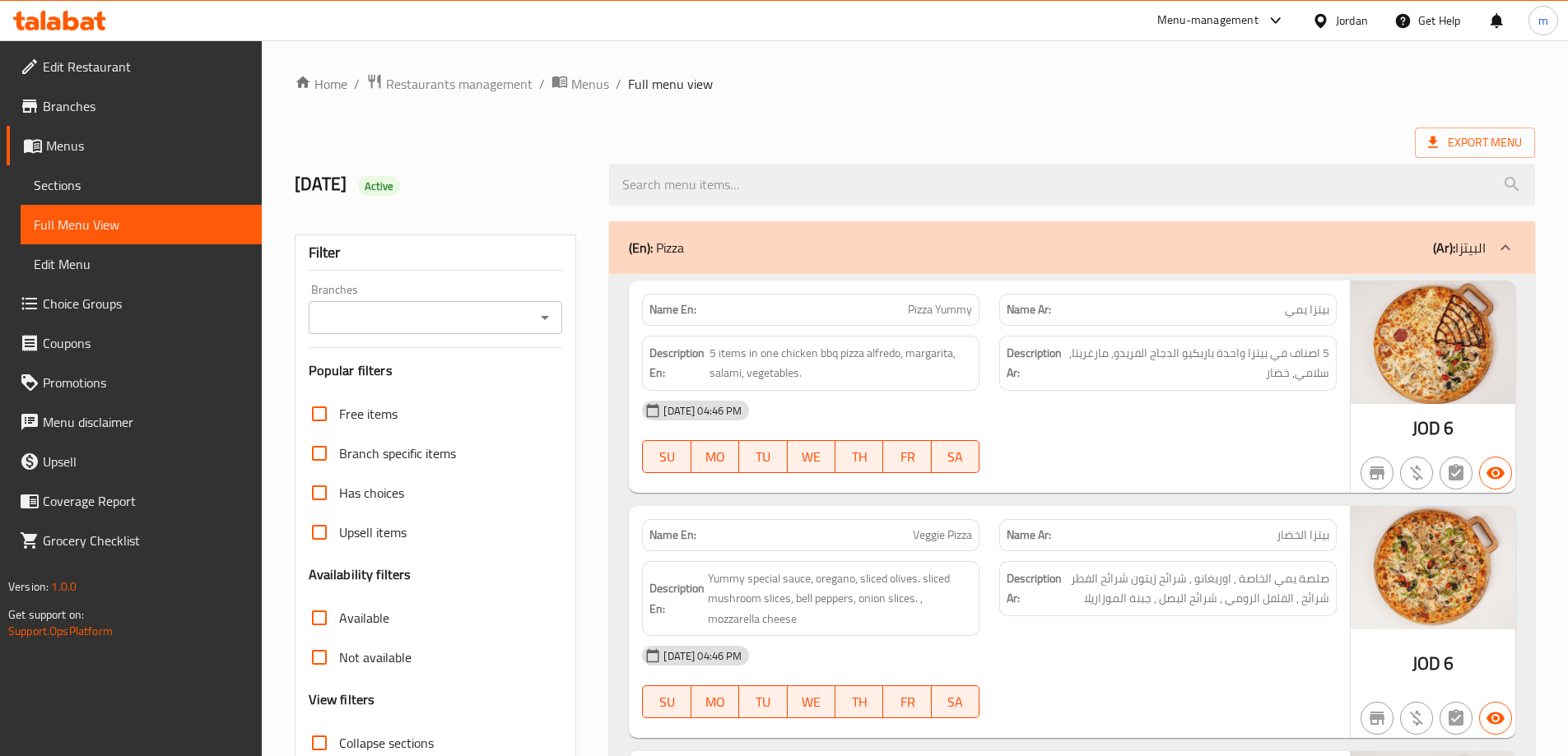
click at [162, 73] on span "Edit Restaurant" at bounding box center [145, 66] width 206 height 20
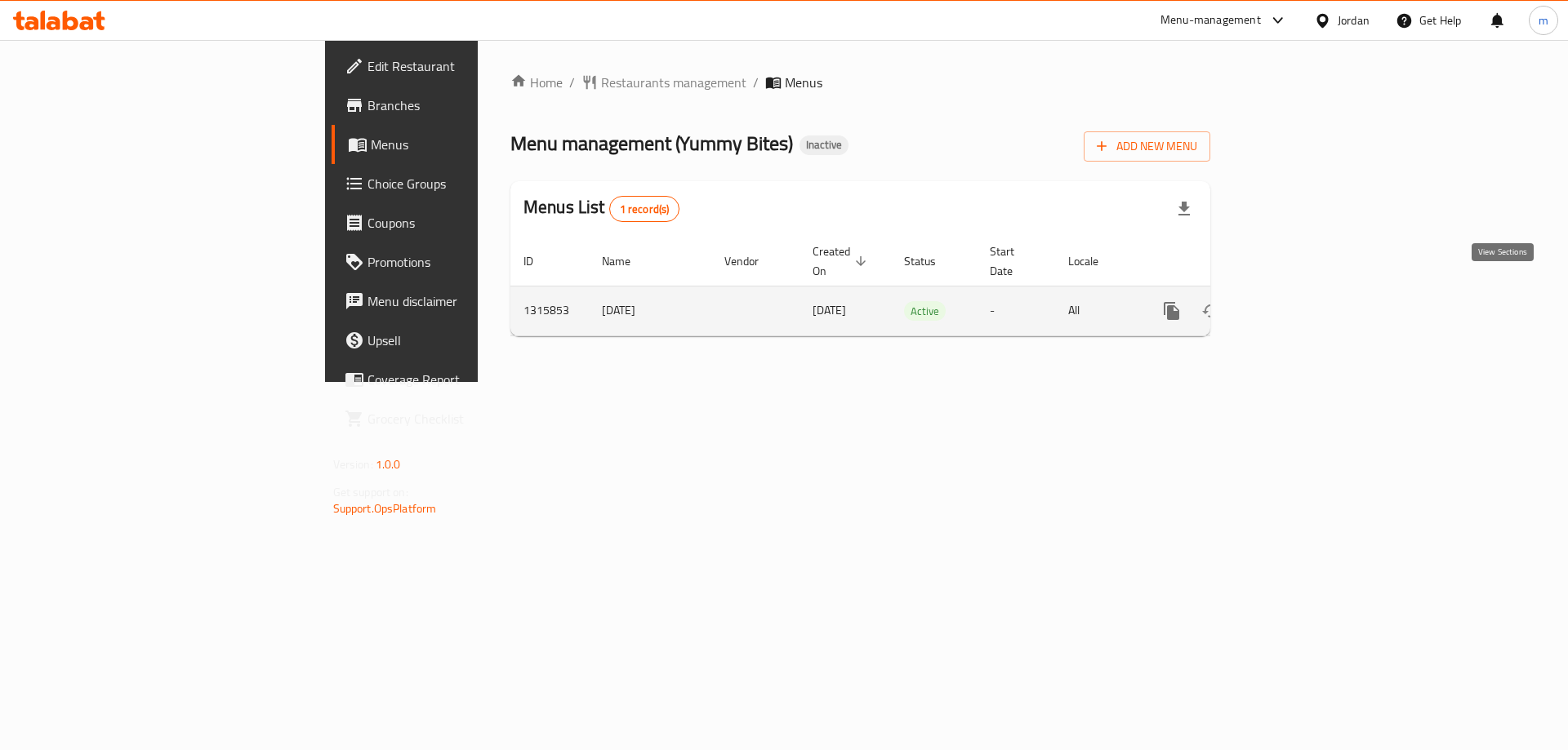
click at [1299, 301] on icon "enhanced table" at bounding box center [1288, 311] width 20 height 20
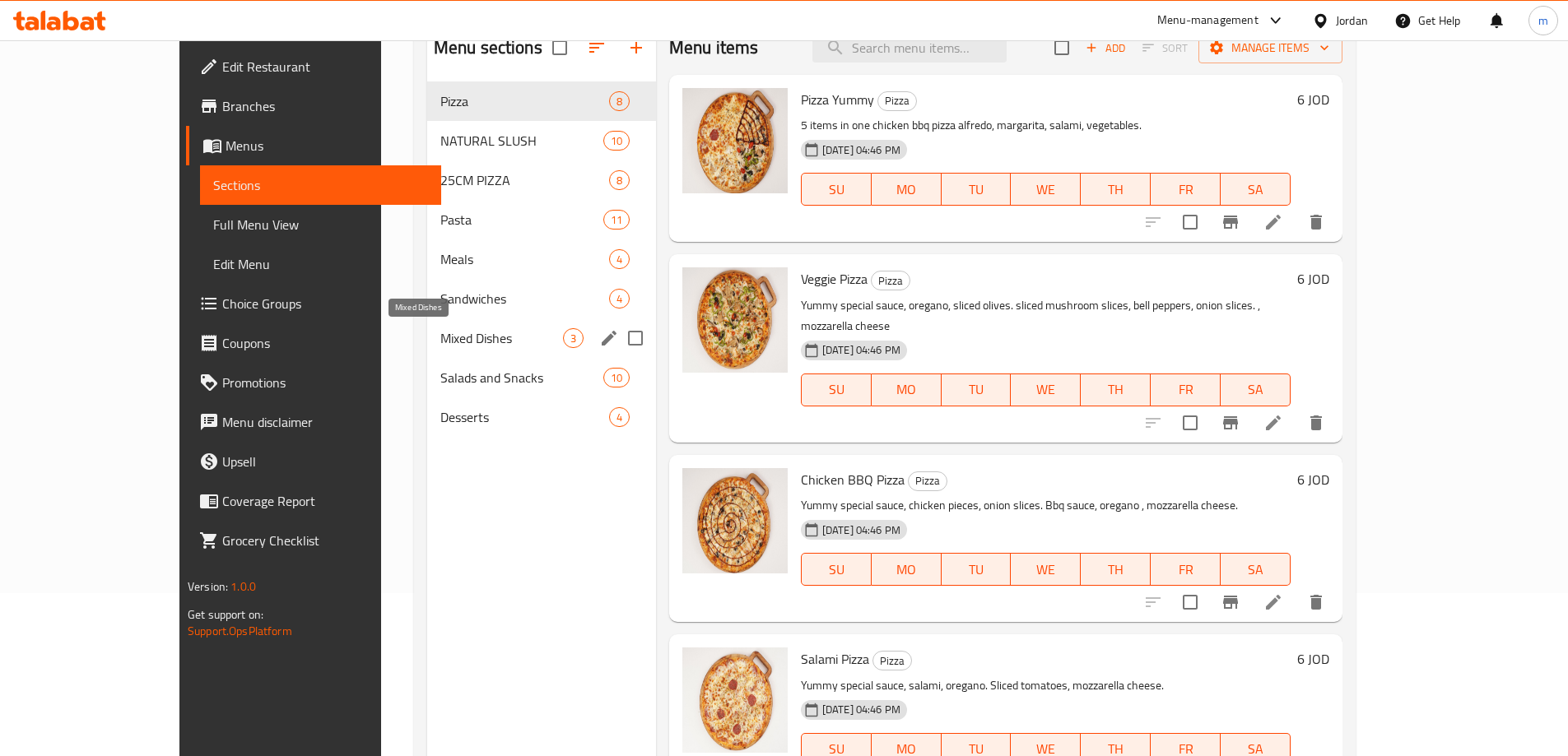
scroll to position [165, 0]
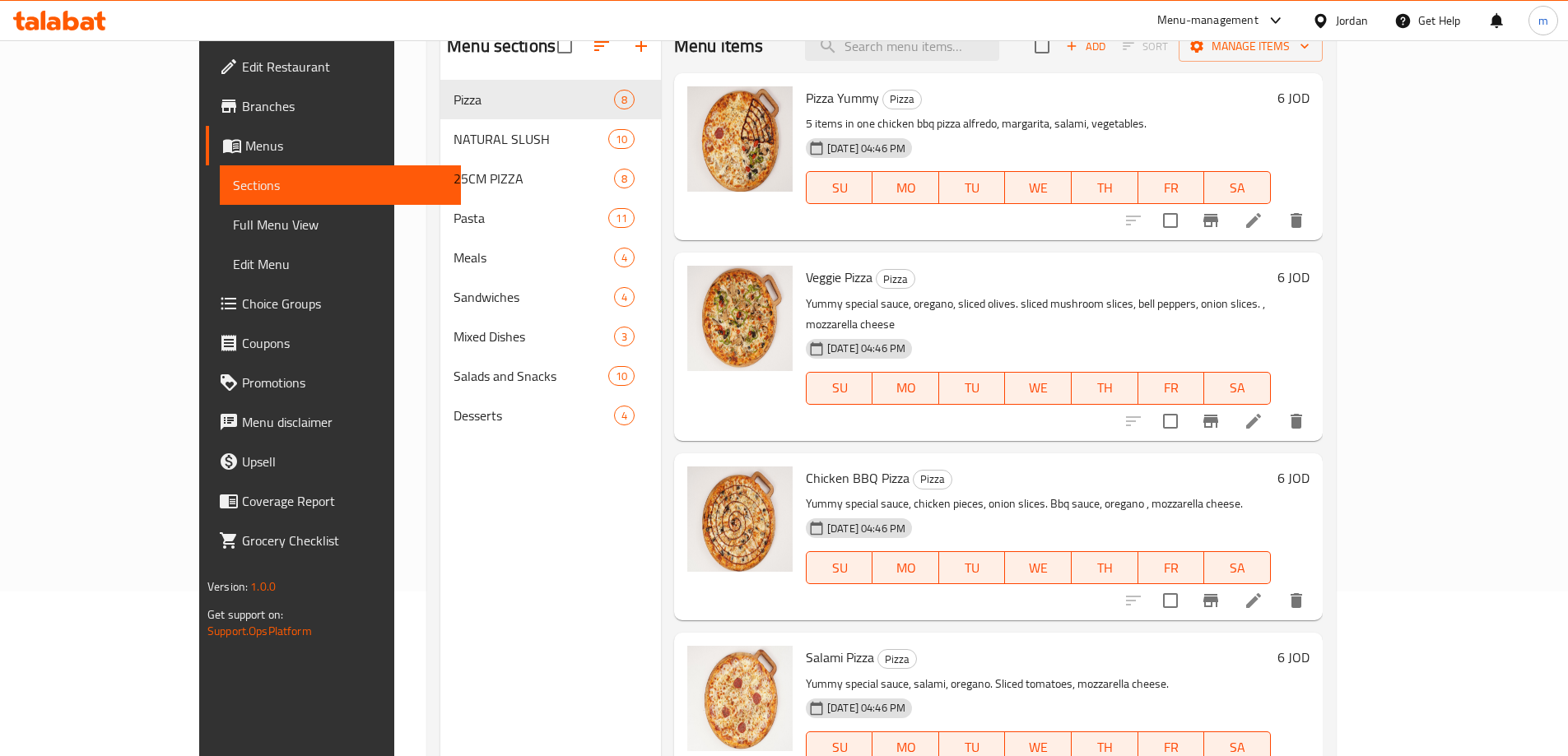
click at [233, 234] on span "Full Menu View" at bounding box center [341, 224] width 214 height 20
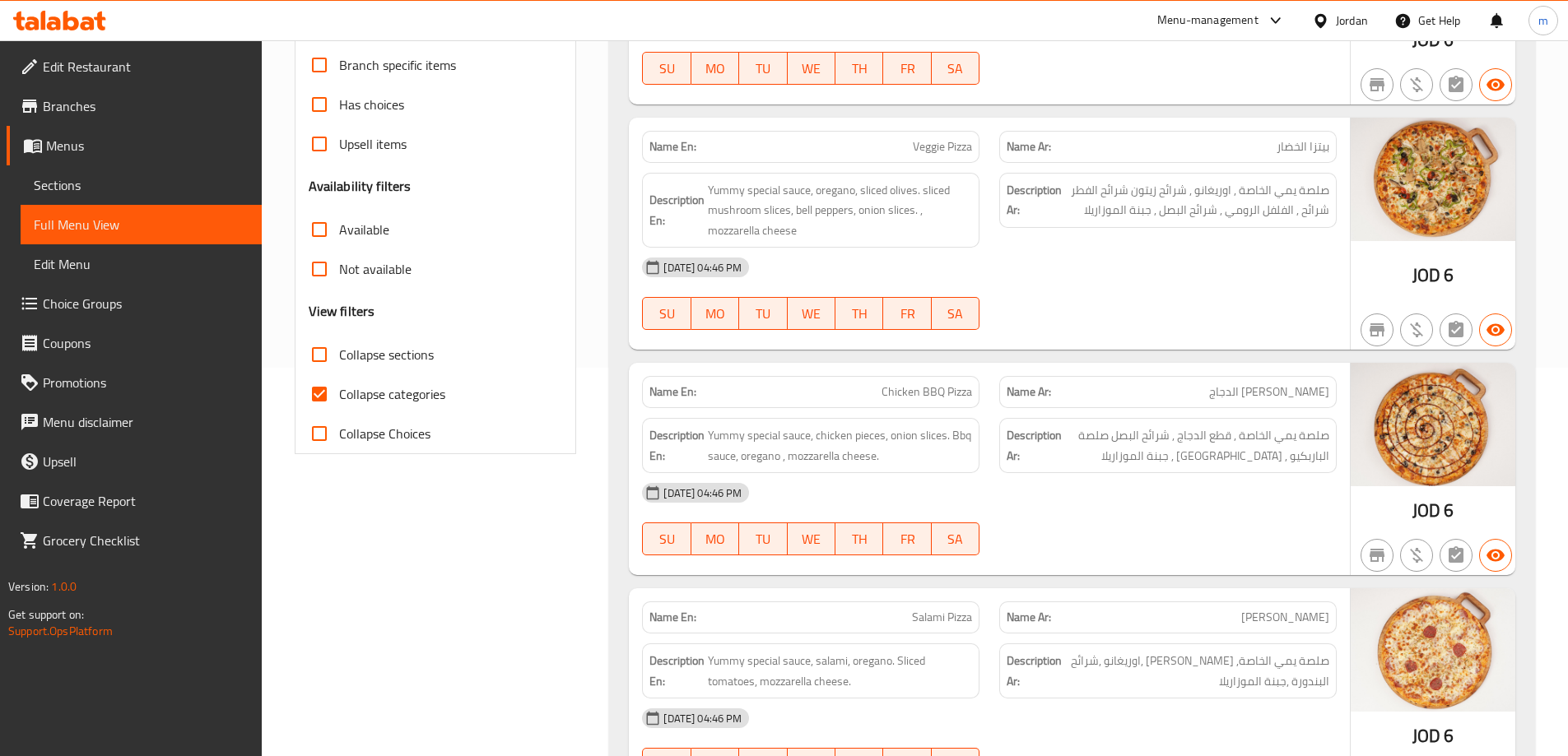
scroll to position [412, 0]
